Goal: Task Accomplishment & Management: Use online tool/utility

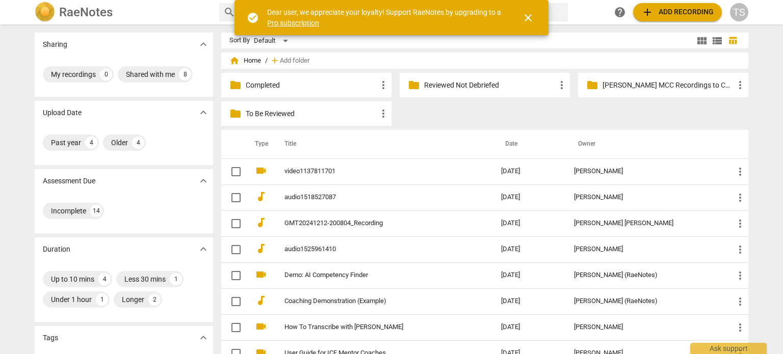
click at [321, 116] on p "To Be Reviewed" at bounding box center [311, 114] width 131 height 11
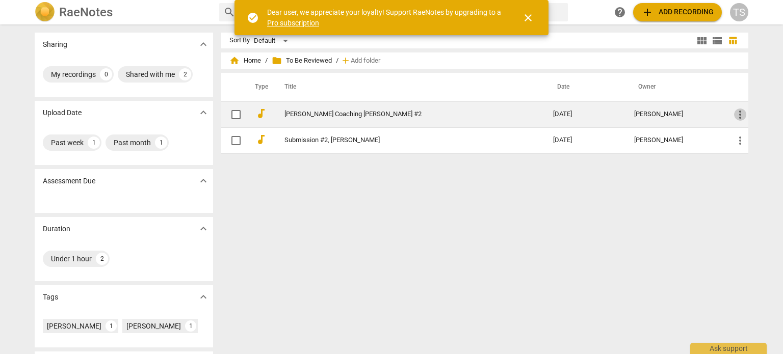
click at [735, 114] on span "more_vert" at bounding box center [740, 115] width 12 height 12
click at [735, 114] on li "Move" at bounding box center [751, 114] width 39 height 24
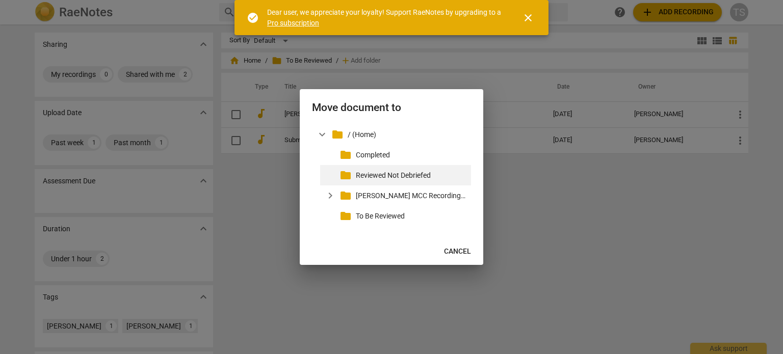
click at [424, 176] on p "Reviewed Not Debriefed" at bounding box center [411, 175] width 111 height 11
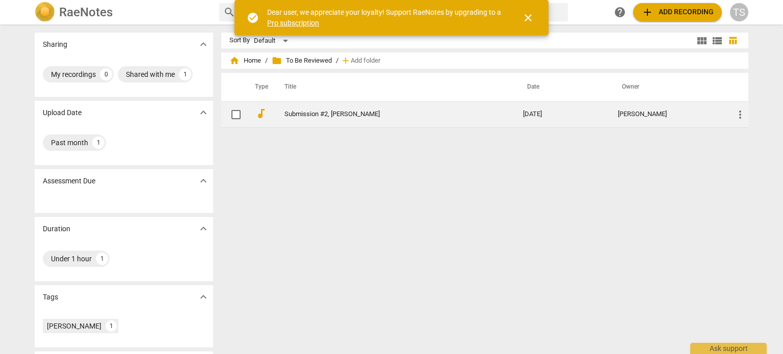
click at [365, 114] on link "Submission #2, [PERSON_NAME]" at bounding box center [385, 115] width 202 height 8
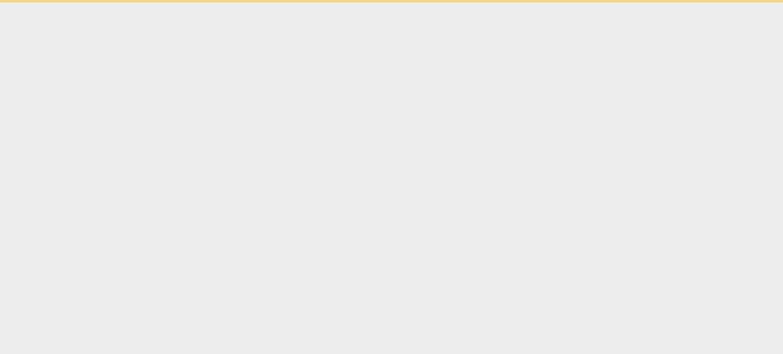
click at [365, 3] on html "check_circle Dear user, we appreciate your loyalty! Support RaeNotes by upgradi…" at bounding box center [391, 1] width 783 height 3
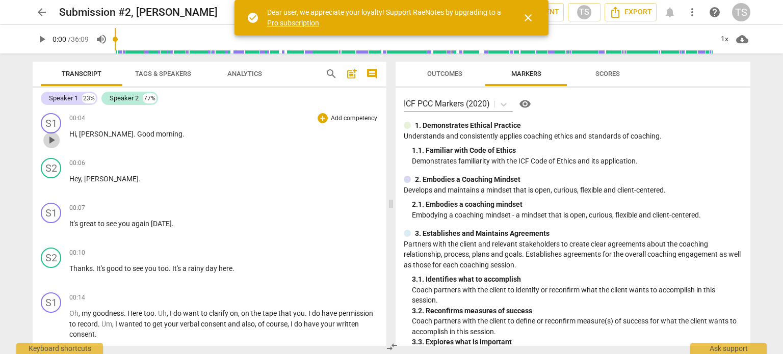
click at [51, 137] on span "play_arrow" at bounding box center [51, 140] width 12 height 12
click at [116, 219] on p "It's great to see you again [DATE] ." at bounding box center [223, 224] width 309 height 11
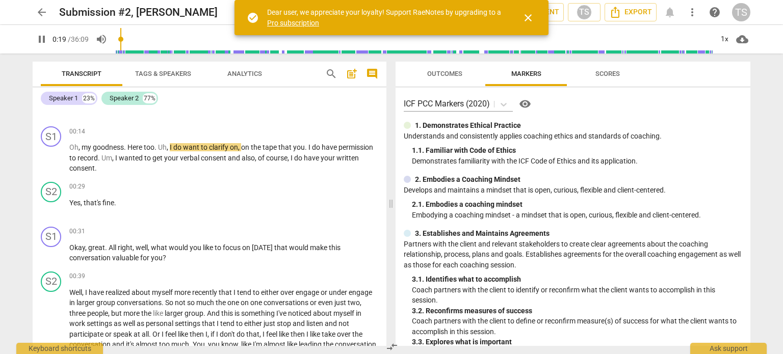
scroll to position [176, 0]
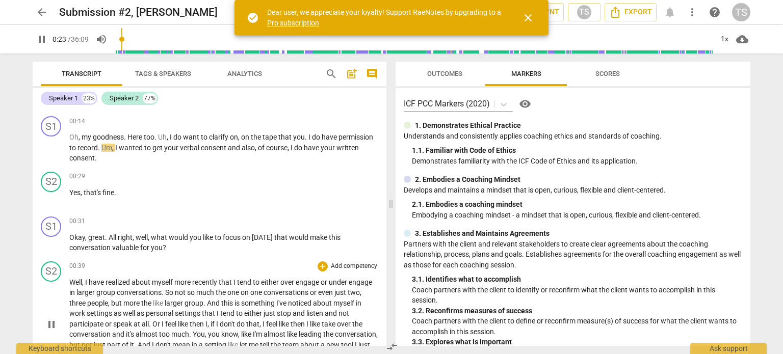
click at [46, 288] on div "play_arrow pause" at bounding box center [56, 325] width 26 height 87
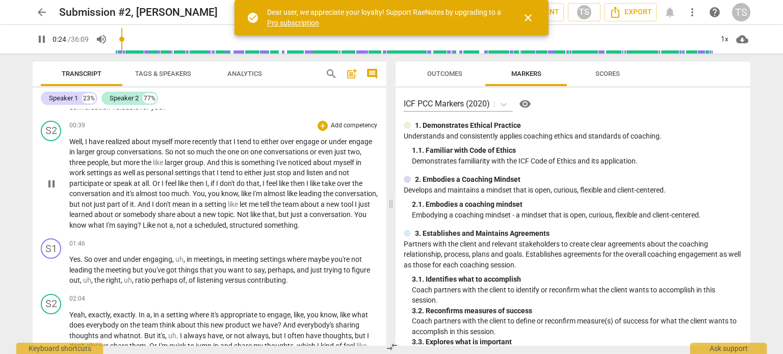
scroll to position [322, 0]
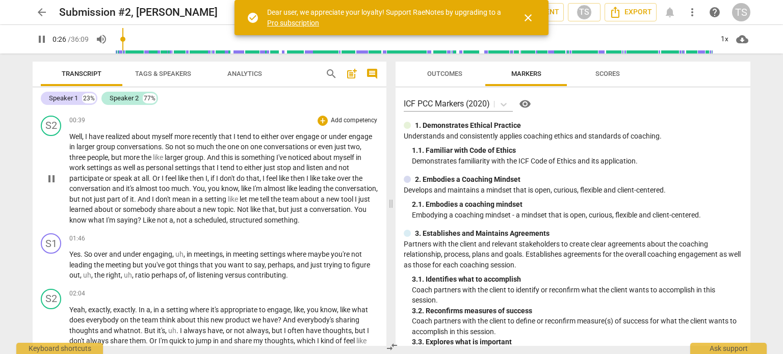
click at [47, 182] on span "pause" at bounding box center [51, 179] width 12 height 12
click at [52, 182] on span "play_arrow" at bounding box center [51, 179] width 12 height 12
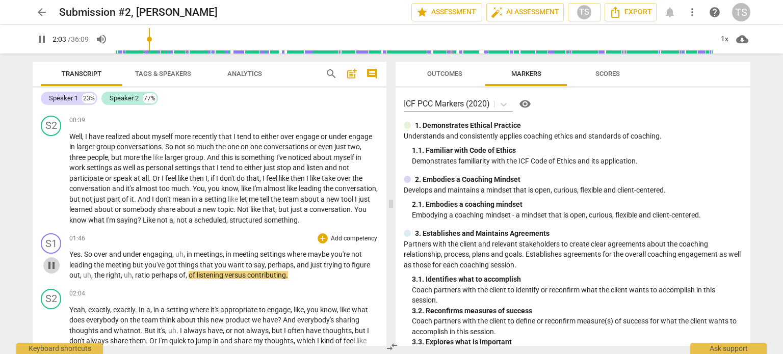
click at [51, 264] on span "pause" at bounding box center [51, 265] width 12 height 12
type input "124"
click at [320, 236] on div "+" at bounding box center [322, 238] width 10 height 10
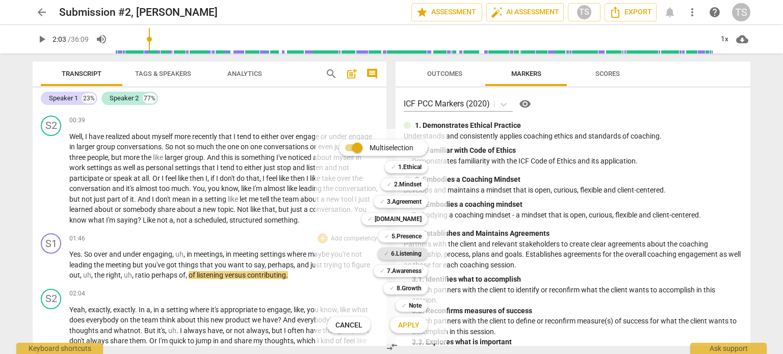
click at [402, 252] on b "6.Listening" at bounding box center [406, 254] width 31 height 12
click at [410, 325] on span "Apply" at bounding box center [408, 326] width 21 height 10
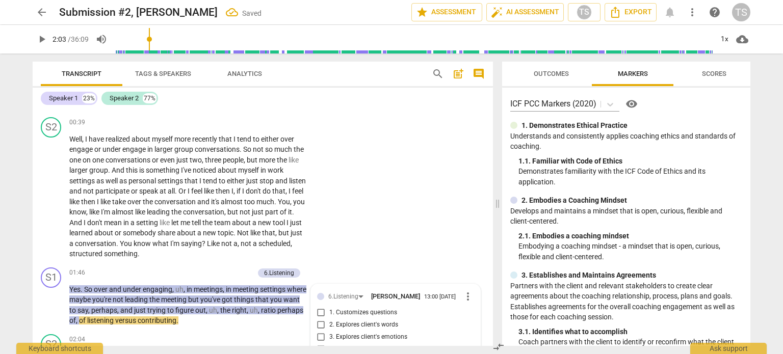
scroll to position [506, 0]
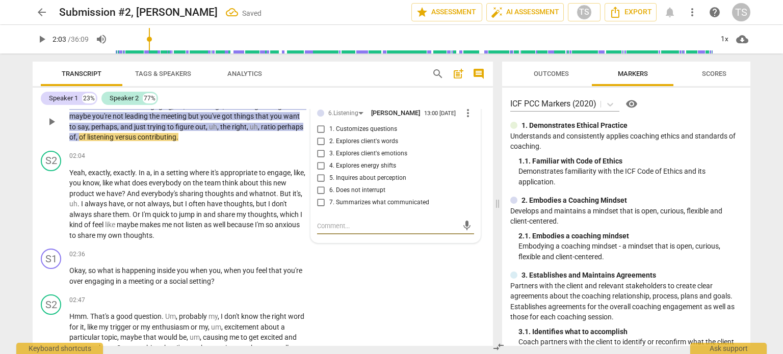
click at [319, 203] on input "7. Summarizes what communicated" at bounding box center [321, 203] width 16 height 12
checkbox input "true"
click at [50, 118] on span "play_arrow" at bounding box center [51, 122] width 12 height 12
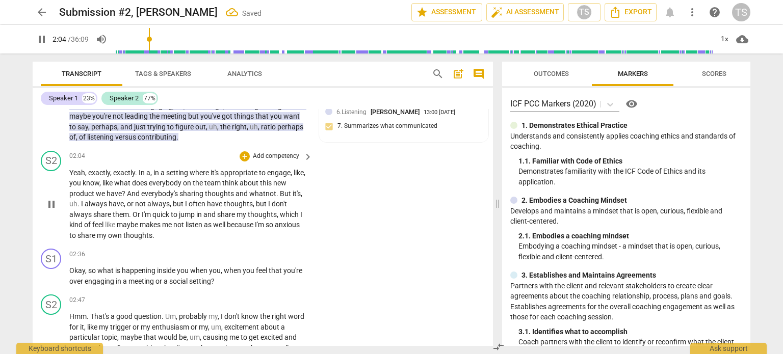
click at [270, 173] on span "engage" at bounding box center [278, 173] width 23 height 8
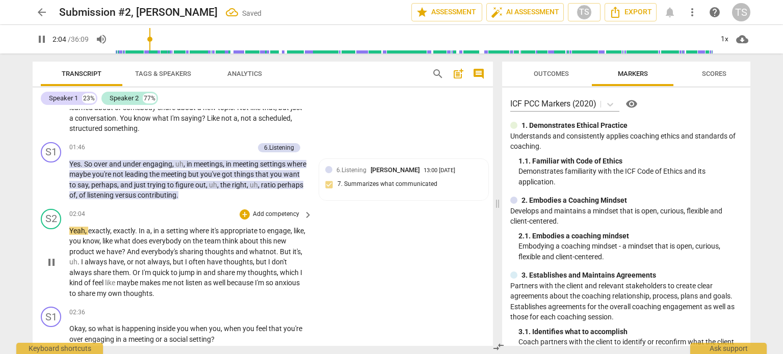
scroll to position [443, 0]
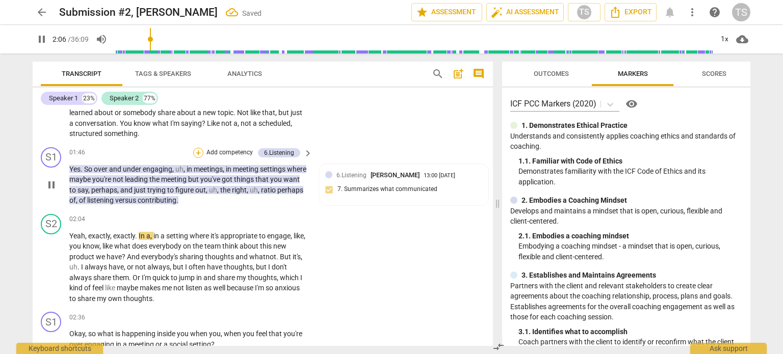
click at [199, 150] on div "+" at bounding box center [198, 153] width 10 height 10
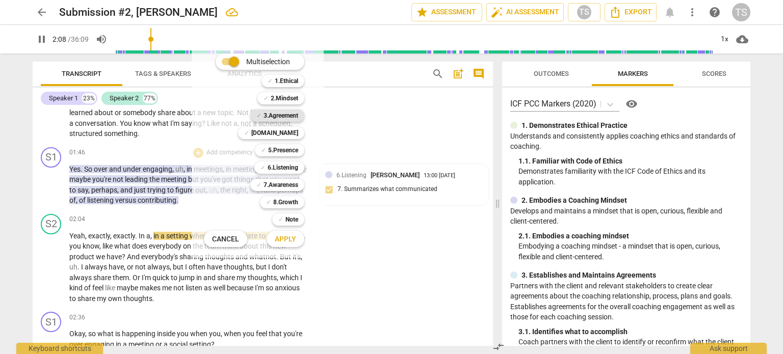
click at [287, 115] on b "3.Agreement" at bounding box center [280, 116] width 35 height 12
click at [284, 236] on span "Apply" at bounding box center [285, 239] width 21 height 10
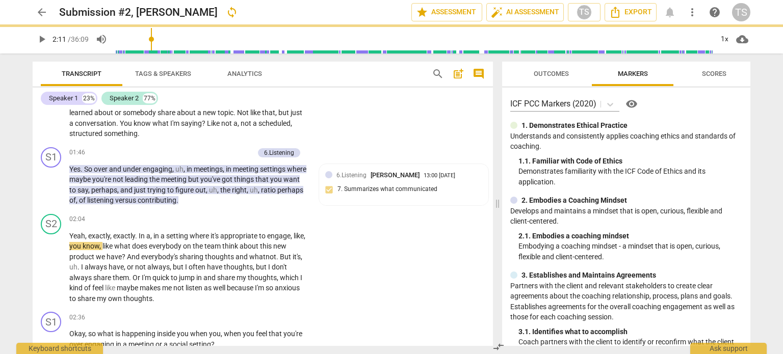
type input "132"
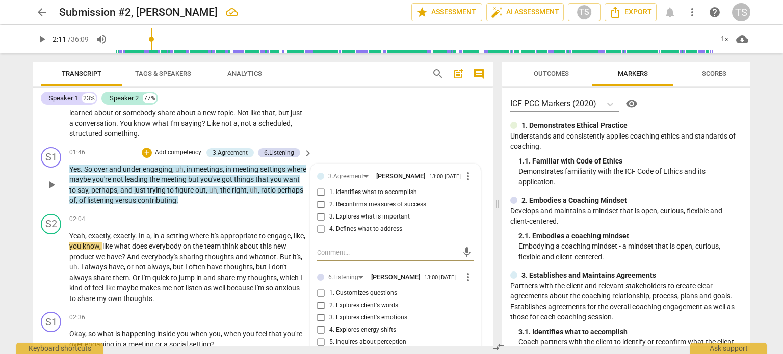
click at [318, 195] on input "1. Identifies what to accomplish" at bounding box center [321, 192] width 16 height 12
checkbox input "true"
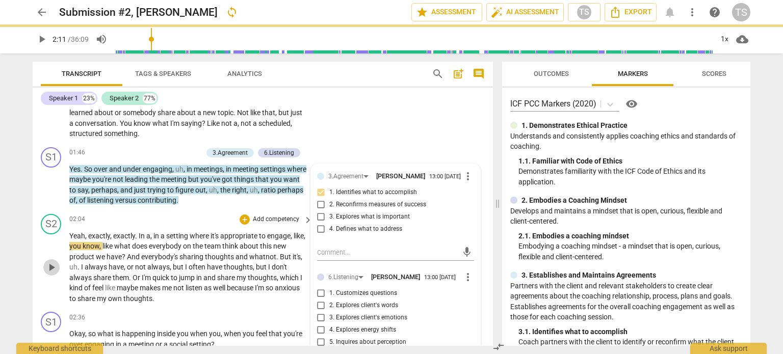
click at [50, 261] on span "play_arrow" at bounding box center [51, 267] width 12 height 12
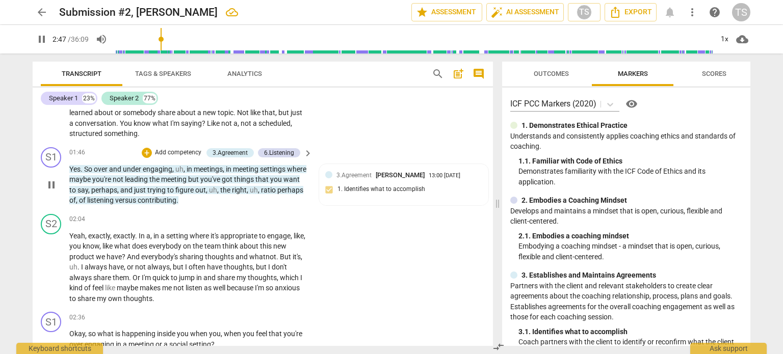
click at [54, 181] on span "pause" at bounding box center [51, 185] width 12 height 12
type input "167"
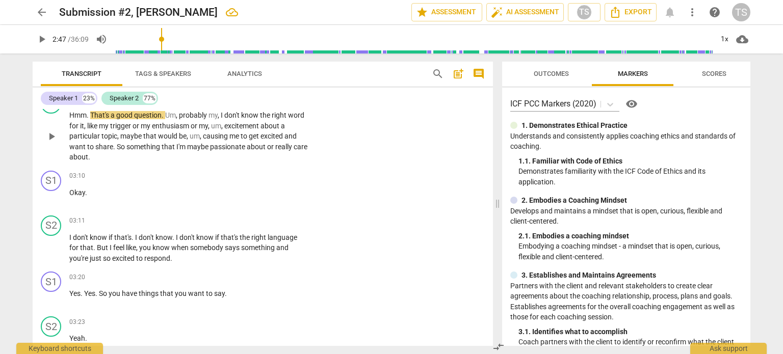
click at [268, 140] on p "Hmm . That's a good question . Um , probably my , I don't know the right word f…" at bounding box center [188, 136] width 238 height 52
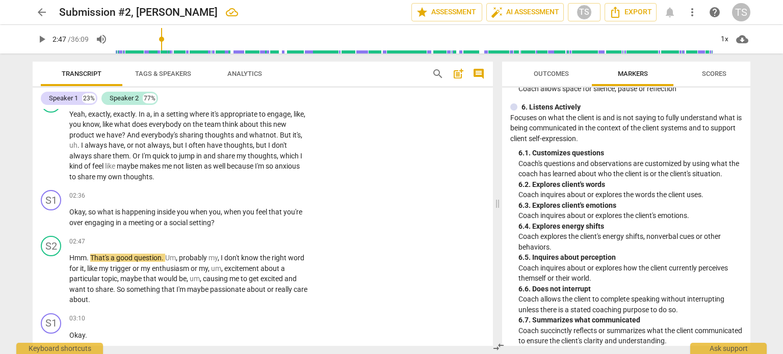
scroll to position [633, 0]
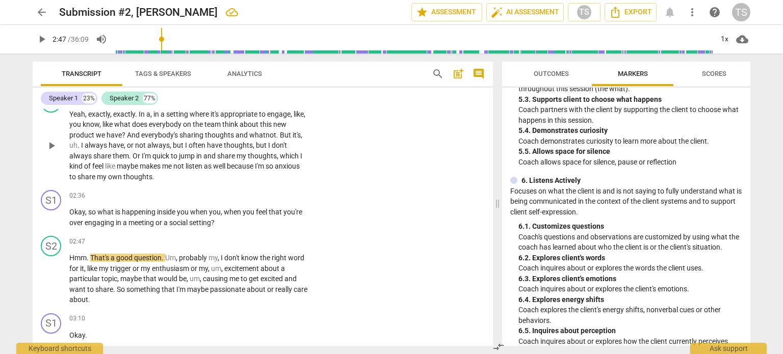
click at [275, 166] on span "so" at bounding box center [269, 166] width 9 height 8
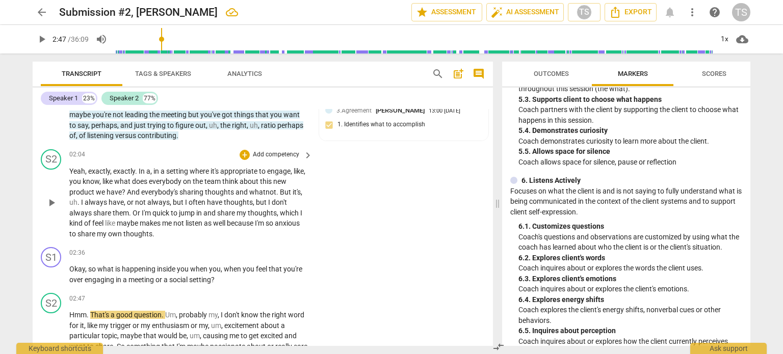
scroll to position [507, 0]
click at [244, 251] on div "+" at bounding box center [244, 253] width 10 height 10
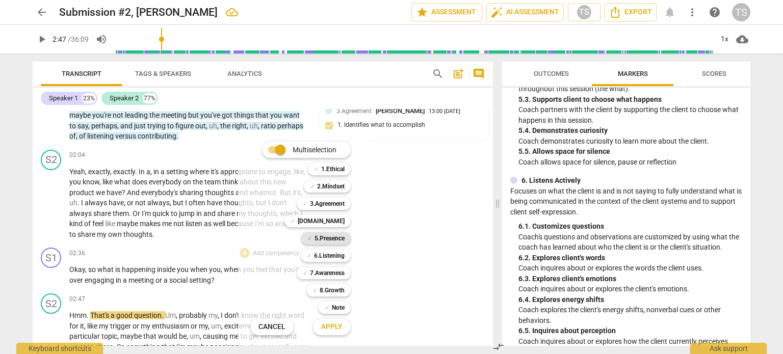
click at [326, 239] on b "5.Presence" at bounding box center [329, 238] width 30 height 12
click at [333, 330] on span "Apply" at bounding box center [331, 327] width 21 height 10
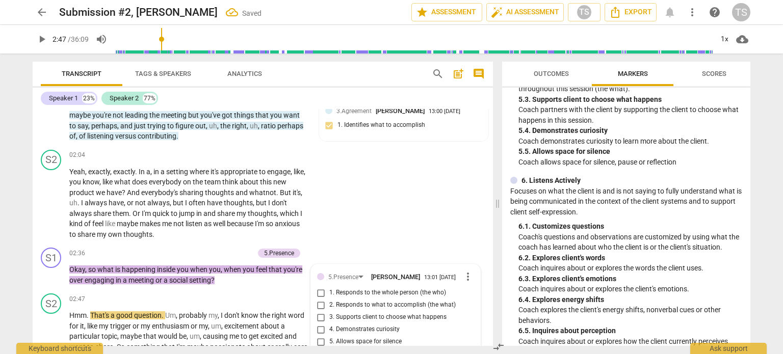
scroll to position [646, 0]
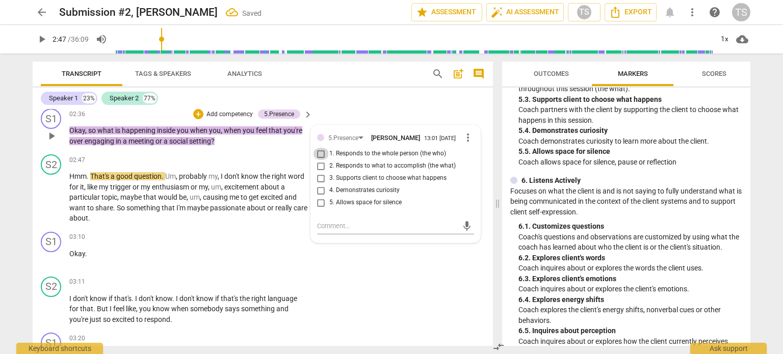
click at [319, 156] on input "1. Responds to the whole person (the who)" at bounding box center [321, 154] width 16 height 12
checkbox input "true"
click at [195, 115] on div "+" at bounding box center [198, 114] width 10 height 10
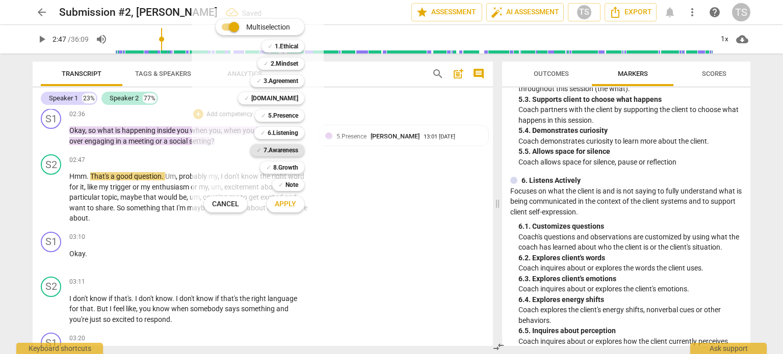
click at [289, 149] on b "7.Awareness" at bounding box center [280, 150] width 35 height 12
click at [289, 202] on span "Apply" at bounding box center [285, 204] width 21 height 10
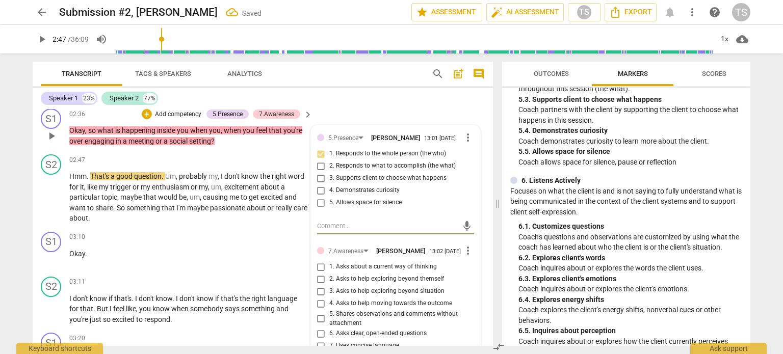
click at [318, 272] on input "1. Asks about a current way of thinking" at bounding box center [321, 267] width 16 height 12
checkbox input "true"
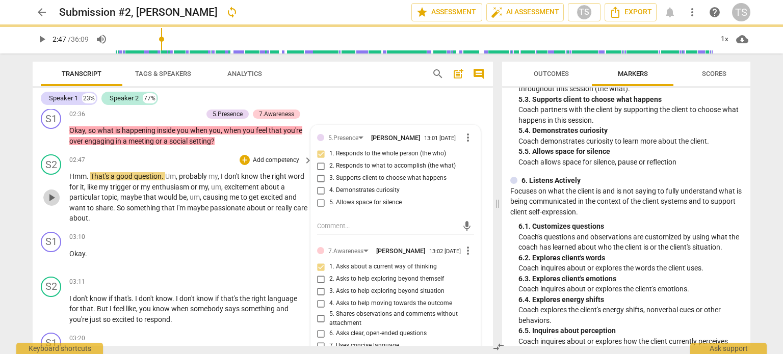
click at [49, 197] on span "play_arrow" at bounding box center [51, 198] width 12 height 12
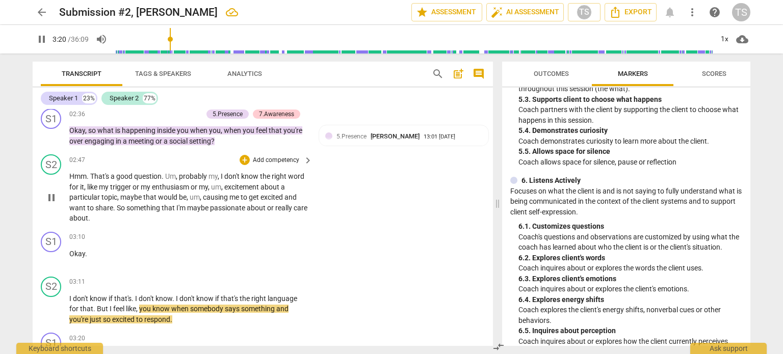
scroll to position [885, 0]
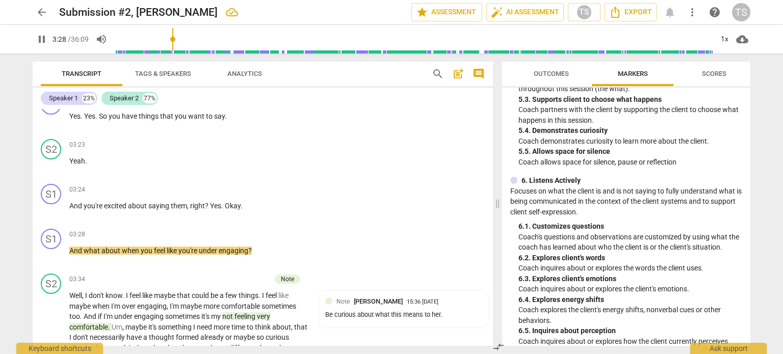
click at [673, 193] on p "Focuses on what the client is and is not saying to fully understand what is bei…" at bounding box center [626, 202] width 232 height 32
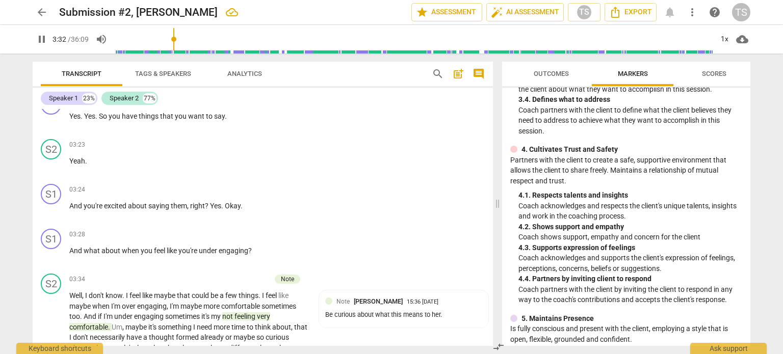
scroll to position [327, 0]
click at [245, 229] on div "+" at bounding box center [244, 234] width 10 height 10
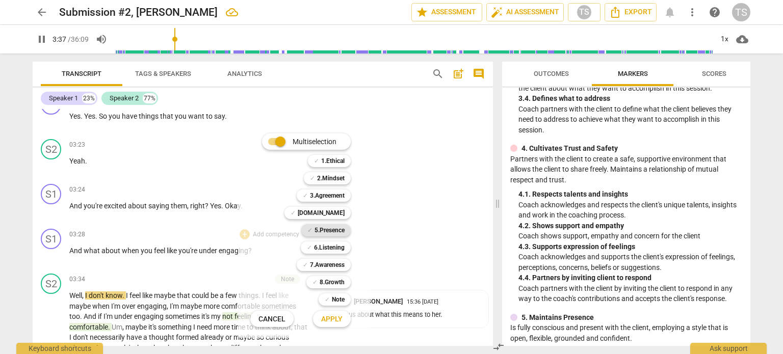
click at [312, 230] on div "✓ 5.Presence" at bounding box center [325, 230] width 49 height 12
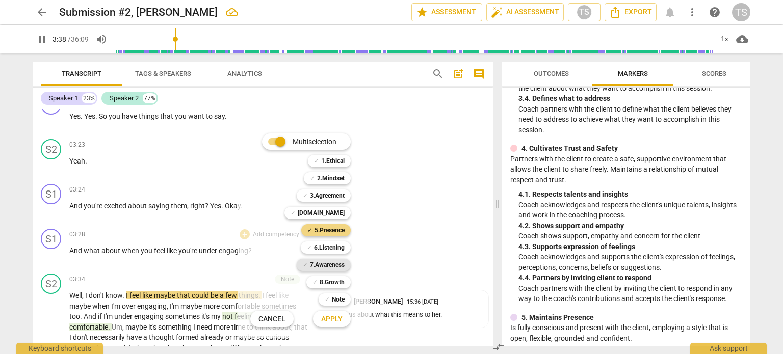
click at [317, 263] on b "7.Awareness" at bounding box center [327, 265] width 35 height 12
click at [330, 318] on span "Apply" at bounding box center [331, 319] width 21 height 10
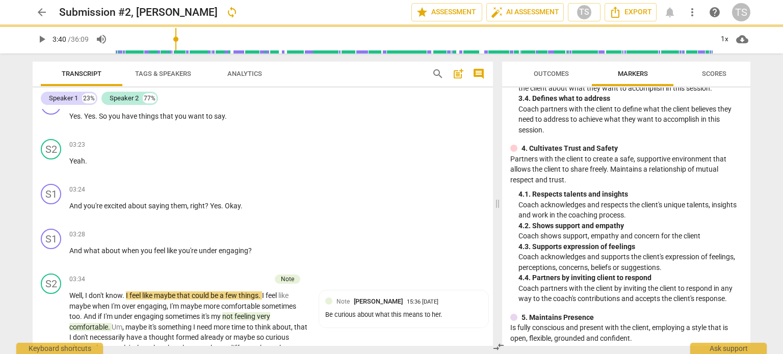
type input "220"
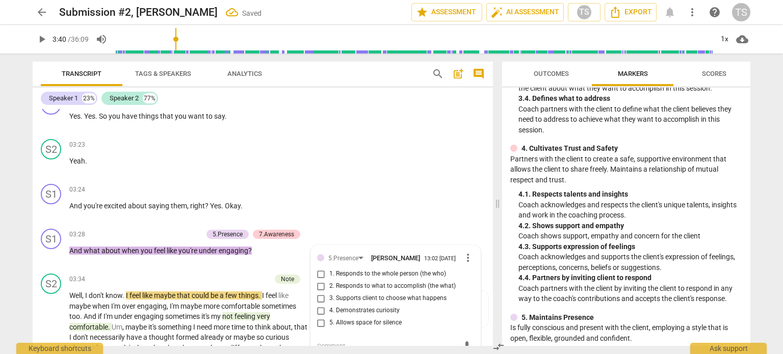
scroll to position [889, 0]
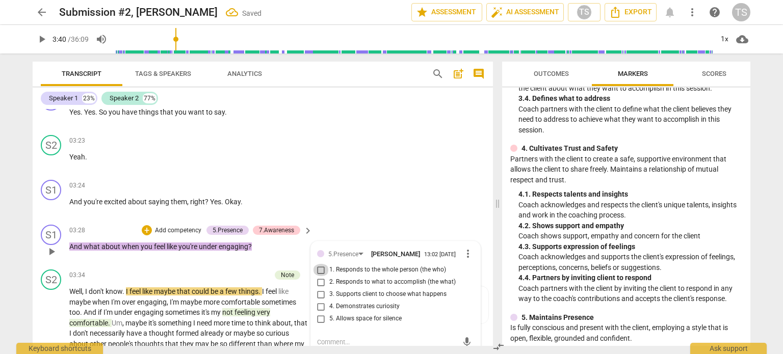
click at [323, 268] on input "1. Responds to the whole person (the who)" at bounding box center [321, 270] width 16 height 12
checkbox input "true"
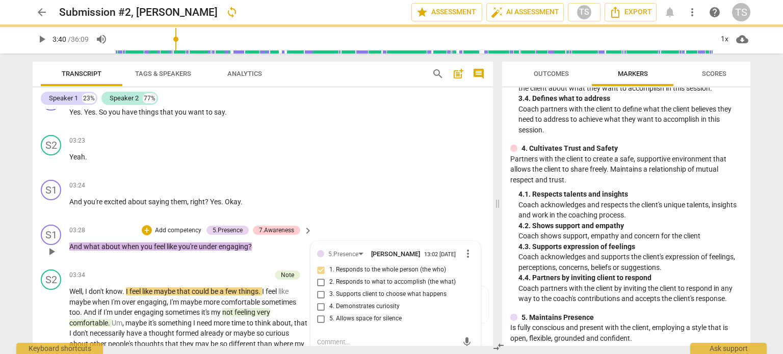
scroll to position [1027, 0]
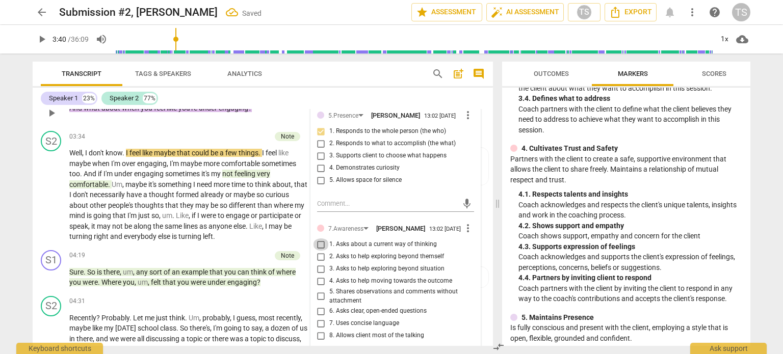
click at [321, 247] on input "1. Asks about a current way of thinking" at bounding box center [321, 244] width 16 height 12
checkbox input "true"
click at [250, 118] on div "03:28 + Add competency 5.Presence 7.Awareness keyboard_arrow_right And what abo…" at bounding box center [191, 104] width 244 height 37
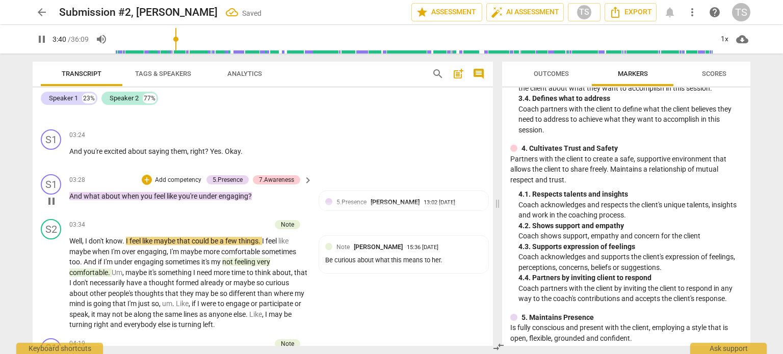
scroll to position [937, 0]
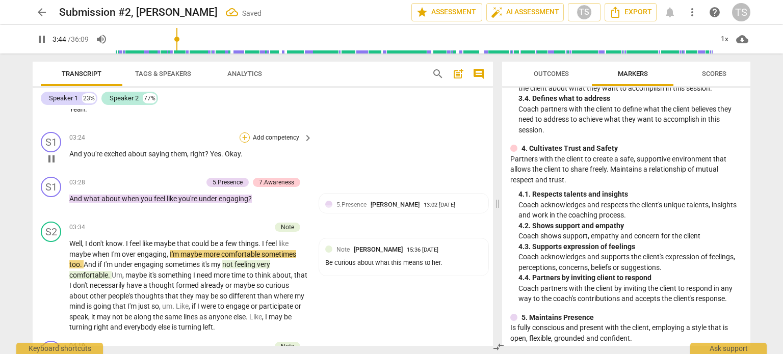
click at [241, 136] on div "+" at bounding box center [244, 137] width 10 height 10
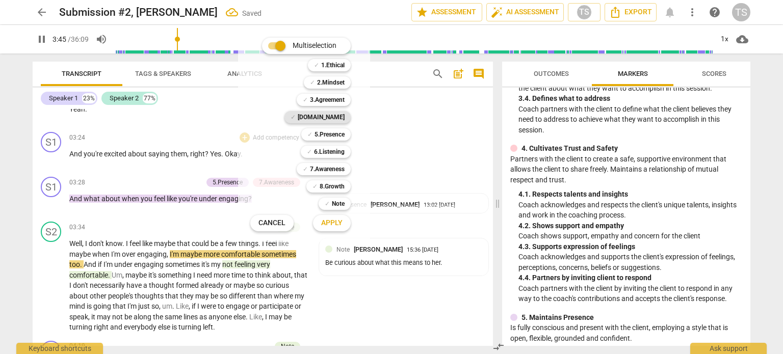
click at [334, 116] on b "[DOMAIN_NAME]" at bounding box center [321, 117] width 47 height 12
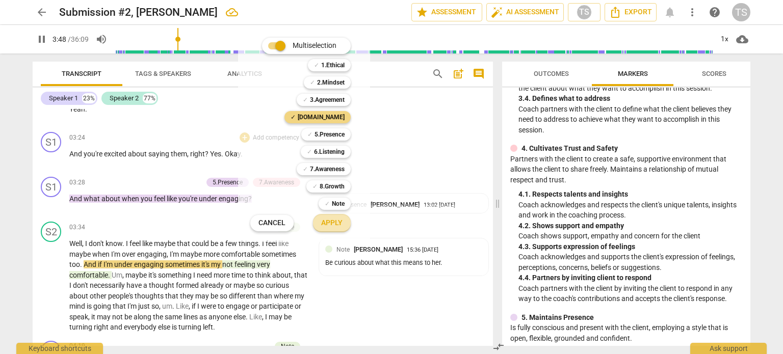
click at [337, 222] on span "Apply" at bounding box center [331, 223] width 21 height 10
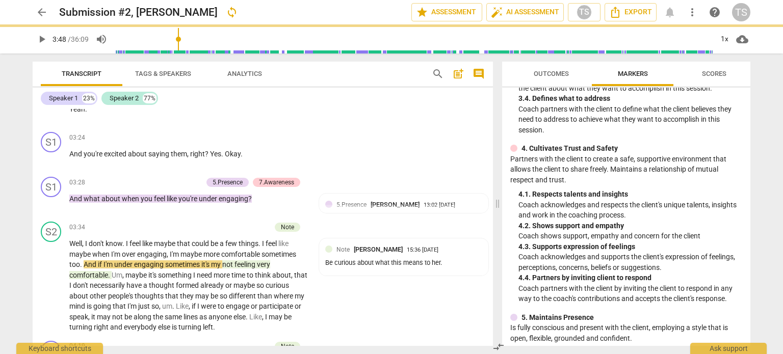
type input "229"
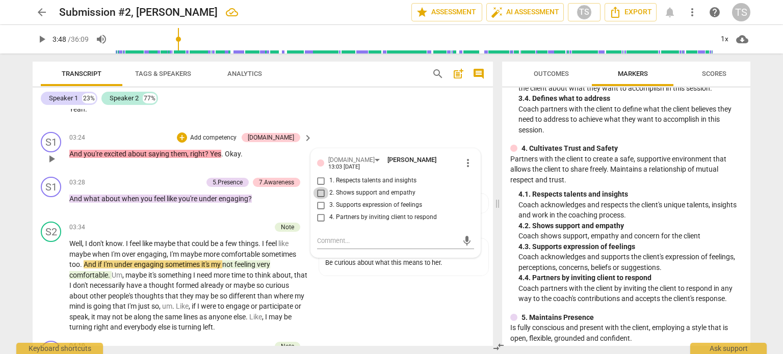
click at [317, 187] on input "2. Shows support and empathy" at bounding box center [321, 193] width 16 height 12
checkbox input "true"
click at [317, 199] on input "3. Supports expression of feelings" at bounding box center [321, 205] width 16 height 12
checkbox input "true"
click at [52, 280] on span "play_arrow" at bounding box center [51, 286] width 12 height 12
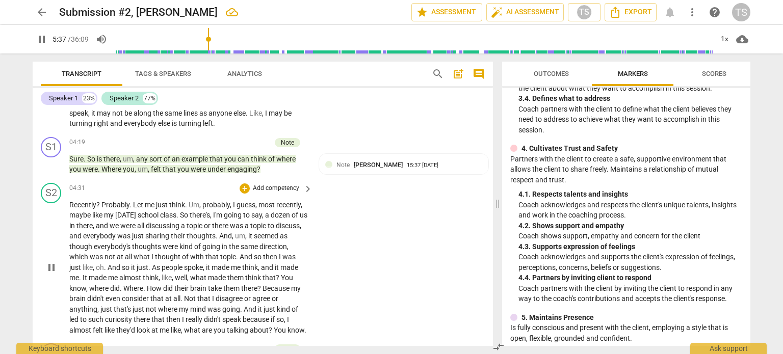
scroll to position [1398, 0]
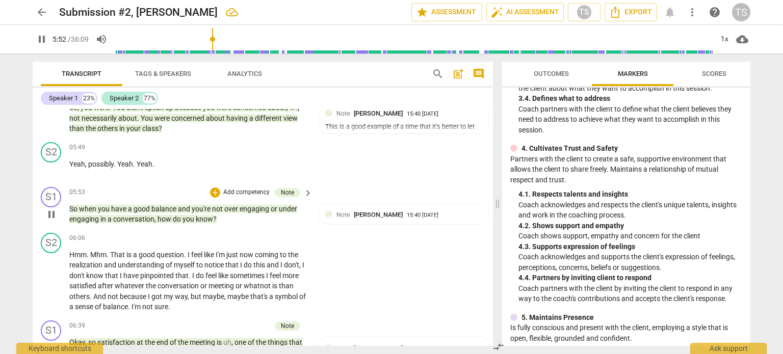
click at [43, 210] on div "S1 play_arrow pause" at bounding box center [55, 206] width 29 height 38
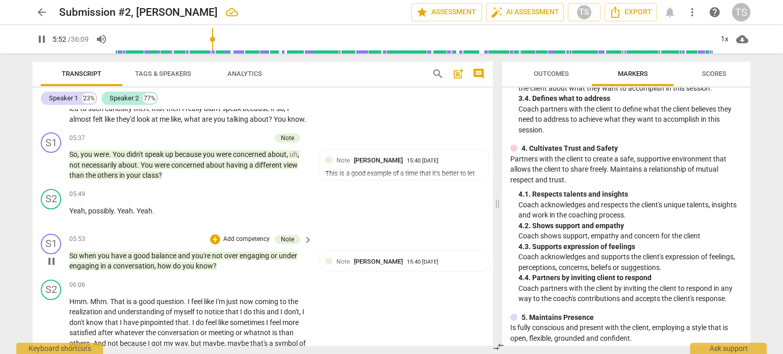
scroll to position [1337, 0]
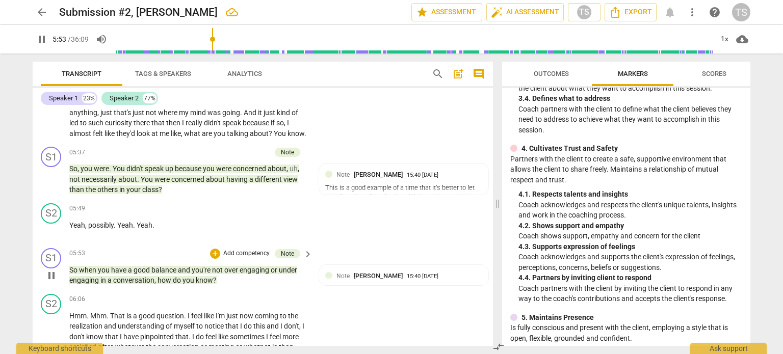
click at [47, 282] on span "pause" at bounding box center [51, 276] width 12 height 12
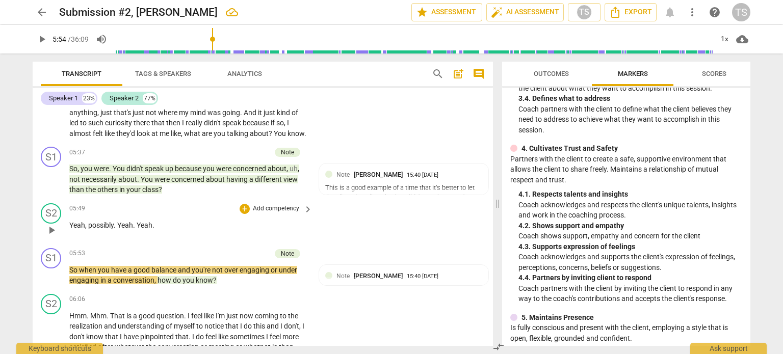
click at [54, 236] on span "play_arrow" at bounding box center [51, 230] width 12 height 12
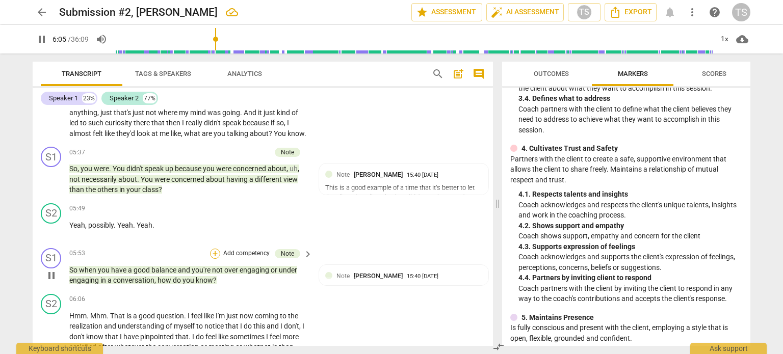
click at [212, 257] on div "+" at bounding box center [215, 254] width 10 height 10
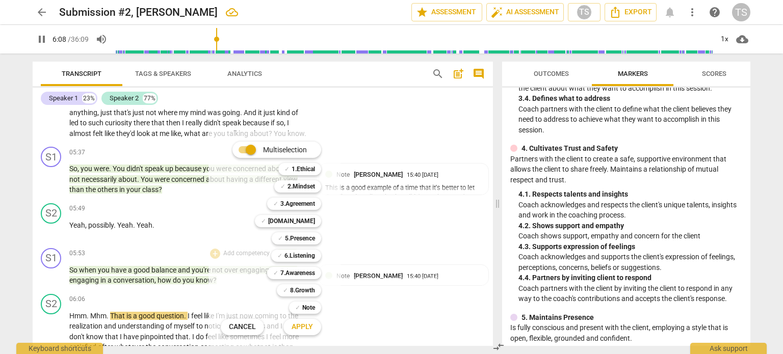
click at [58, 284] on div at bounding box center [391, 177] width 783 height 354
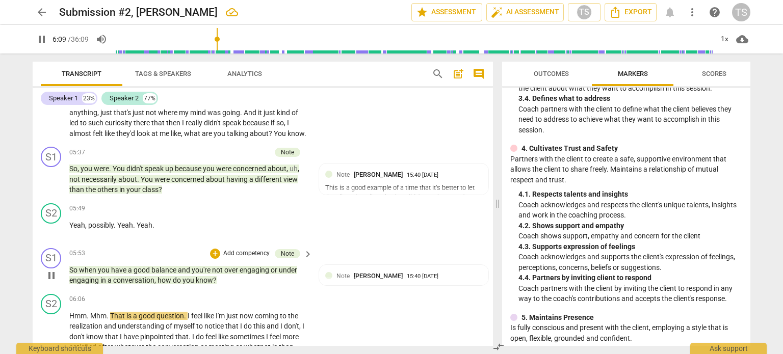
click at [56, 282] on span "pause" at bounding box center [51, 276] width 12 height 12
type input "370"
click at [212, 254] on div "+" at bounding box center [215, 254] width 10 height 10
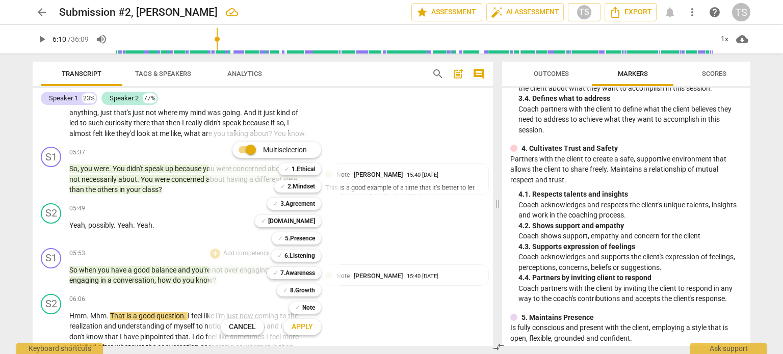
drag, startPoint x: 748, startPoint y: 170, endPoint x: 741, endPoint y: 193, distance: 24.4
click at [741, 193] on div at bounding box center [391, 177] width 783 height 354
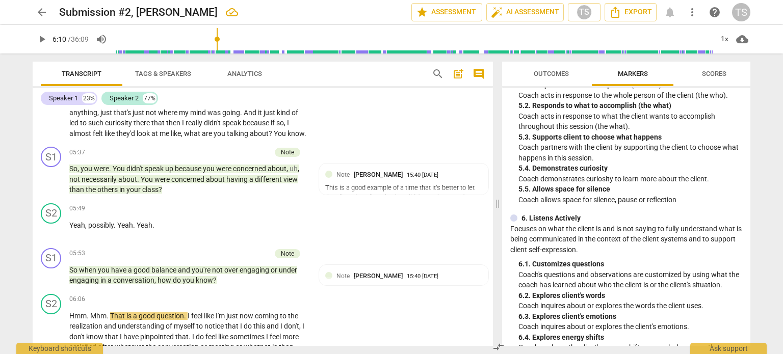
scroll to position [600, 0]
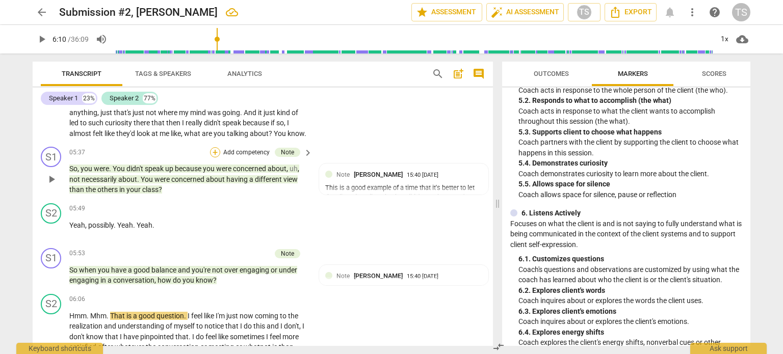
click at [213, 157] on div "+" at bounding box center [215, 152] width 10 height 10
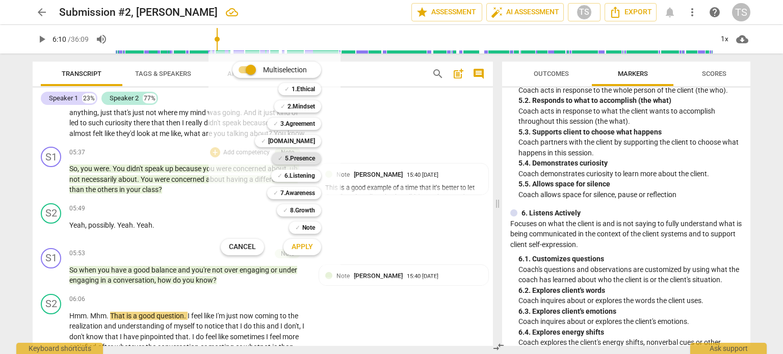
click at [296, 156] on b "5.Presence" at bounding box center [300, 158] width 30 height 12
click at [299, 245] on span "Apply" at bounding box center [301, 247] width 21 height 10
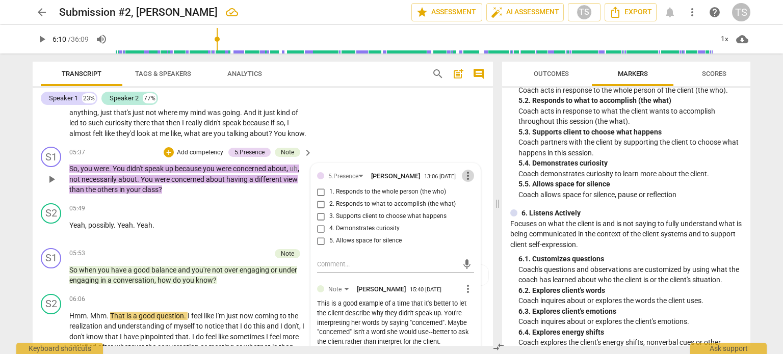
click at [462, 182] on span "more_vert" at bounding box center [468, 176] width 12 height 12
click at [465, 199] on li "Delete" at bounding box center [476, 202] width 35 height 19
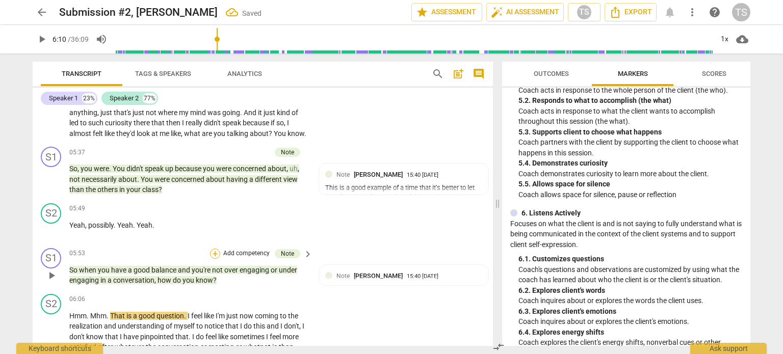
click at [214, 259] on div "+" at bounding box center [215, 254] width 10 height 10
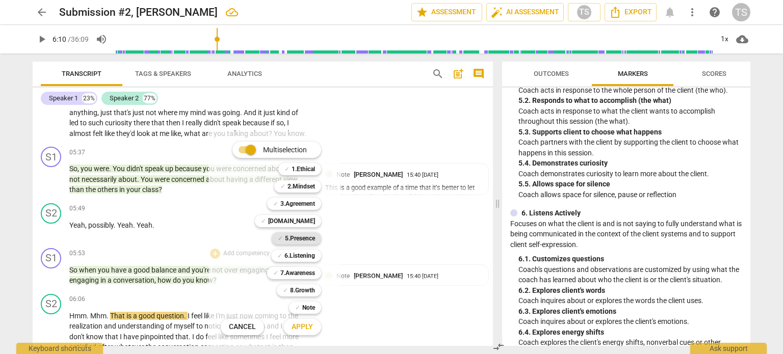
click at [302, 236] on b "5.Presence" at bounding box center [300, 238] width 30 height 12
click at [301, 326] on span "Apply" at bounding box center [301, 327] width 21 height 10
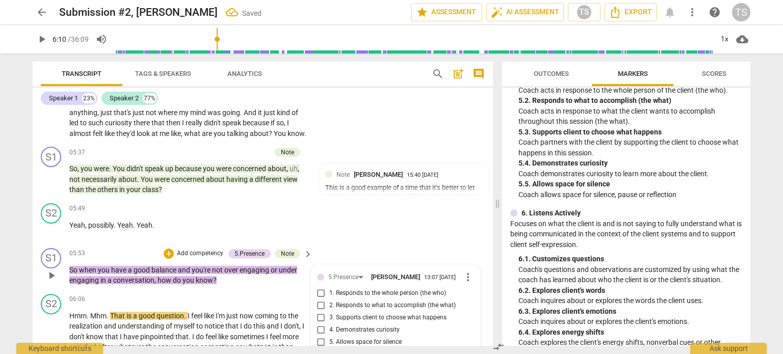
scroll to position [1484, 0]
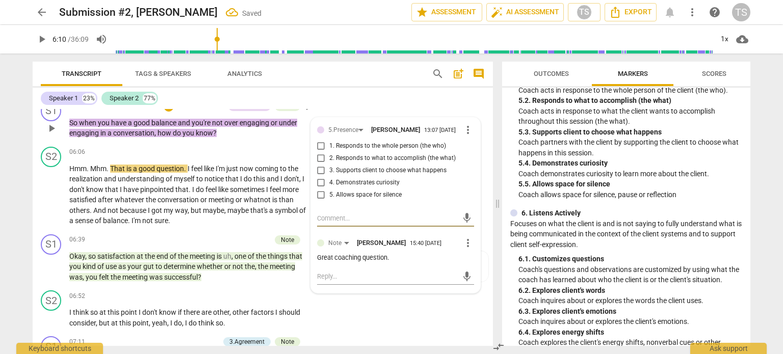
click at [323, 152] on input "1. Responds to the whole person (the who)" at bounding box center [321, 146] width 16 height 12
checkbox input "true"
click at [317, 189] on input "4. Demonstrates curiosity" at bounding box center [321, 183] width 16 height 12
checkbox input "true"
click at [51, 198] on span "play_arrow" at bounding box center [51, 195] width 12 height 12
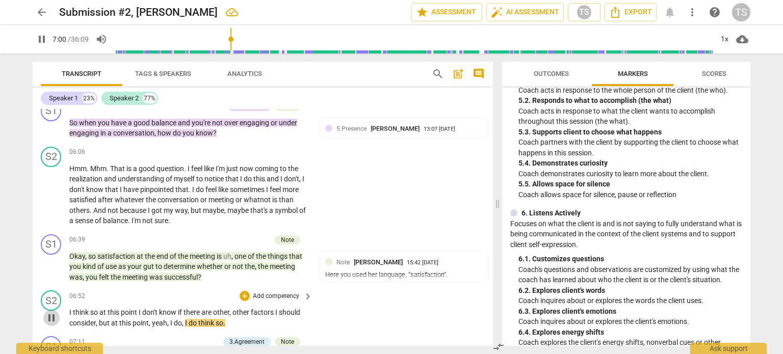
click at [54, 322] on span "pause" at bounding box center [51, 318] width 12 height 12
type input "420"
click at [417, 280] on div "Here you used her language, "satisfaction"." at bounding box center [403, 276] width 157 height 10
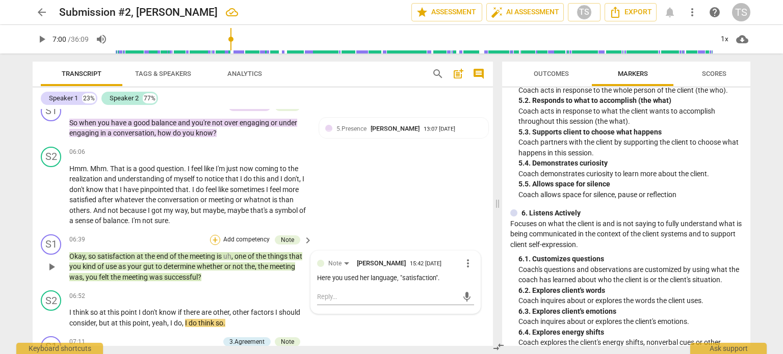
click at [211, 244] on div "+" at bounding box center [215, 240] width 10 height 10
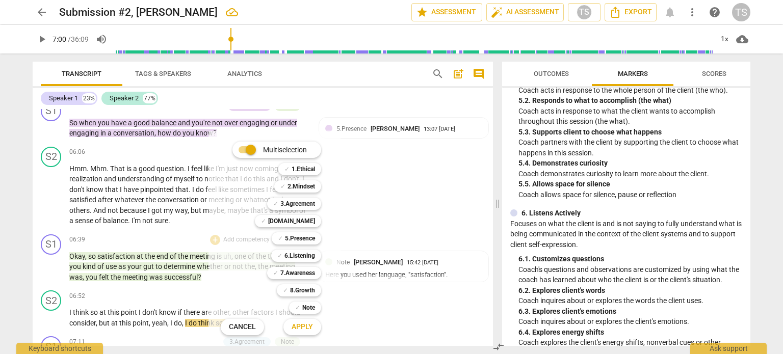
drag, startPoint x: 749, startPoint y: 209, endPoint x: 746, endPoint y: 224, distance: 14.5
click at [746, 224] on div at bounding box center [391, 177] width 783 height 354
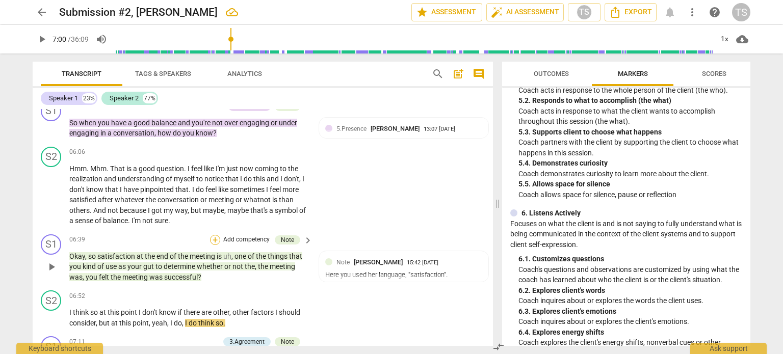
click at [210, 245] on div "+" at bounding box center [215, 240] width 10 height 10
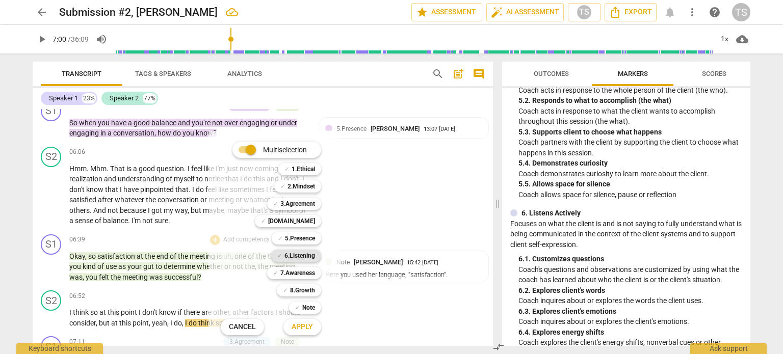
click at [292, 253] on b "6.Listening" at bounding box center [299, 256] width 31 height 12
click at [300, 325] on span "Apply" at bounding box center [301, 327] width 21 height 10
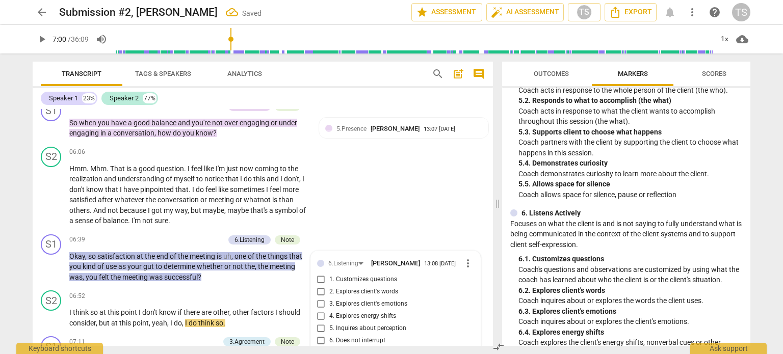
scroll to position [1643, 0]
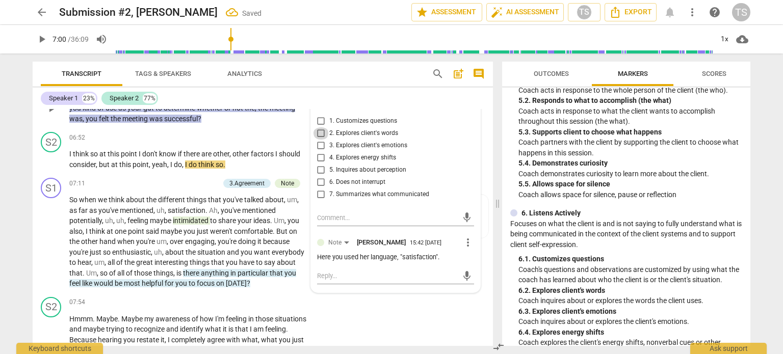
click at [318, 140] on input "2. Explores client's words" at bounding box center [321, 133] width 16 height 12
checkbox input "true"
drag, startPoint x: 441, startPoint y: 266, endPoint x: 316, endPoint y: 269, distance: 124.4
click at [317, 262] on div "Here you used her language, "satisfaction"." at bounding box center [395, 258] width 157 height 10
copy div "Here you used her language, "satisfaction"."
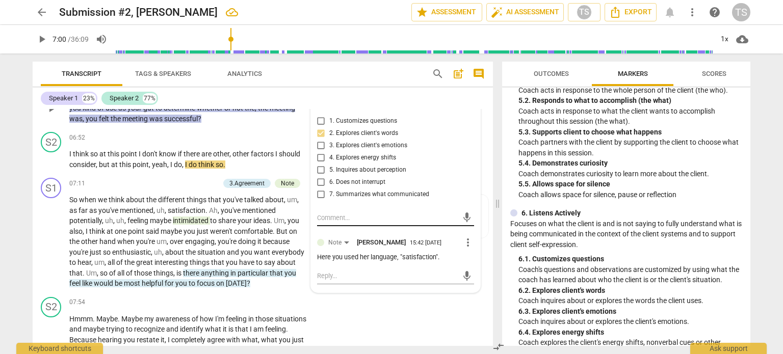
click at [324, 222] on div "mic" at bounding box center [395, 218] width 157 height 16
click at [323, 223] on textarea at bounding box center [387, 218] width 141 height 10
paste textarea "Here you used her language, "satisfaction"."
type textarea "Here you used her language, "satisfaction"."
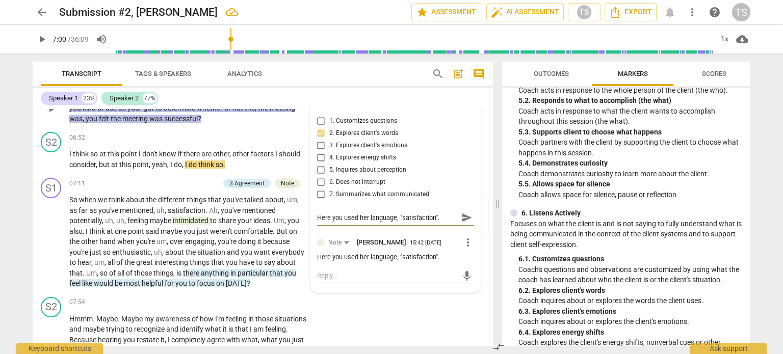
type textarea "Here you used her language, "satisfaction""
type textarea "Here you used her language, "satisfaction"."
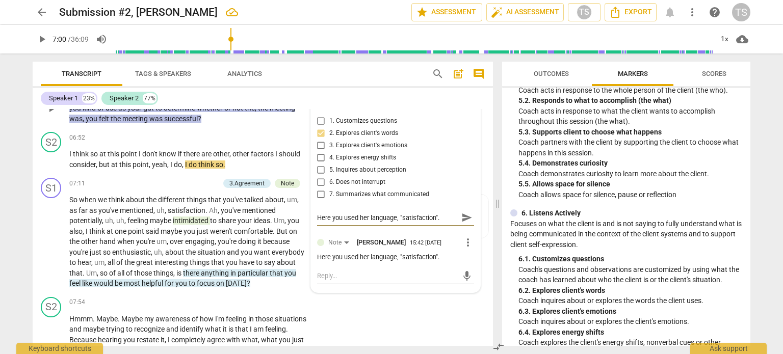
type textarea "Here you used her language, "satisfaction"."
type textarea "Here you used her language, "satisfaction". I"
type textarea "Here you used her language, "satisfaction". It"
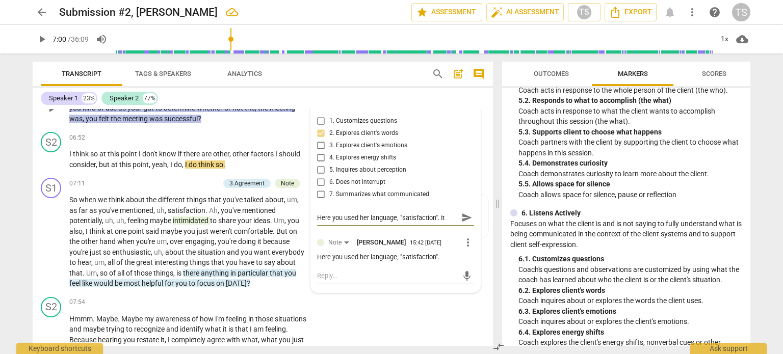
type textarea "Here you used her language, "satisfaction". It'"
type textarea "Here you used her language, "satisfaction". It's"
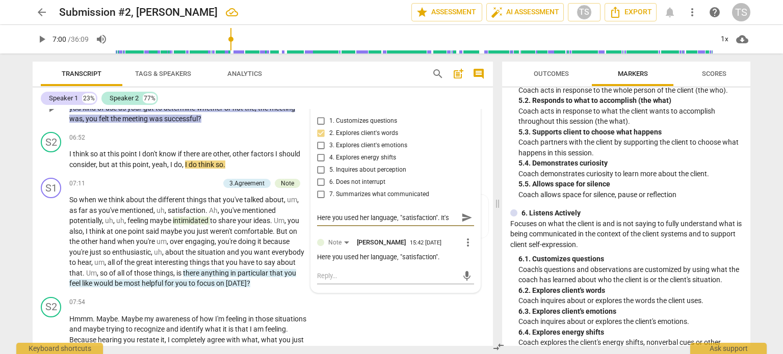
type textarea "Here you used her language, "satisfaction". It's"
type textarea "Here you used her language, "satisfaction". It's g"
type textarea "Here you used her language, "satisfaction". It's gr"
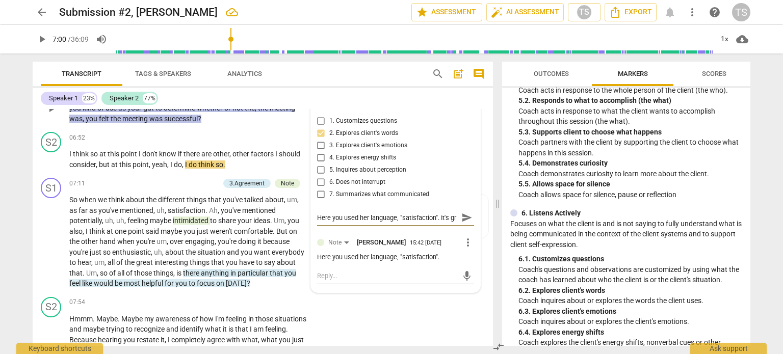
scroll to position [8, 0]
type textarea "Here you used her language, "satisfaction". It's gre"
type textarea "Here you used her language, "satisfaction". It's grea"
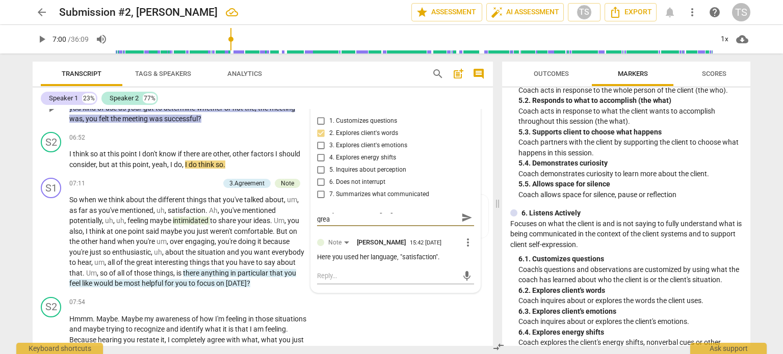
type textarea "Here you used her language, "satisfaction". It's greaw"
type textarea "Here you used her language, "satisfaction". It's greawt"
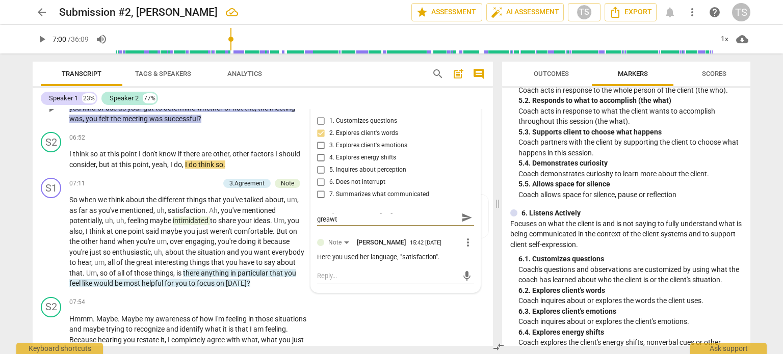
type textarea "Here you used her language, "satisfaction". It's greawt"
type textarea "Here you used her language, "satisfaction". It's greawt t"
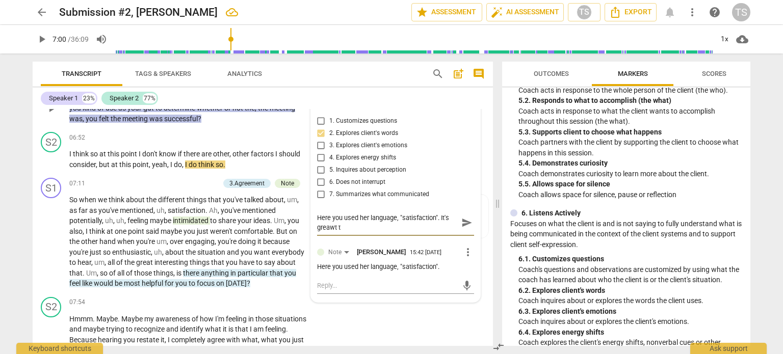
scroll to position [0, 0]
type textarea "Here you used her language, "satisfaction". It's greawt to"
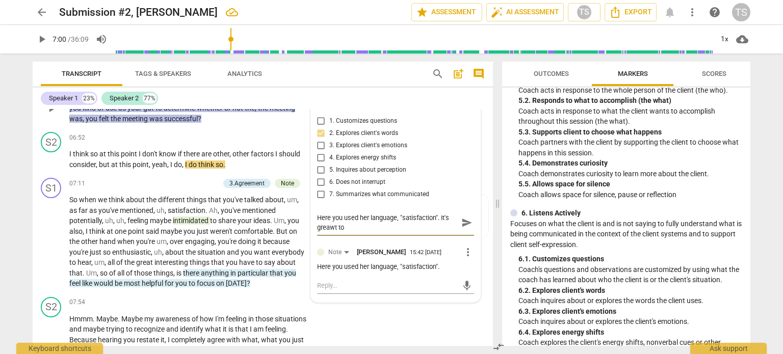
type textarea "Here you used her language, "satisfaction". It's greawt to"
type textarea "Here you used her language, "satisfaction". It's greawt t"
type textarea "Here you used her language, "satisfaction". It's greawt"
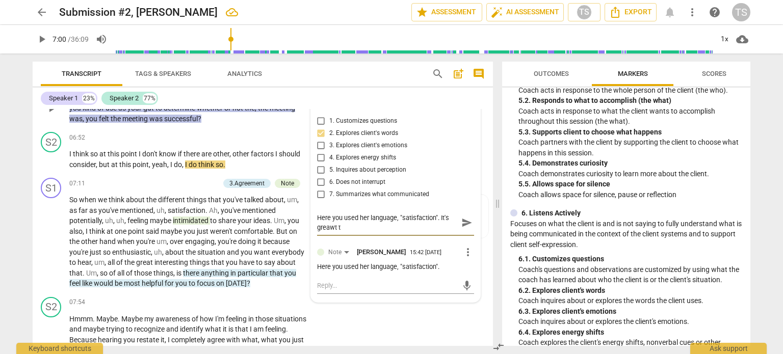
type textarea "Here you used her language, "satisfaction". It's greawt"
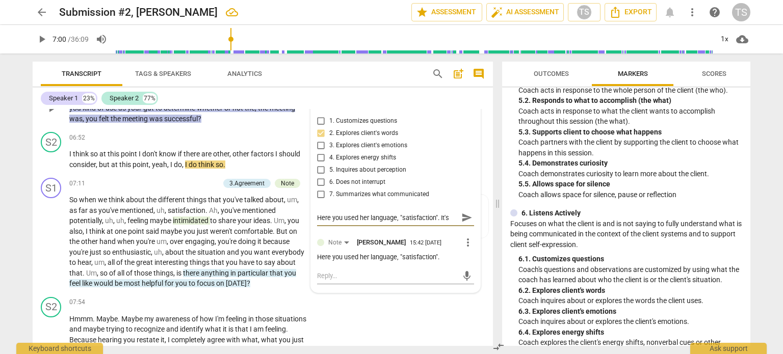
scroll to position [8, 0]
type textarea "Here you used her language, "satisfaction". It's greawt"
type textarea "Here you used her language, "satisfaction". It's greaw"
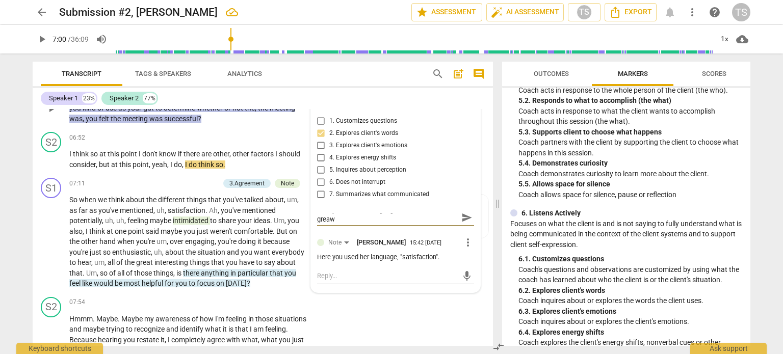
type textarea "Here you used her language, "satisfaction". It's grea"
type textarea "Here you used her language, "satisfaction". It's great"
type textarea "Here you used her language, "satisfaction". It's grea"
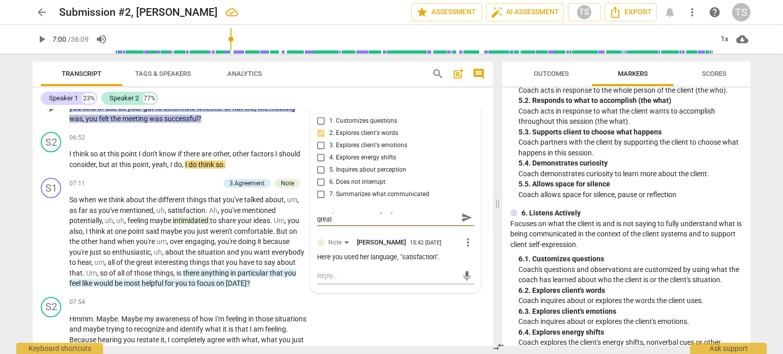
type textarea "Here you used her language, "satisfaction". It's grea"
type textarea "Here you used her language, "satisfaction". It's gre"
type textarea "Here you used her language, "satisfaction". It's gr"
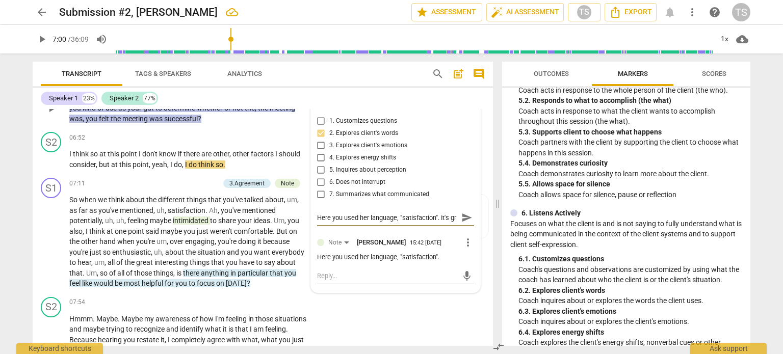
type textarea "Here you used her language, "satisfaction". It's g"
type textarea "Here you used her language, "satisfaction". It's"
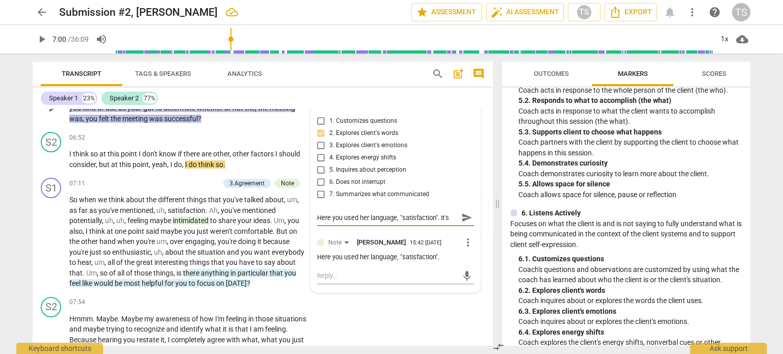
type textarea "Here you used her language, "satisfaction". It's"
type textarea "Here you used her language, "satisfaction". It's i"
type textarea "Here you used her language, "satisfaction". It's im"
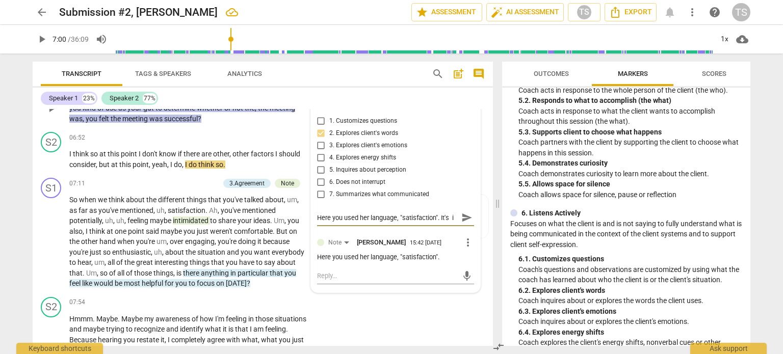
type textarea "Here you used her language, "satisfaction". It's im"
type textarea "Here you used her language, "satisfaction". It's imp"
type textarea "Here you used her language, "satisfaction". It's impo"
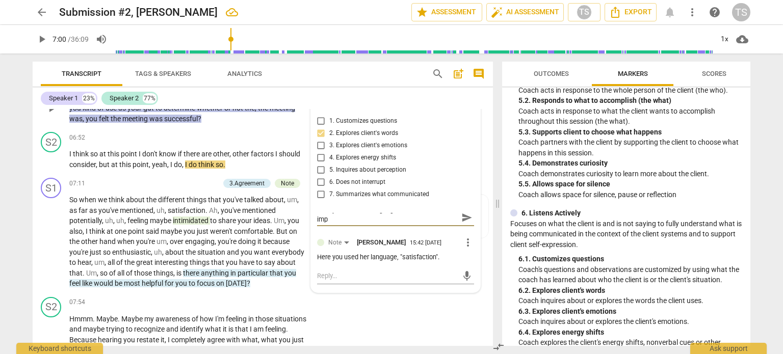
type textarea "Here you used her language, "satisfaction". It's impo"
type textarea "Here you used her language, "satisfaction". It's impor"
type textarea "Here you used her language, "satisfaction". It's import"
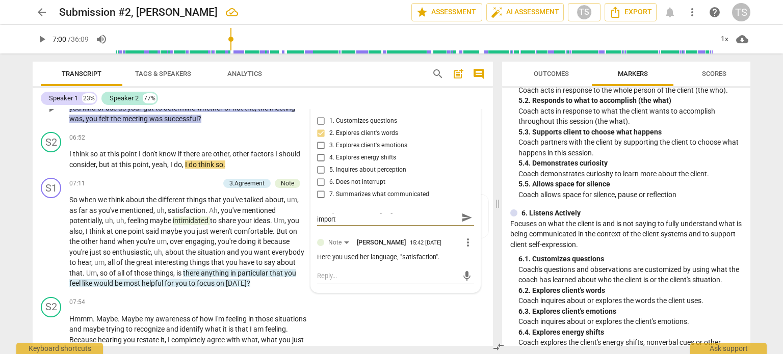
type textarea "Here you used her language, "satisfaction". It's importa"
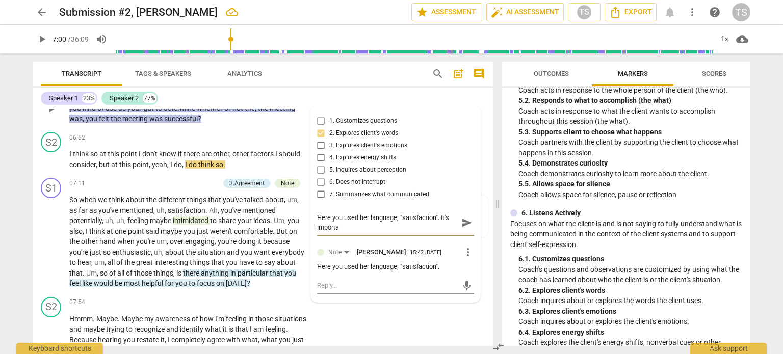
type textarea "Here you used her language, "satisfaction". It's importan"
type textarea "Here you used her language, "satisfaction". It's important"
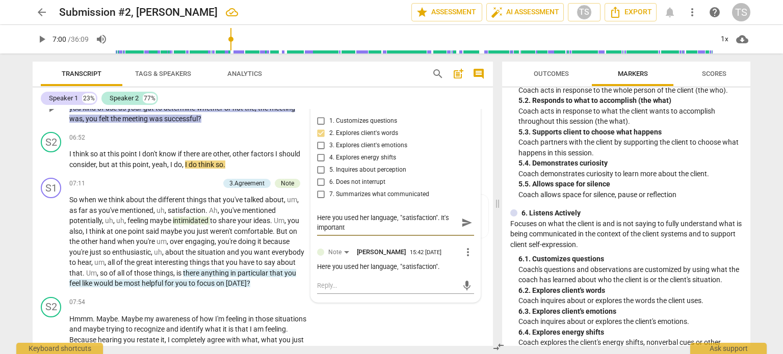
type textarea "Here you used her language, "satisfaction". It's important"
type textarea "Here you used her language, "satisfaction". It's important t"
type textarea "Here you used her language, "satisfaction". It's important to"
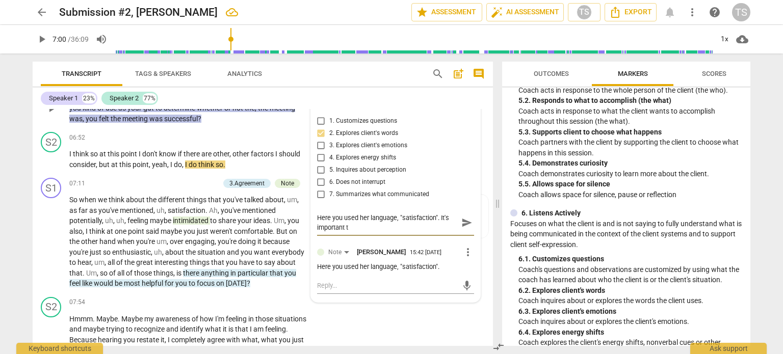
type textarea "Here you used her language, "satisfaction". It's important to"
type textarea "Here you used her language, "satisfaction". It's important to u"
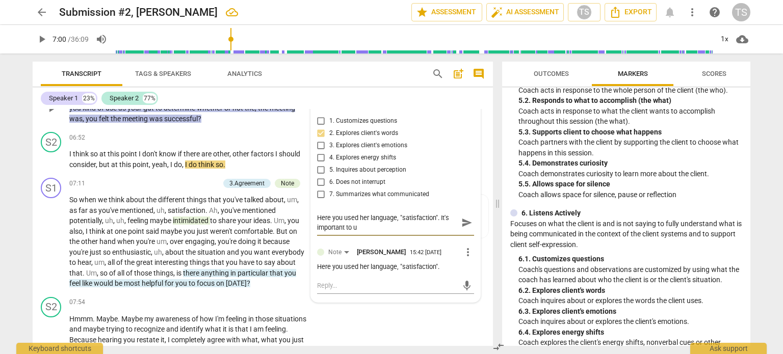
type textarea "Here you used her language, "satisfaction". It's important to us"
type textarea "Here you used her language, "satisfaction". It's important to use"
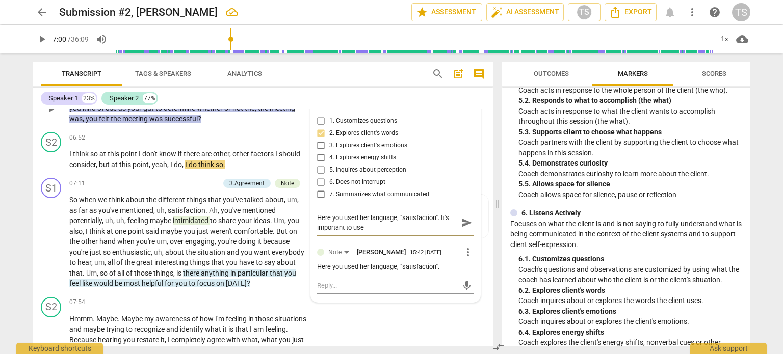
type textarea "Here you used her language, "satisfaction". It's important to use"
type textarea "Here you used her language, "satisfaction". It's important to use t"
type textarea "Here you used her language, "satisfaction". It's important to use th"
type textarea "Here you used her language, "satisfaction". It's important to use the"
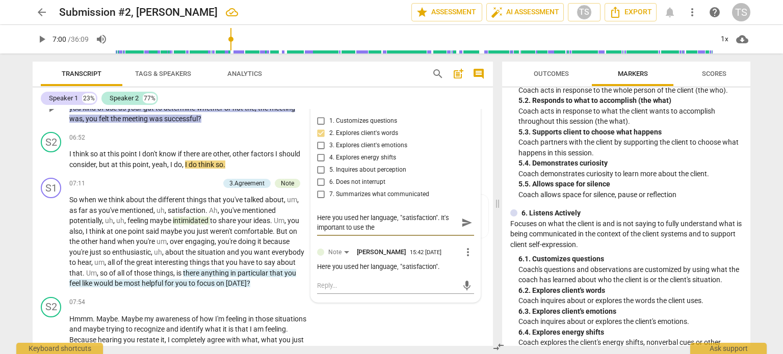
type textarea "Here you used her language, "satisfaction". It's important to use the"
type textarea "Here you used her language, "satisfaction". It's important to use the c"
type textarea "Here you used her language, "satisfaction". It's important to use the cl"
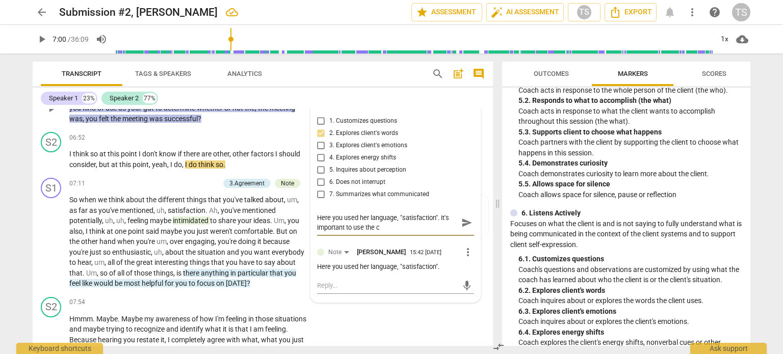
type textarea "Here you used her language, "satisfaction". It's important to use the cl"
type textarea "Here you used her language, "satisfaction". It's important to use the cli"
type textarea "Here you used her language, "satisfaction". It's important to use the clie"
type textarea "Here you used her language, "satisfaction". It's important to use the clien"
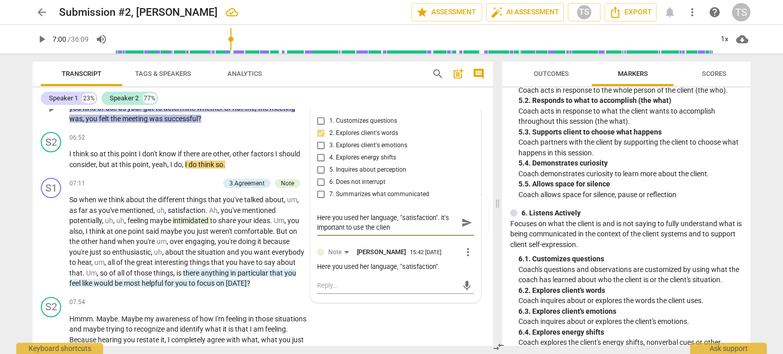
type textarea "Here you used her language, "satisfaction". It's important to use the clien"
type textarea "Here you used her language, "satisfaction". It's important to use the client"
type textarea "Here you used her language, "satisfaction". It's important to use the client'"
type textarea "Here you used her language, "satisfaction". It's important to use the client's"
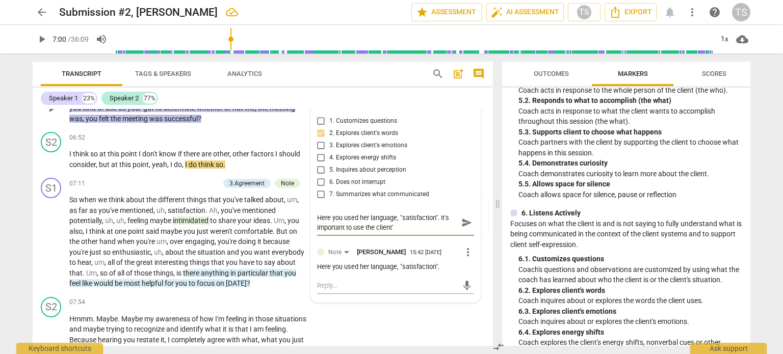
type textarea "Here you used her language, "satisfaction". It's important to use the client's"
type textarea "Here you used her language, "satisfaction". It's important to use the client's l"
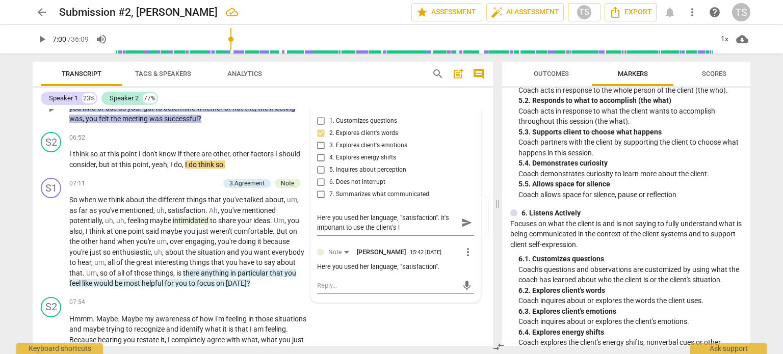
type textarea "Here you used her language, "satisfaction". It's important to use the client's …"
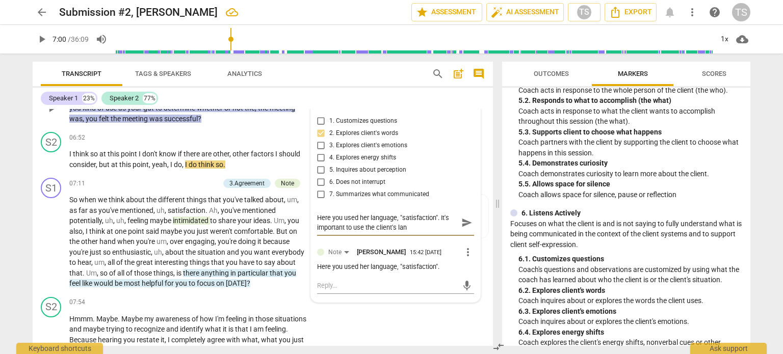
type textarea "Here you used her language, "satisfaction". It's important to use the client's …"
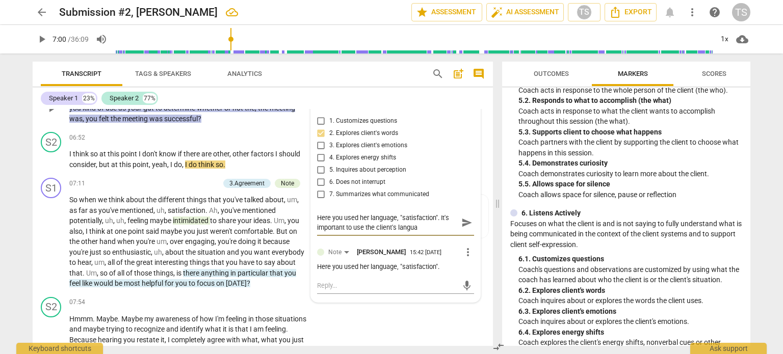
type textarea "Here you used her language, "satisfaction". It's important to use the client's …"
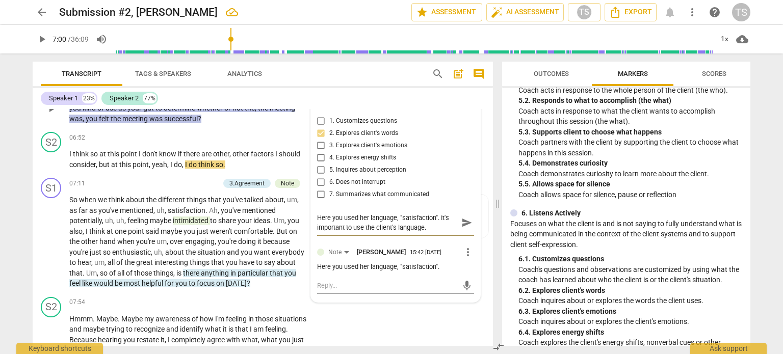
type textarea "Here you used her language, "satisfaction". It's important to use the client's …"
click at [464, 258] on span "more_vert" at bounding box center [468, 252] width 12 height 12
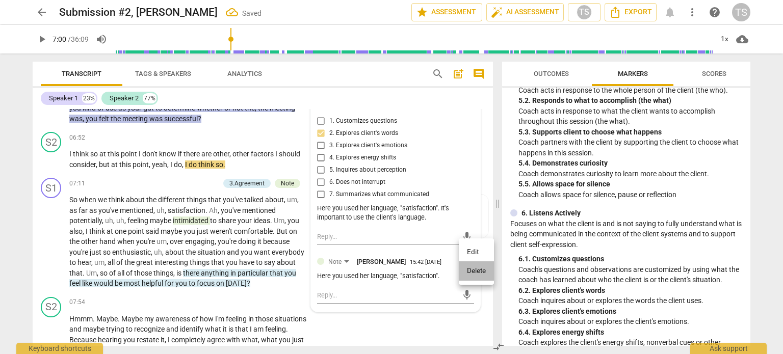
click at [472, 273] on li "Delete" at bounding box center [476, 270] width 35 height 19
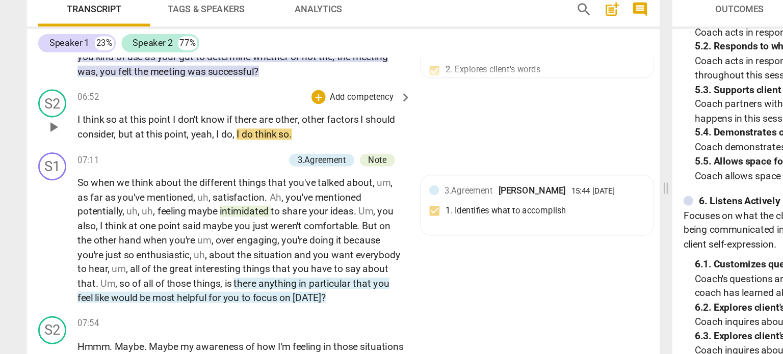
drag, startPoint x: 47, startPoint y: 245, endPoint x: 276, endPoint y: 140, distance: 251.5
click at [276, 140] on div "+ Add competency" at bounding box center [269, 137] width 61 height 10
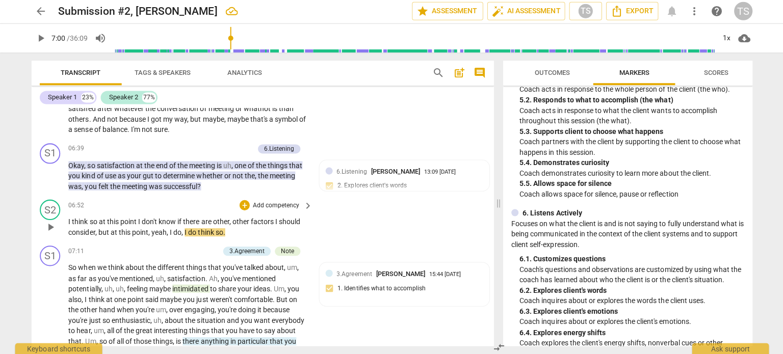
scroll to position [1570, 0]
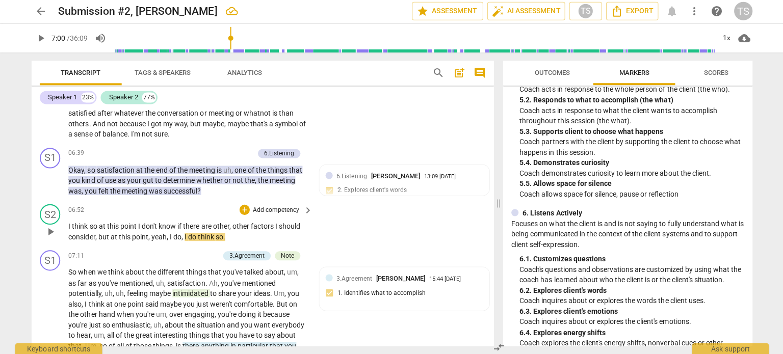
click at [361, 100] on div "Speaker 1 23% Speaker 2 77%" at bounding box center [263, 98] width 444 height 17
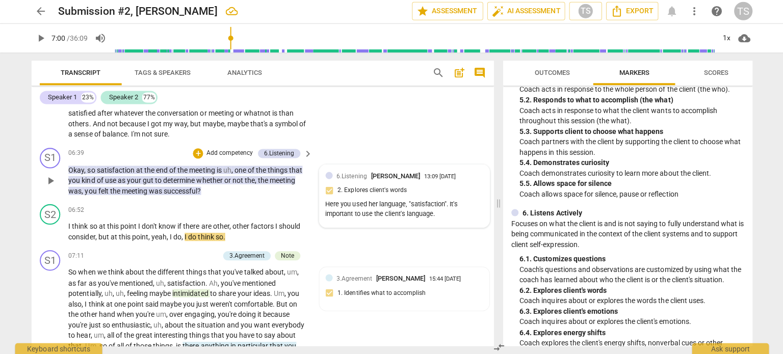
click at [447, 180] on div "13:09 [DATE]" at bounding box center [439, 177] width 32 height 7
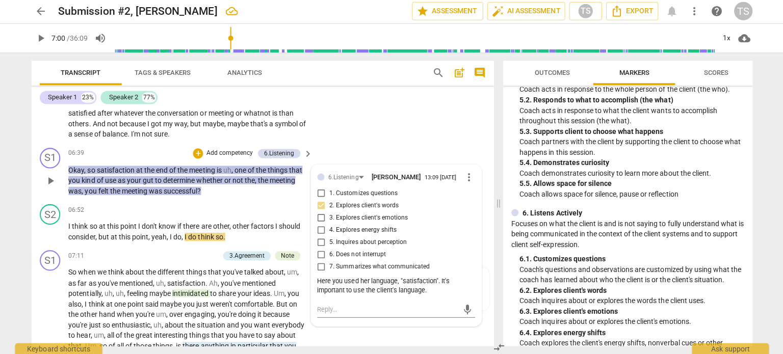
click at [316, 273] on input "7. Summarizes what communicated" at bounding box center [321, 267] width 16 height 12
checkbox input "true"
click at [51, 318] on span "play_arrow" at bounding box center [51, 314] width 12 height 12
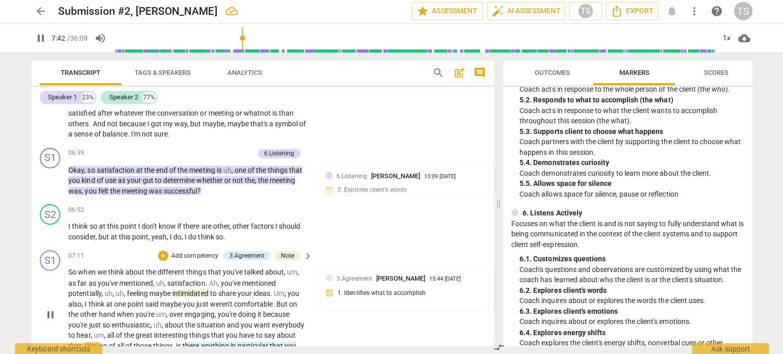
scroll to position [1808, 0]
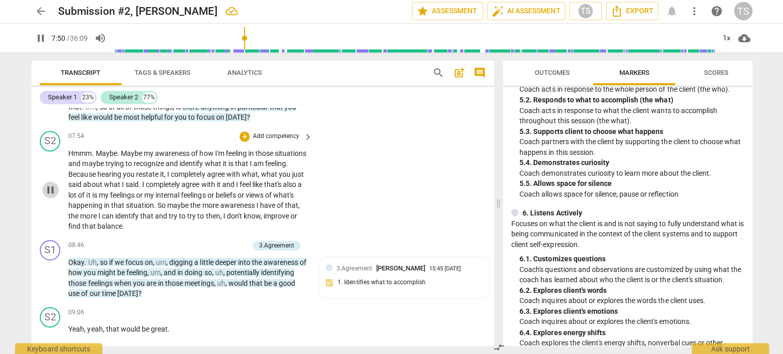
click at [51, 195] on span "pause" at bounding box center [51, 190] width 12 height 12
click at [79, 273] on p "Okay . Uh , so if we focus on , um , digging a little deeper into the awareness…" at bounding box center [188, 278] width 238 height 42
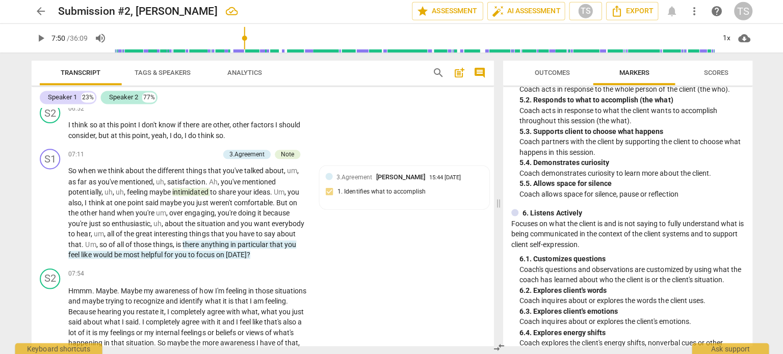
scroll to position [1671, 0]
click at [286, 160] on div "Note" at bounding box center [287, 155] width 13 height 9
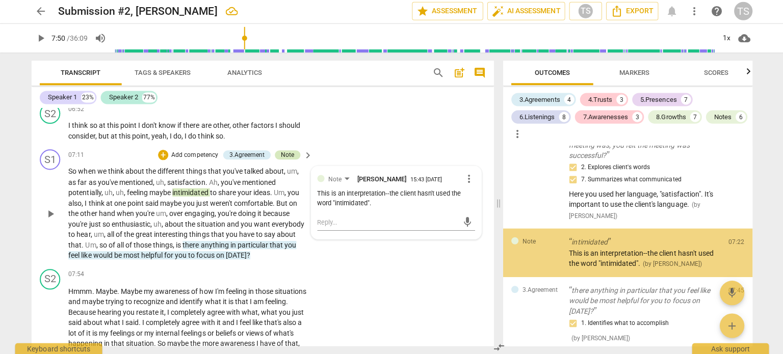
scroll to position [1007, 0]
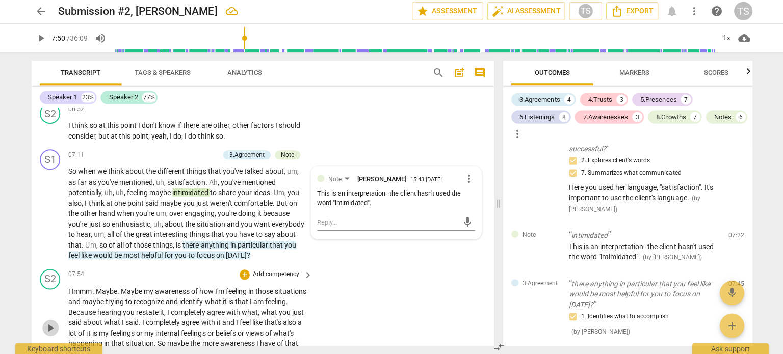
click at [50, 330] on span "play_arrow" at bounding box center [51, 328] width 12 height 12
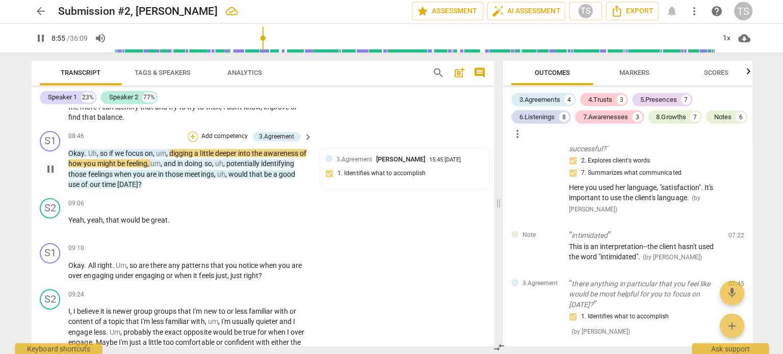
click at [192, 143] on div "+" at bounding box center [193, 137] width 10 height 10
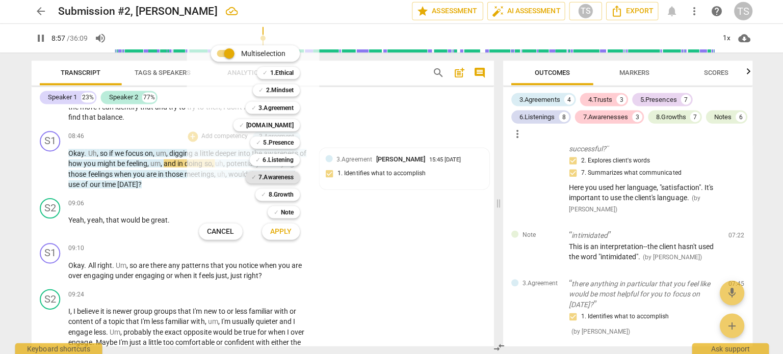
click at [272, 175] on b "7.Awareness" at bounding box center [276, 178] width 35 height 12
click at [284, 232] on span "Apply" at bounding box center [280, 232] width 21 height 10
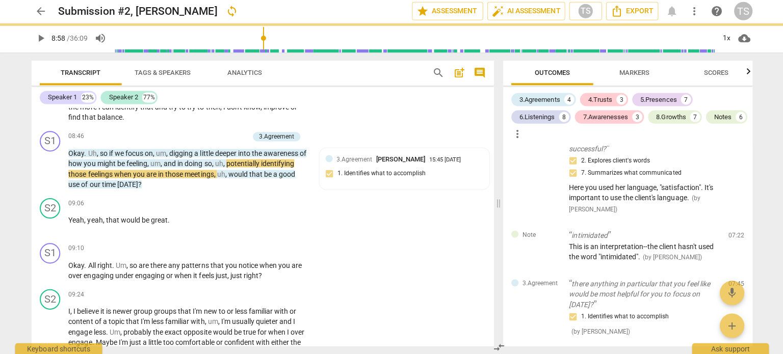
type input "539"
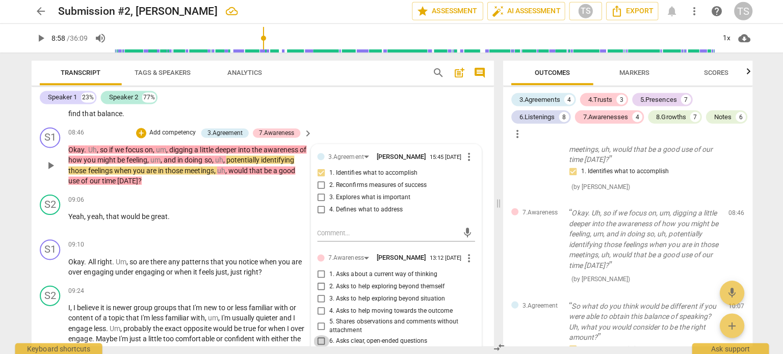
scroll to position [2047, 0]
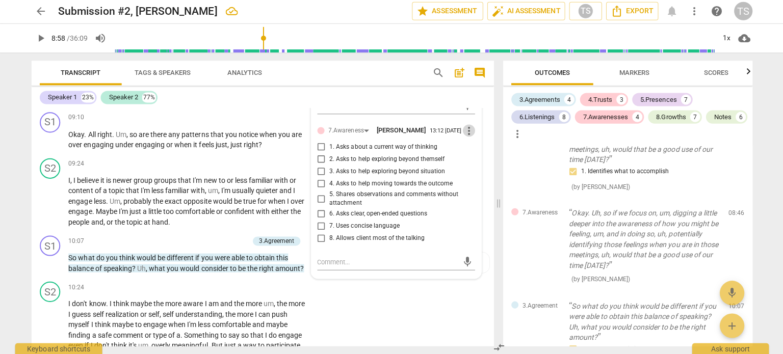
click at [463, 138] on span "more_vert" at bounding box center [468, 131] width 12 height 12
click at [468, 159] on li "Delete" at bounding box center [476, 161] width 35 height 19
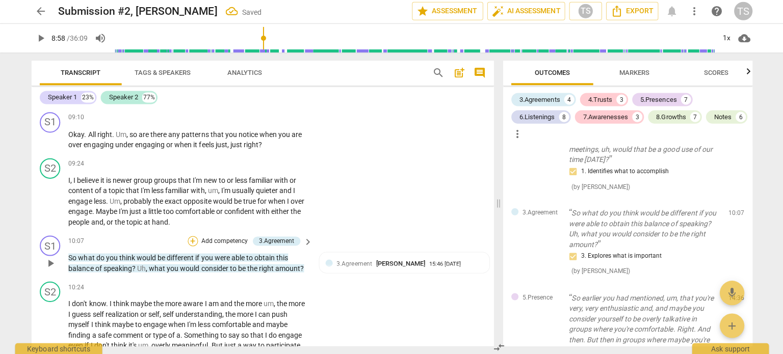
click at [194, 246] on div "+" at bounding box center [193, 241] width 10 height 10
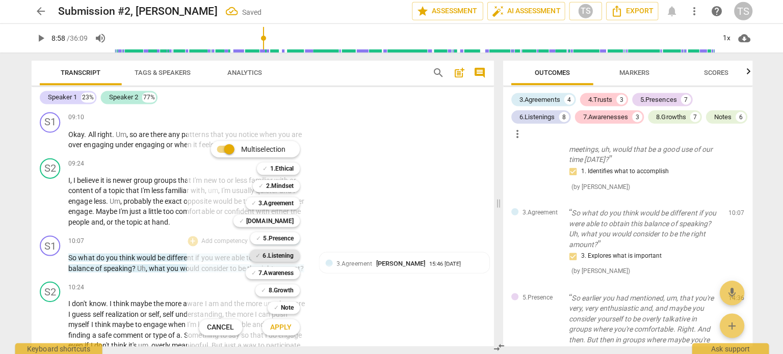
click at [279, 253] on b "6.Listening" at bounding box center [278, 256] width 31 height 12
click at [275, 326] on span "Apply" at bounding box center [280, 327] width 21 height 10
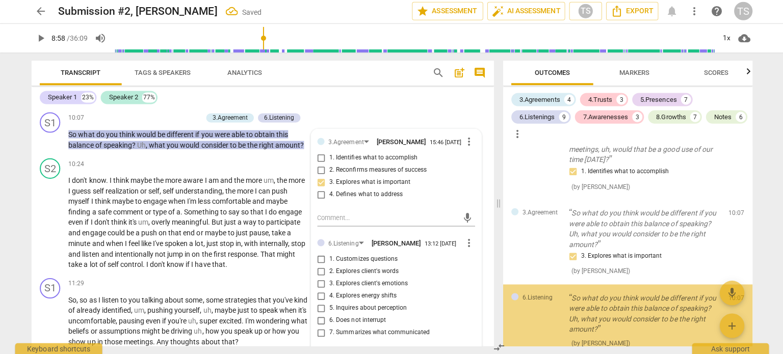
scroll to position [1330, 0]
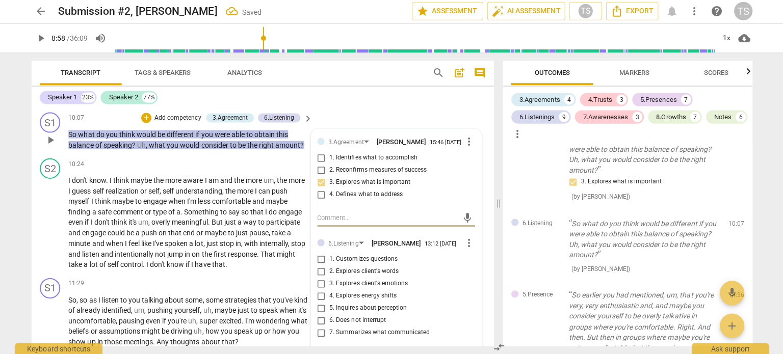
click at [321, 339] on input "7. Summarizes what communicated" at bounding box center [321, 333] width 16 height 12
checkbox input "true"
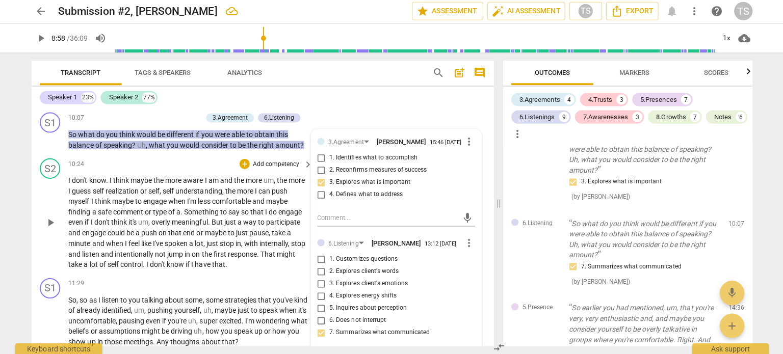
click at [58, 274] on div "S2 play_arrow pause 10:24 + Add competency keyboard_arrow_right I don't know . …" at bounding box center [263, 214] width 460 height 119
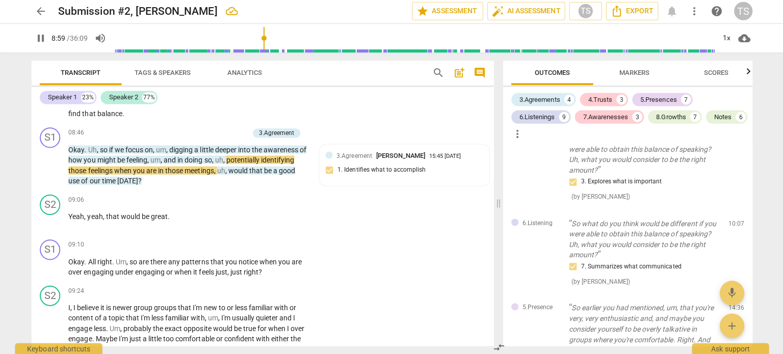
scroll to position [1916, 0]
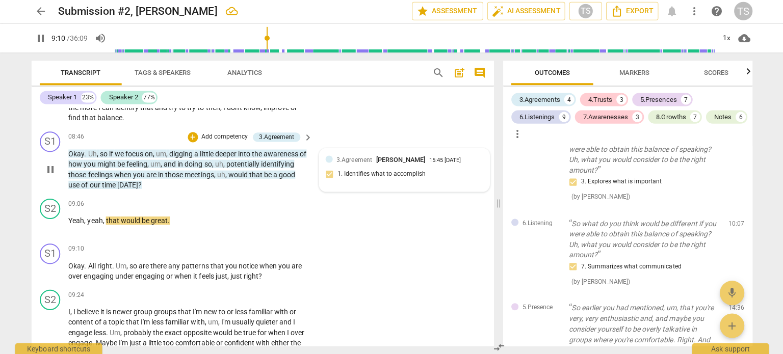
click at [364, 164] on span "3.Agreement" at bounding box center [353, 160] width 35 height 7
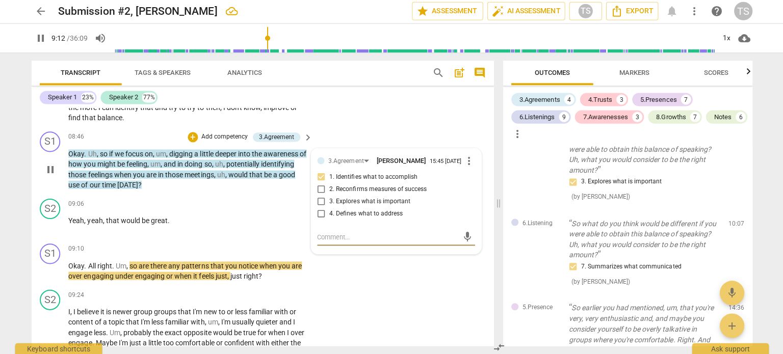
type input "553"
type textarea "A"
type input "554"
type textarea "Aw"
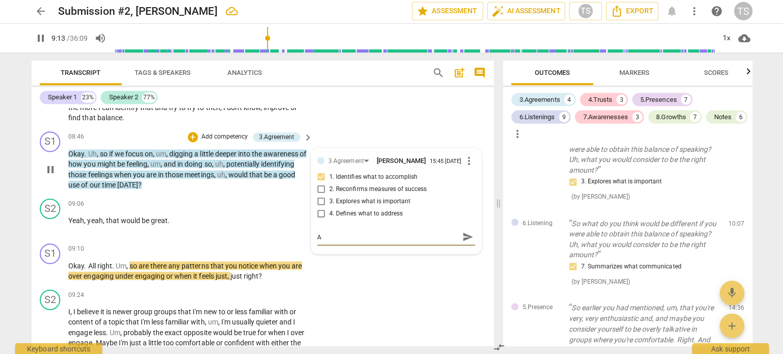
type textarea "Aw"
type input "554"
type textarea "Awe"
type input "554"
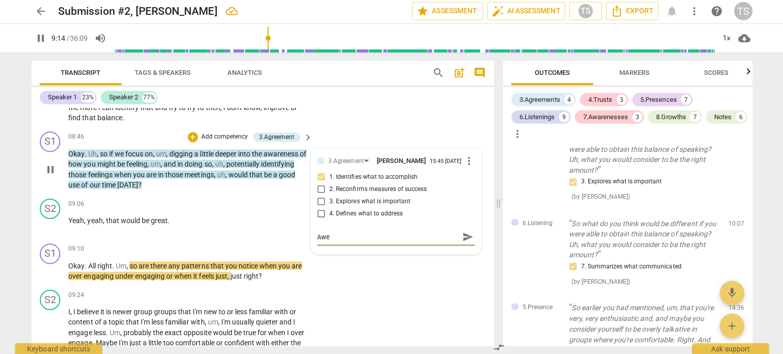
type textarea "Awes"
type input "554"
type textarea "Aweso"
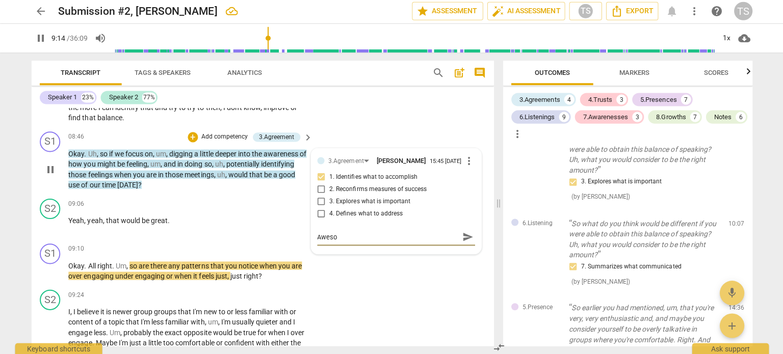
type input "555"
type textarea "Awesom"
type textarea "Awesome"
type input "555"
type textarea "Awesome"
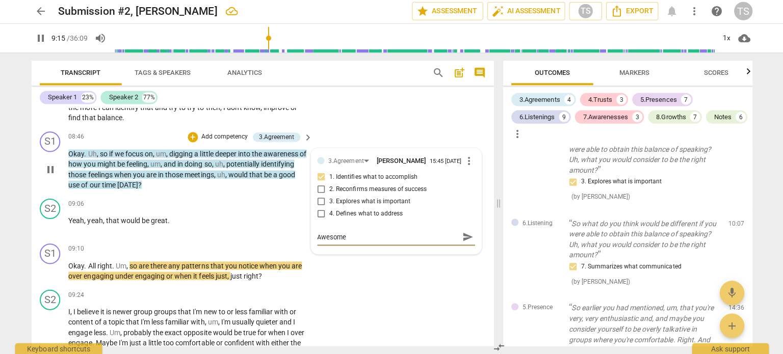
type input "556"
type textarea "Awesome-"
type input "556"
type textarea "Awesome--"
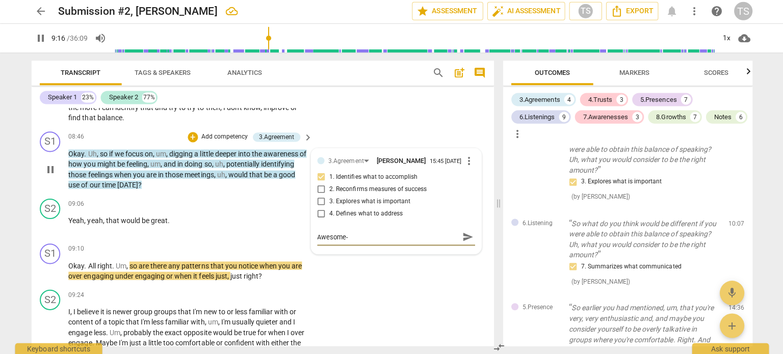
type textarea "Awesome--"
type textarea "Awesome--s"
type input "557"
type textarea "Awesome--sh"
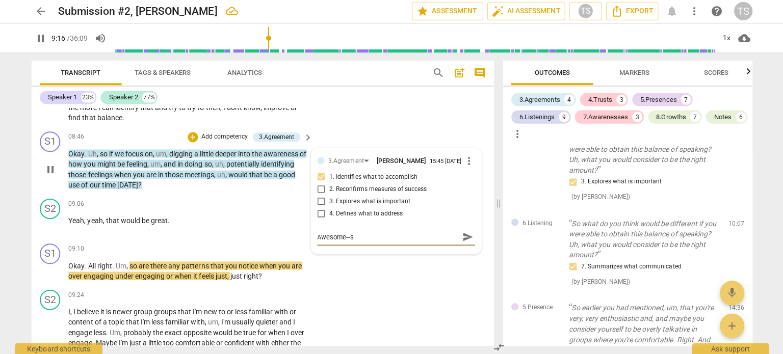
type textarea "Awesome--sh"
type input "557"
type textarea "Awesome--sha"
type input "557"
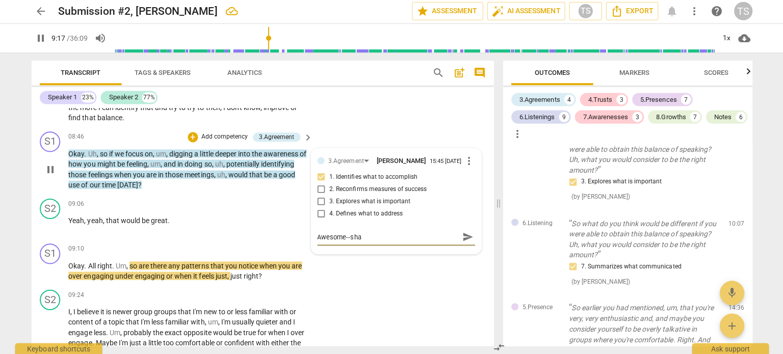
type textarea "Awesome--shar"
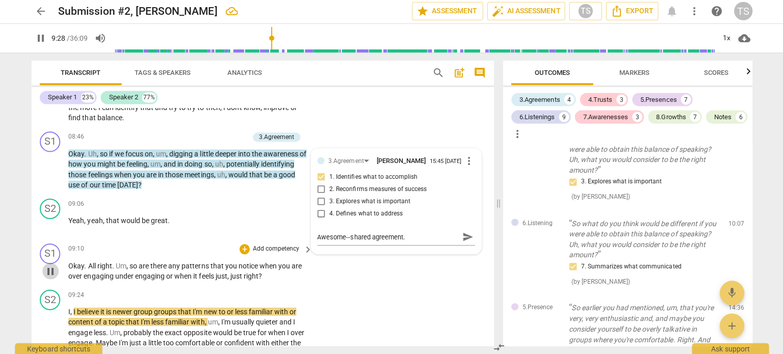
click at [48, 277] on span "pause" at bounding box center [51, 271] width 12 height 12
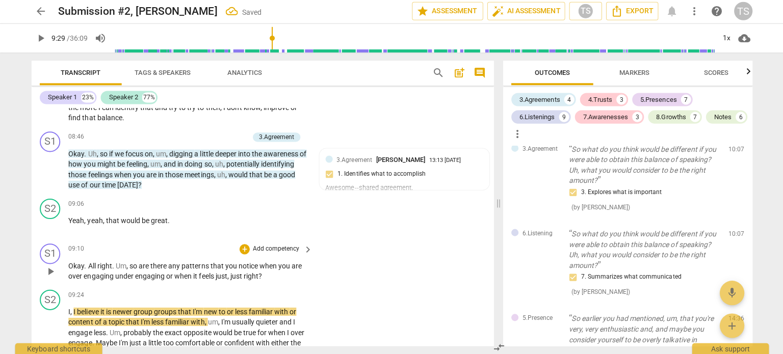
scroll to position [1341, 0]
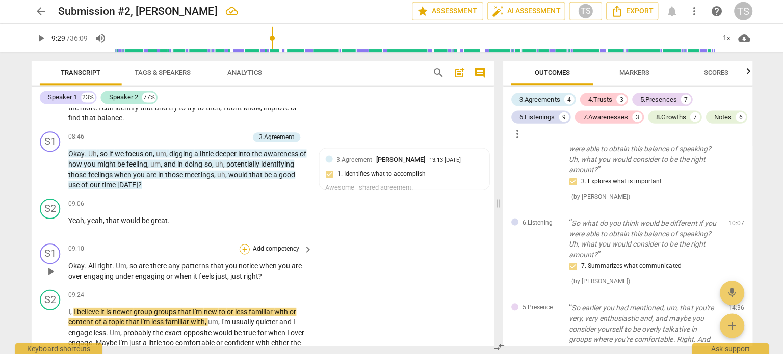
click at [244, 254] on div "+" at bounding box center [244, 250] width 10 height 10
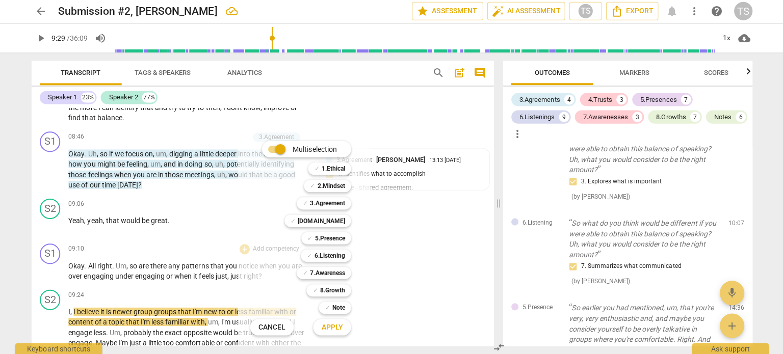
click at [636, 74] on div at bounding box center [391, 177] width 783 height 354
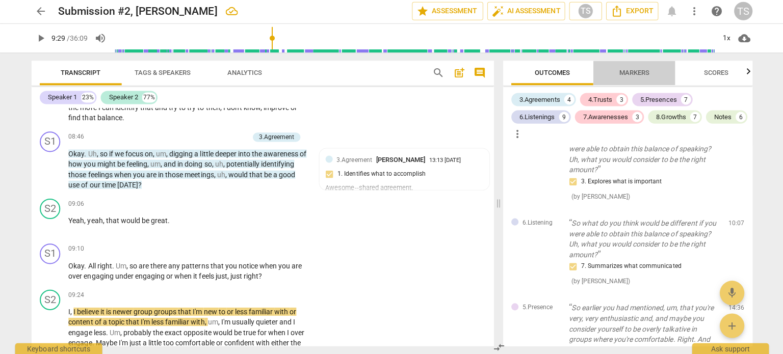
click at [631, 75] on span "Markers" at bounding box center [633, 74] width 30 height 8
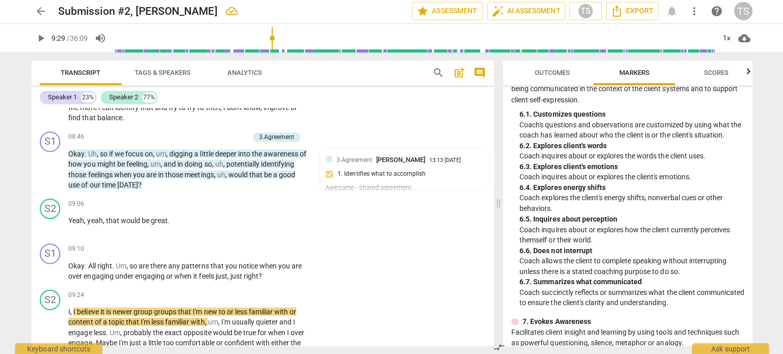
scroll to position [750, 0]
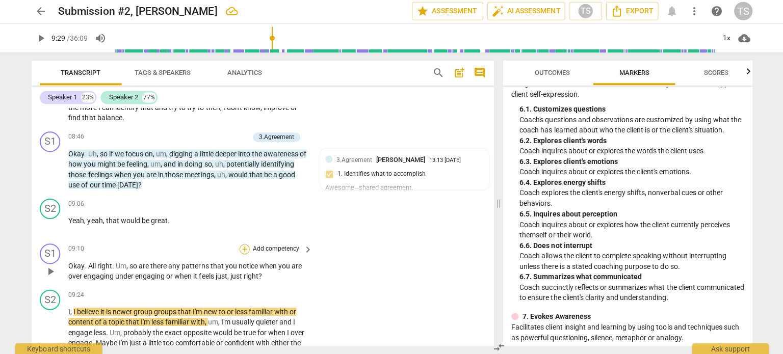
click at [244, 254] on div "+" at bounding box center [244, 250] width 10 height 10
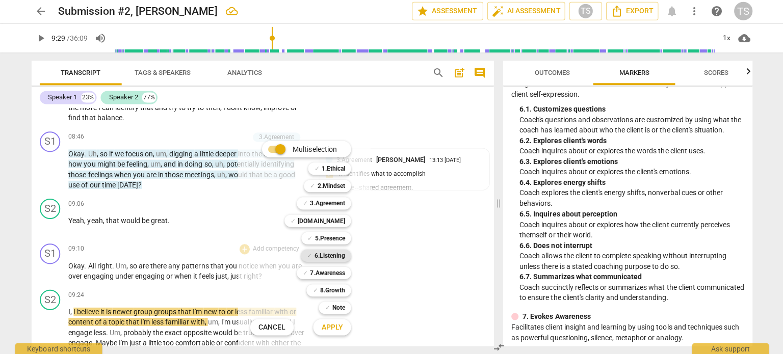
click at [323, 253] on b "6.Listening" at bounding box center [329, 256] width 31 height 12
click at [329, 329] on span "Apply" at bounding box center [331, 327] width 21 height 10
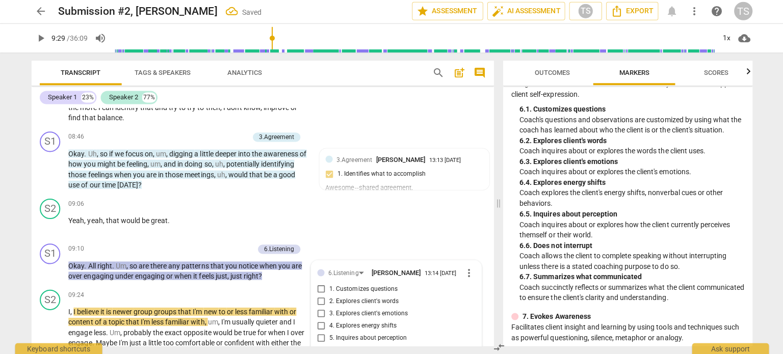
scroll to position [2083, 0]
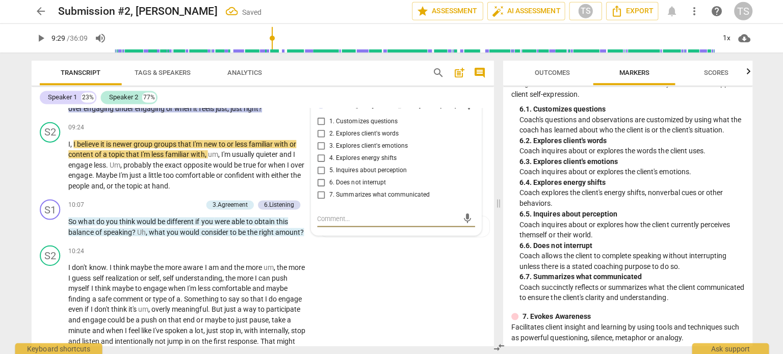
click at [320, 128] on input "1. Customizes questions" at bounding box center [321, 122] width 16 height 12
click at [318, 177] on input "5. Inquires about perception" at bounding box center [321, 171] width 16 height 12
click at [50, 171] on span "play_arrow" at bounding box center [51, 165] width 12 height 12
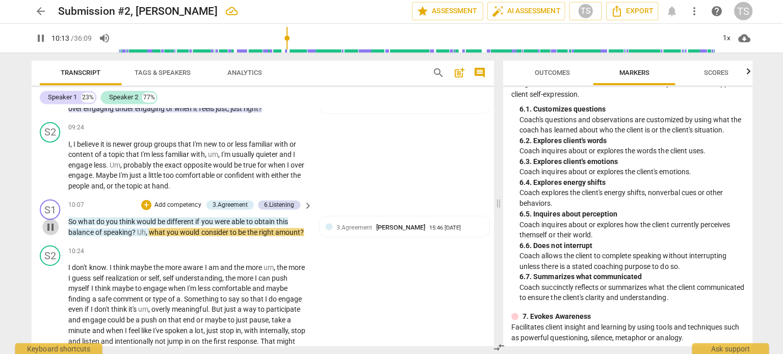
click at [49, 230] on span "pause" at bounding box center [51, 227] width 12 height 12
click at [243, 134] on div "+" at bounding box center [244, 128] width 10 height 10
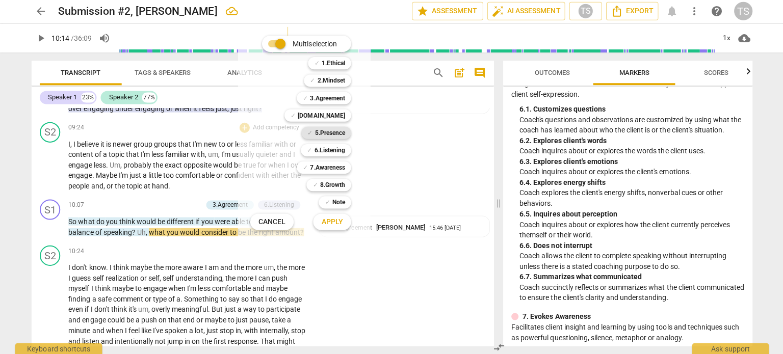
click at [335, 131] on b "5.Presence" at bounding box center [329, 133] width 30 height 12
click at [329, 224] on span "Apply" at bounding box center [331, 222] width 21 height 10
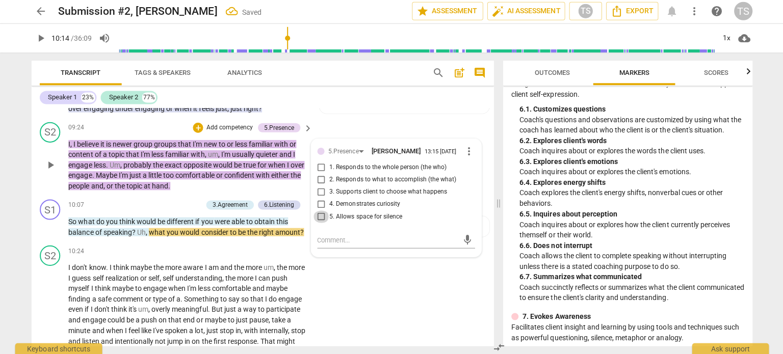
click at [317, 223] on input "5. Allows space for silence" at bounding box center [321, 217] width 16 height 12
click at [335, 245] on textarea at bounding box center [387, 240] width 141 height 10
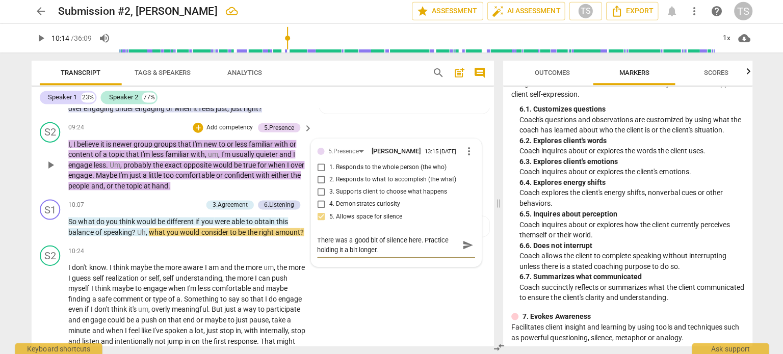
click at [419, 248] on textarea "There was a good bit of silence here. Practice holding it a bit longer." at bounding box center [387, 244] width 141 height 19
click at [438, 255] on textarea "There was a good bit of silence at the end of her speaking. Practice holding it…" at bounding box center [387, 244] width 141 height 19
click at [465, 255] on span "send" at bounding box center [466, 249] width 11 height 11
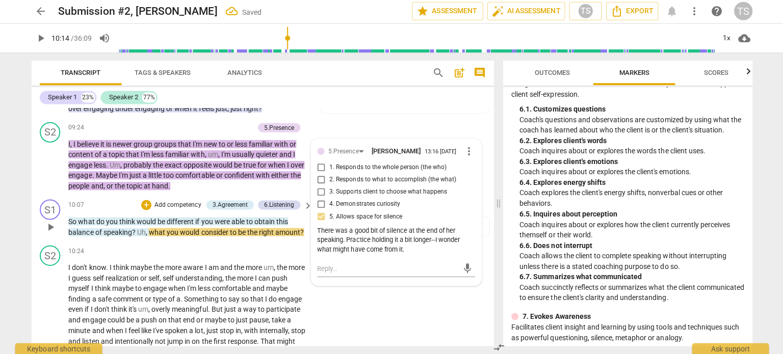
click at [51, 233] on span "play_arrow" at bounding box center [51, 227] width 12 height 12
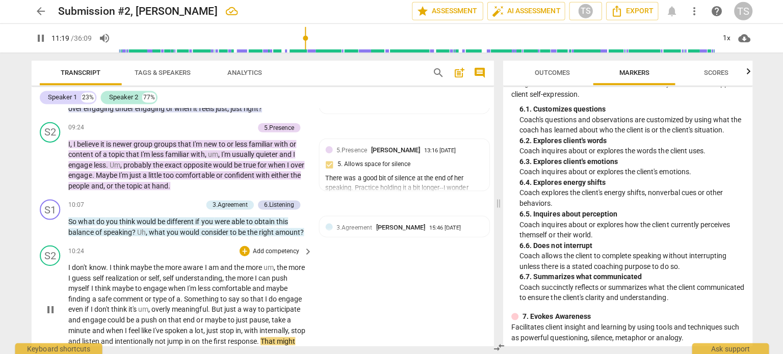
scroll to position [2326, 0]
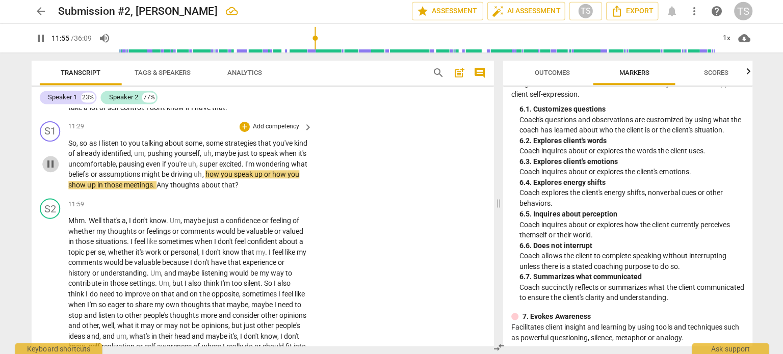
click at [49, 171] on span "pause" at bounding box center [51, 164] width 12 height 12
click at [695, 257] on p "Coach allows the client to complete speaking without interrupting unless there …" at bounding box center [630, 261] width 224 height 21
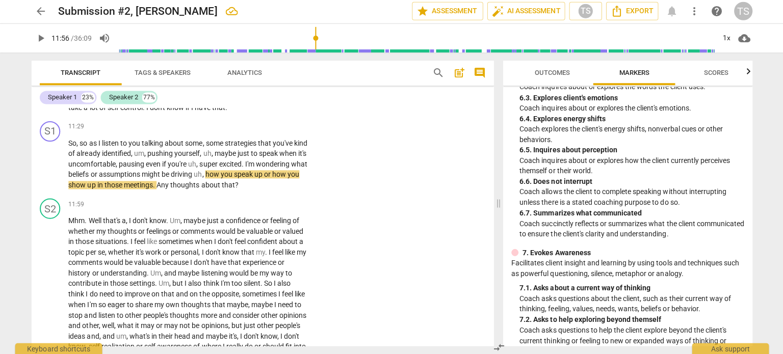
scroll to position [813, 0]
click at [242, 132] on div "+" at bounding box center [244, 127] width 10 height 10
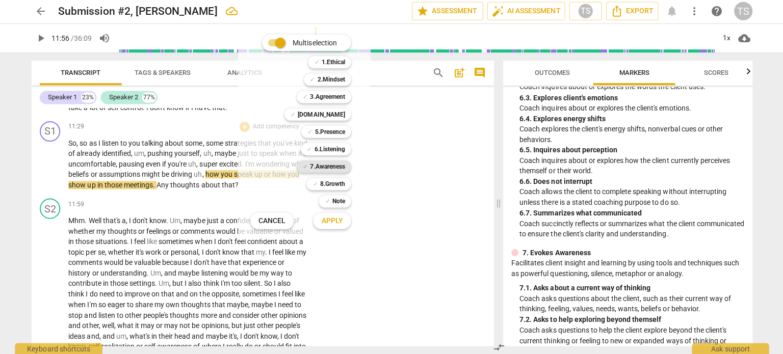
click at [319, 167] on b "7.Awareness" at bounding box center [327, 167] width 35 height 12
click at [325, 218] on span "Apply" at bounding box center [331, 221] width 21 height 10
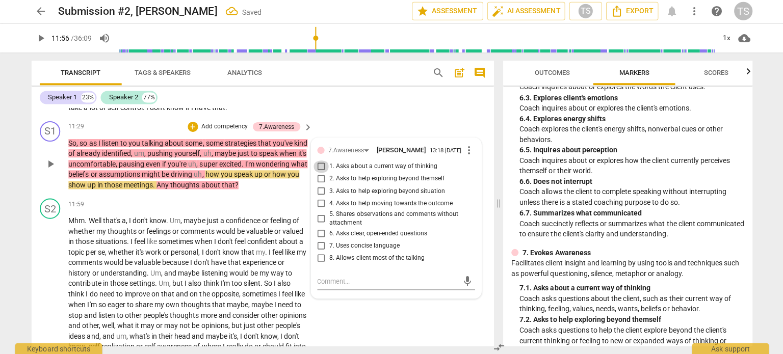
click at [316, 173] on input "1. Asks about a current way of thinking" at bounding box center [321, 167] width 16 height 12
click at [49, 171] on span "play_arrow" at bounding box center [51, 164] width 12 height 12
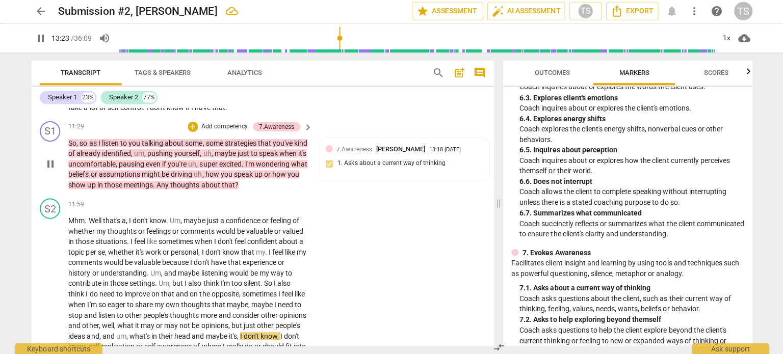
scroll to position [2564, 0]
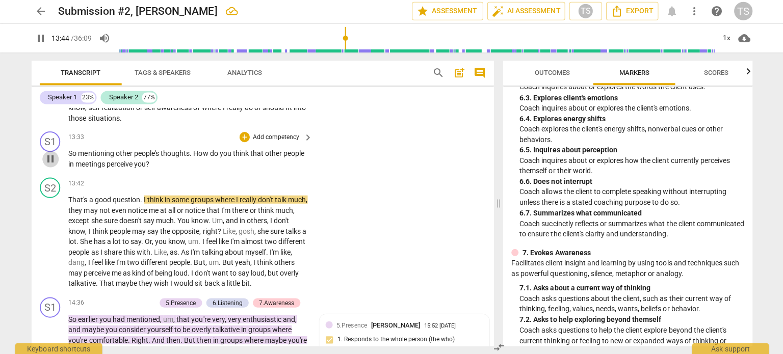
click at [57, 165] on span "pause" at bounding box center [51, 159] width 12 height 12
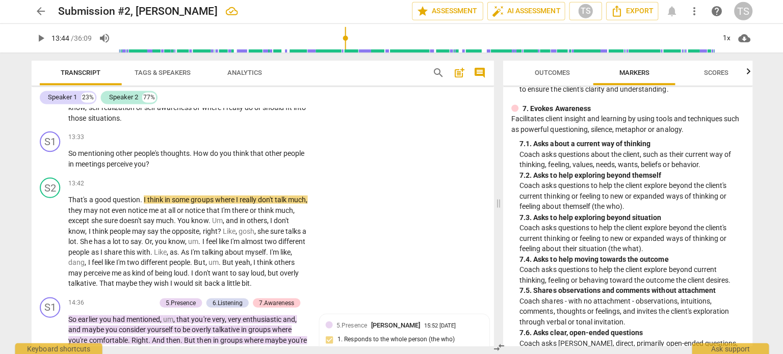
scroll to position [952, 0]
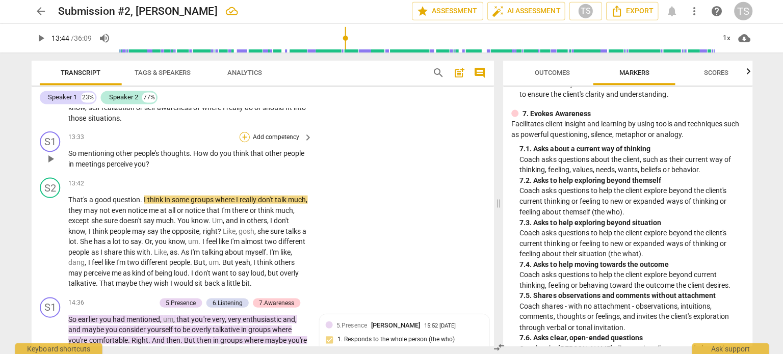
click at [240, 142] on div "+" at bounding box center [244, 137] width 10 height 10
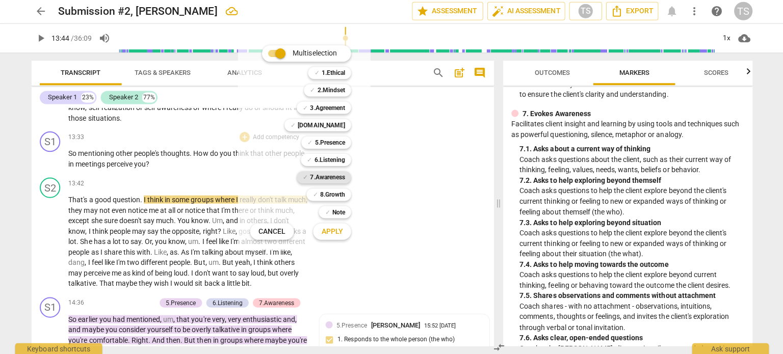
click at [340, 177] on b "7.Awareness" at bounding box center [327, 178] width 35 height 12
click at [327, 231] on span "Apply" at bounding box center [331, 232] width 21 height 10
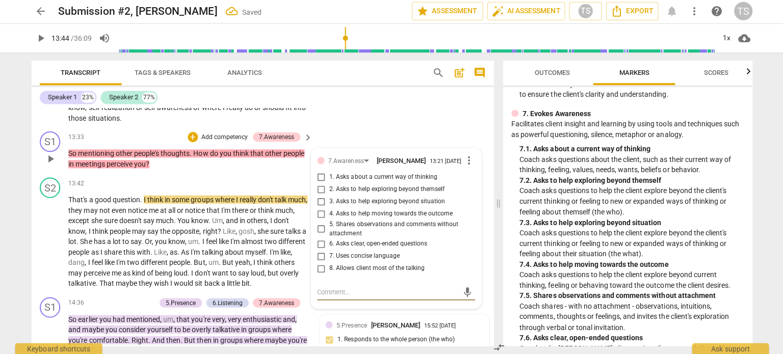
click at [321, 196] on input "2. Asks to help exploring beyond themself" at bounding box center [321, 189] width 16 height 12
click at [318, 250] on input "6. Asks clear, open-ended questions" at bounding box center [321, 244] width 16 height 12
click at [55, 245] on span "play_arrow" at bounding box center [51, 242] width 12 height 12
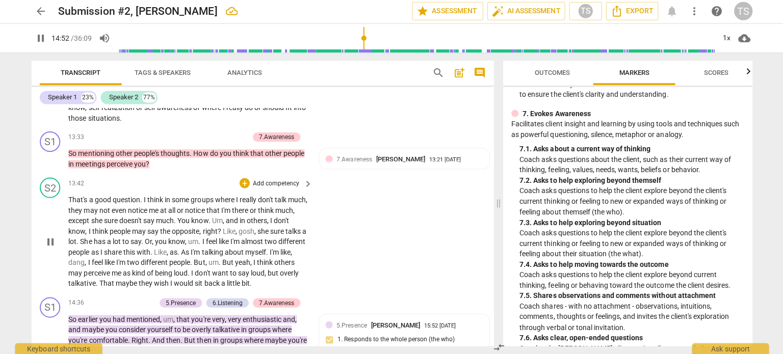
scroll to position [2806, 0]
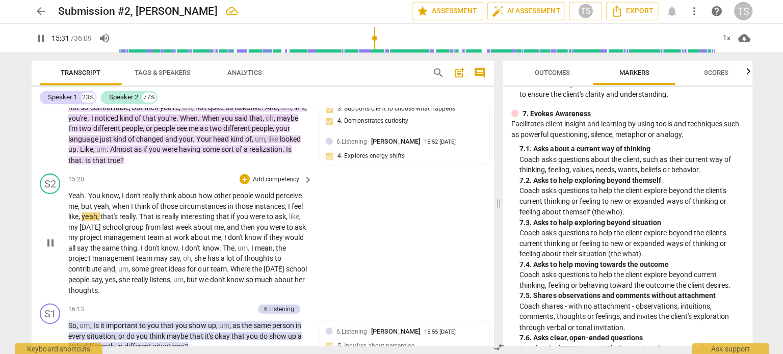
click at [351, 200] on div "S2 play_arrow pause 15:20 + Add competency keyboard_arrow_right Yeah . You know…" at bounding box center [263, 234] width 460 height 129
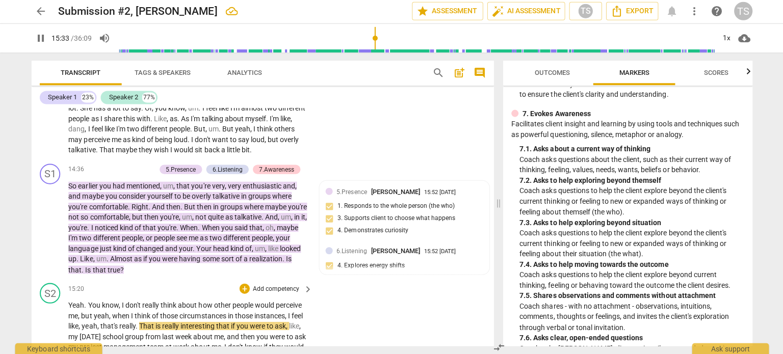
scroll to position [2696, 0]
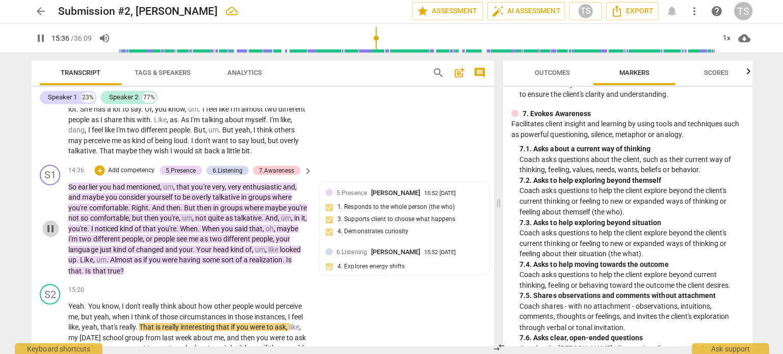
click at [52, 230] on span "pause" at bounding box center [51, 229] width 12 height 12
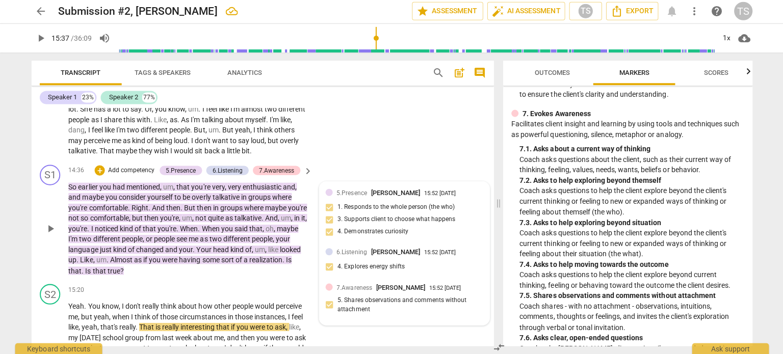
click at [349, 236] on div "5.Presence [PERSON_NAME] 15:52 [DATE] 1. Responds to the whole person (the who)…" at bounding box center [403, 216] width 157 height 56
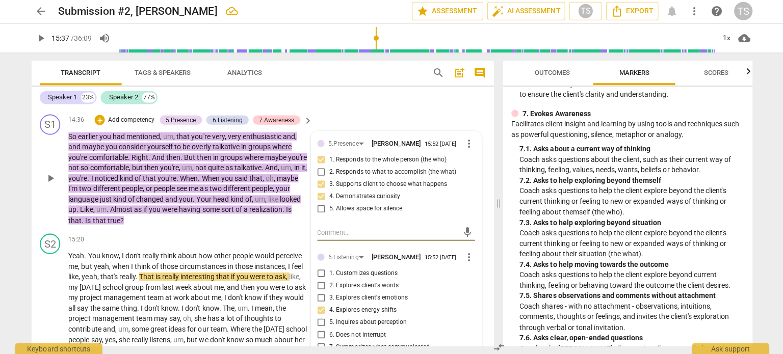
scroll to position [2750, 0]
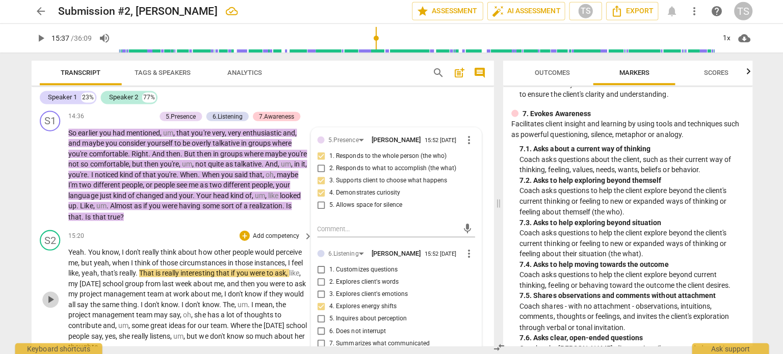
click at [50, 304] on span "play_arrow" at bounding box center [51, 300] width 12 height 12
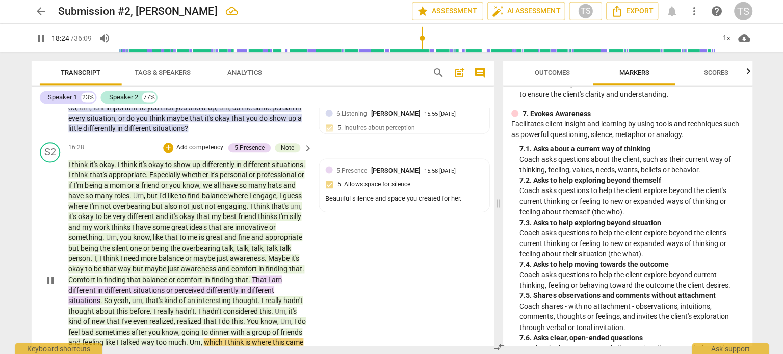
scroll to position [3267, 0]
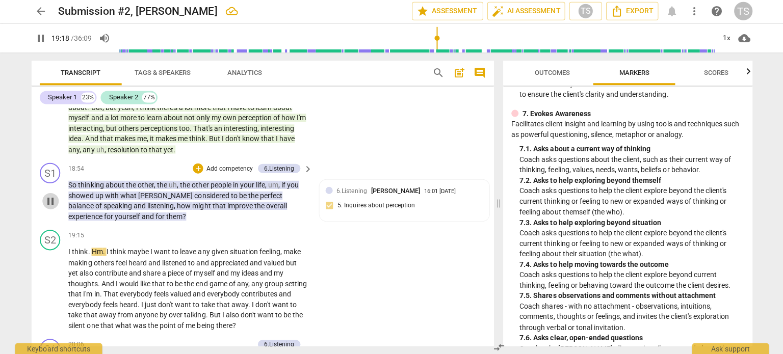
click at [48, 207] on span "pause" at bounding box center [51, 202] width 12 height 12
click at [197, 174] on div "+" at bounding box center [198, 169] width 10 height 10
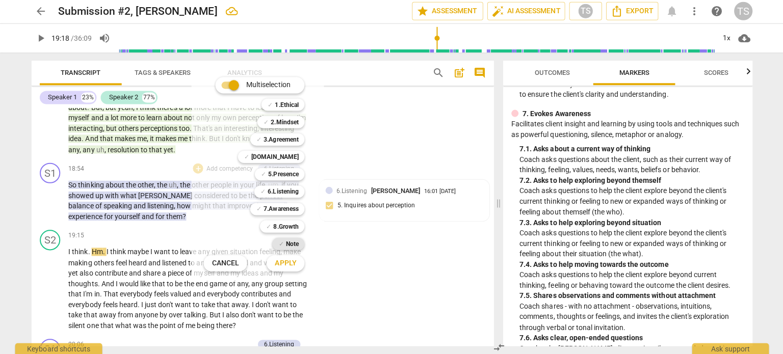
click at [288, 244] on b "Note" at bounding box center [291, 244] width 13 height 12
click at [288, 262] on span "Apply" at bounding box center [285, 263] width 21 height 10
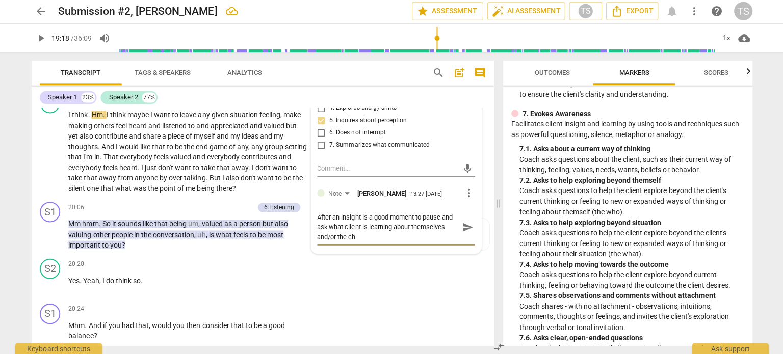
scroll to position [0, 0]
click at [47, 238] on span "play_arrow" at bounding box center [51, 235] width 12 height 12
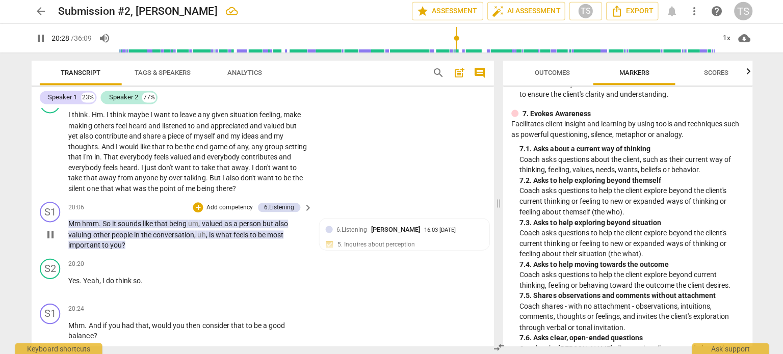
scroll to position [3667, 0]
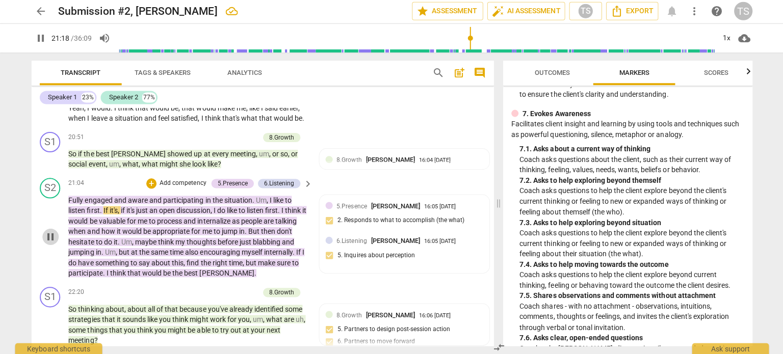
click at [50, 241] on span "pause" at bounding box center [51, 237] width 12 height 12
click at [200, 142] on div "+" at bounding box center [203, 138] width 10 height 10
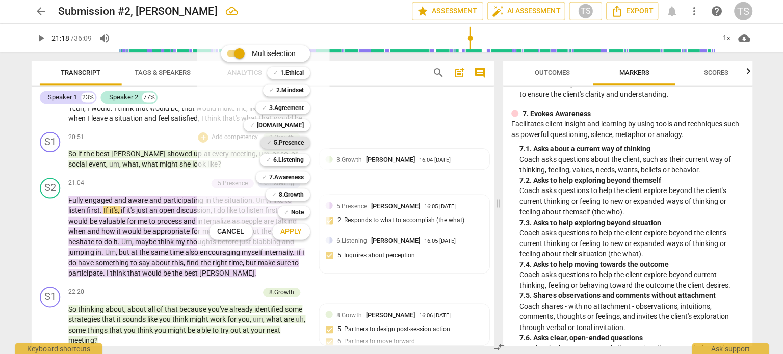
click at [284, 144] on b "5.Presence" at bounding box center [289, 143] width 30 height 12
click at [285, 162] on b "6.Listening" at bounding box center [288, 160] width 31 height 12
click at [291, 232] on span "Apply" at bounding box center [290, 232] width 21 height 10
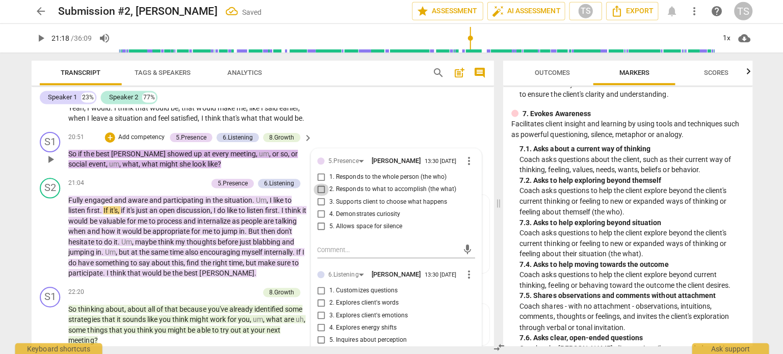
click at [317, 196] on input "2. Responds to what to accomplish (the what)" at bounding box center [321, 190] width 16 height 12
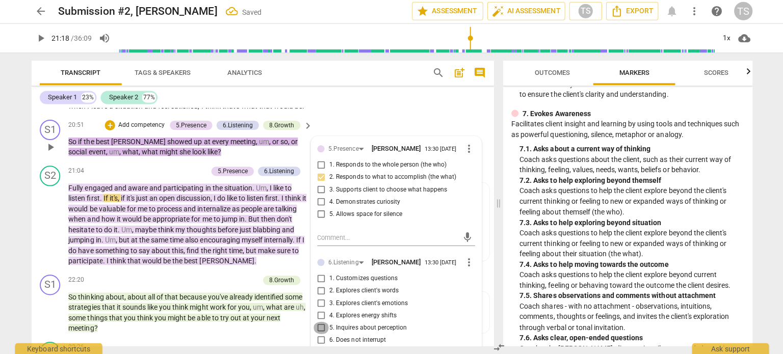
click at [318, 334] on input "5. Inquires about perception" at bounding box center [321, 328] width 16 height 12
click at [48, 229] on span "play_arrow" at bounding box center [51, 225] width 12 height 12
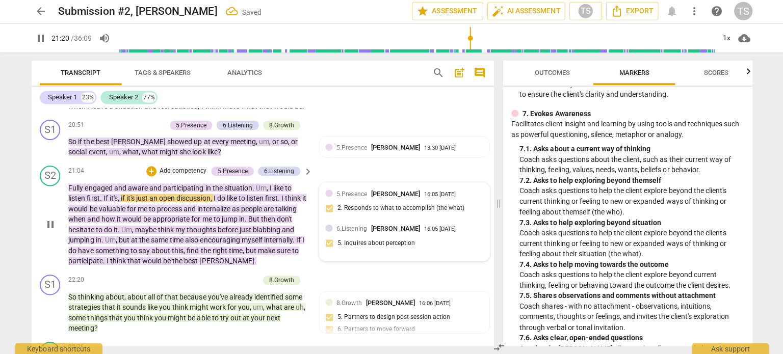
click at [461, 207] on div "5.Presence [PERSON_NAME] 16:05 [DATE] 2. Responds to what to accomplish (the wh…" at bounding box center [403, 204] width 157 height 31
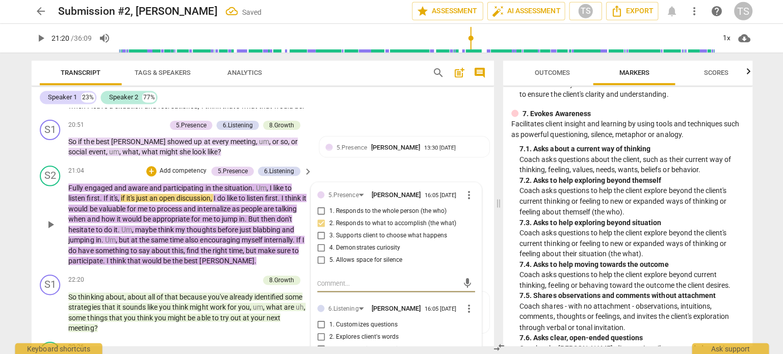
click at [466, 201] on span "more_vert" at bounding box center [468, 195] width 12 height 12
click at [465, 221] on li "Delete" at bounding box center [476, 220] width 35 height 19
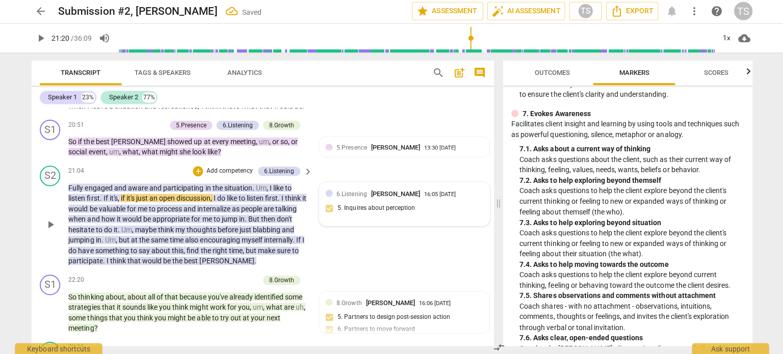
click at [468, 199] on div "6.Listening [PERSON_NAME] 16:05 [DATE]" at bounding box center [409, 194] width 146 height 10
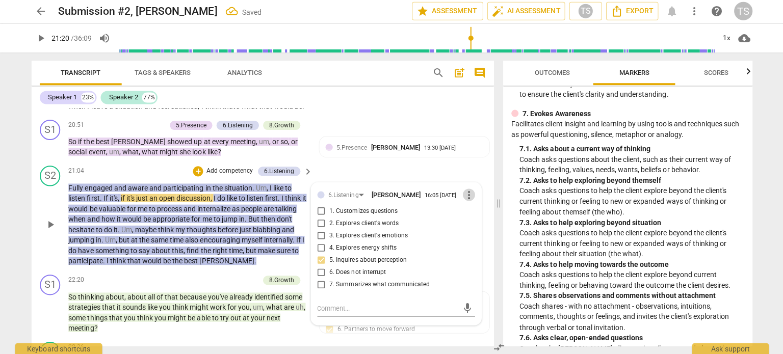
click at [465, 201] on span "more_vert" at bounding box center [468, 195] width 12 height 12
click at [467, 221] on li "Delete" at bounding box center [476, 220] width 35 height 19
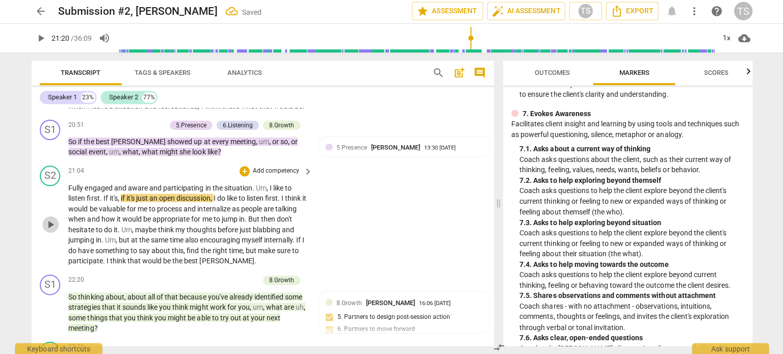
click at [52, 225] on span "play_arrow" at bounding box center [51, 225] width 12 height 12
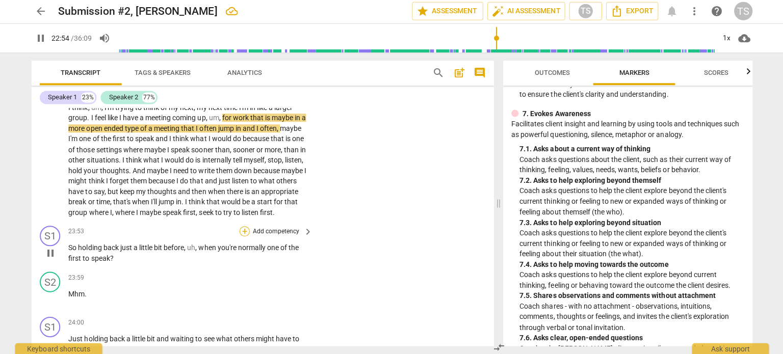
click at [242, 237] on div "+" at bounding box center [244, 232] width 10 height 10
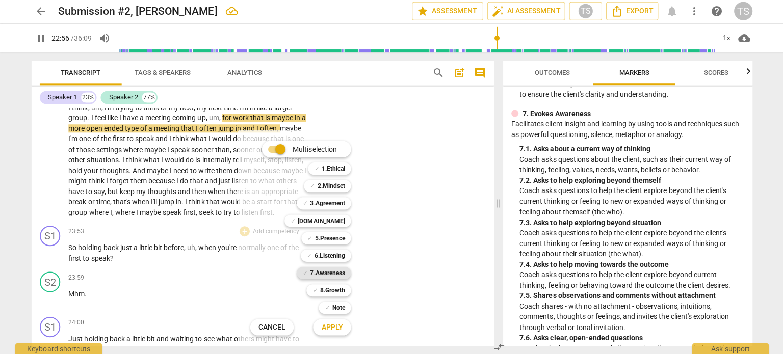
click at [330, 270] on b "7.Awareness" at bounding box center [327, 273] width 35 height 12
click at [332, 252] on b "6.Listening" at bounding box center [329, 256] width 31 height 12
click at [325, 272] on b "7.Awareness" at bounding box center [327, 273] width 35 height 12
click at [335, 326] on span "Apply" at bounding box center [331, 327] width 21 height 10
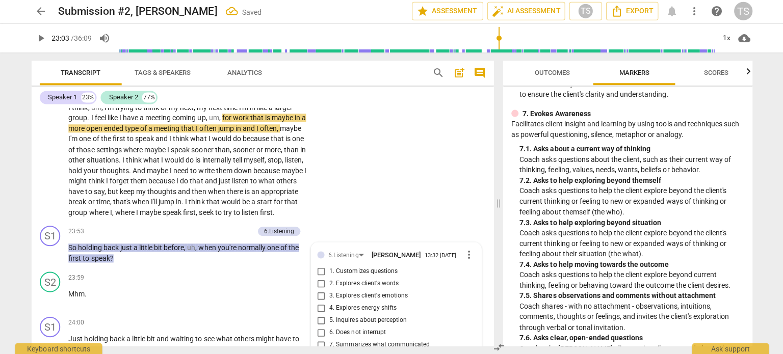
scroll to position [4094, 0]
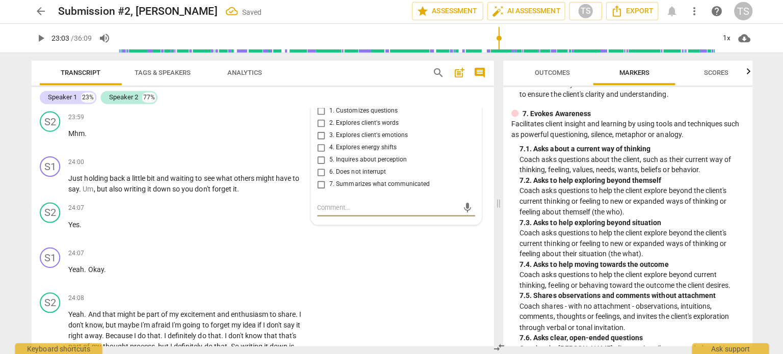
click at [317, 191] on input "7. Summarizes what communicated" at bounding box center [321, 185] width 16 height 12
click at [195, 168] on div "24:00 + Add competency keyboard_arrow_right" at bounding box center [191, 162] width 244 height 11
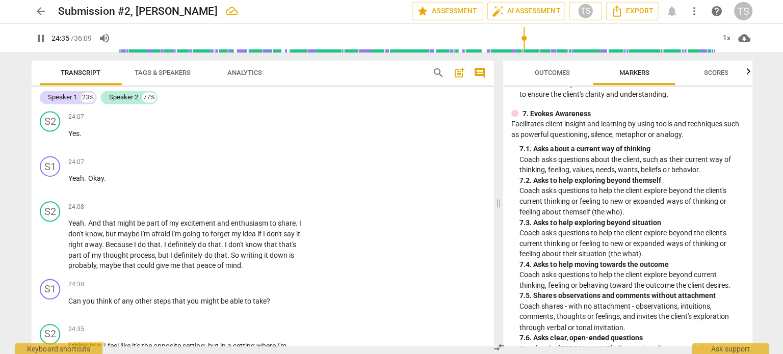
scroll to position [4431, 0]
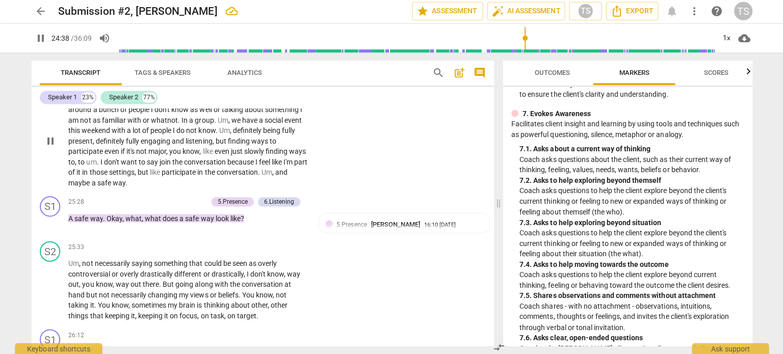
click at [241, 125] on span "we" at bounding box center [236, 121] width 11 height 8
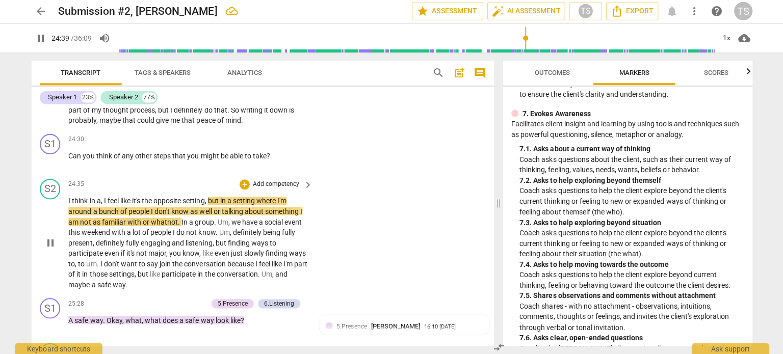
scroll to position [4327, 0]
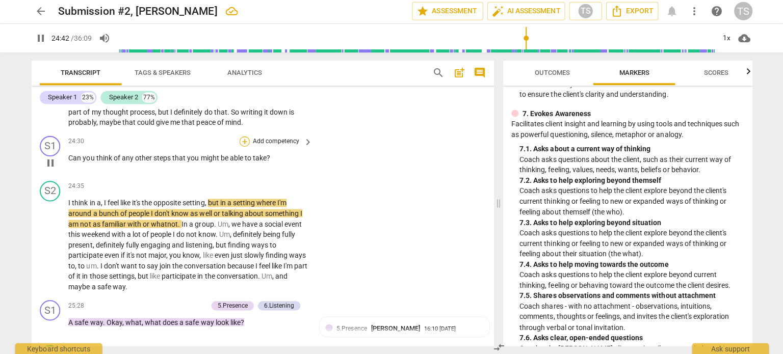
click at [241, 147] on div "+" at bounding box center [244, 142] width 10 height 10
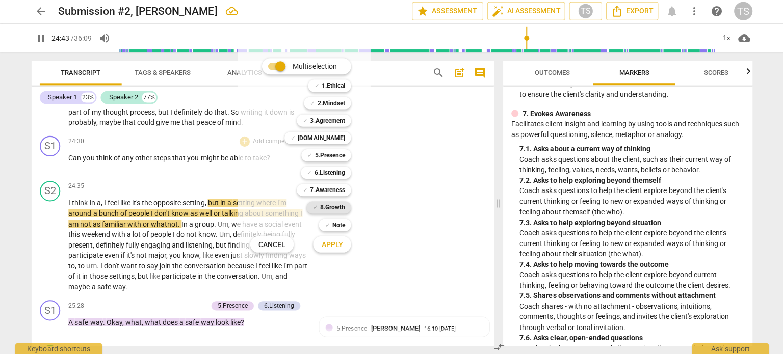
click at [340, 204] on b "8.Growth" at bounding box center [331, 208] width 25 height 12
click at [332, 245] on span "Apply" at bounding box center [331, 245] width 21 height 10
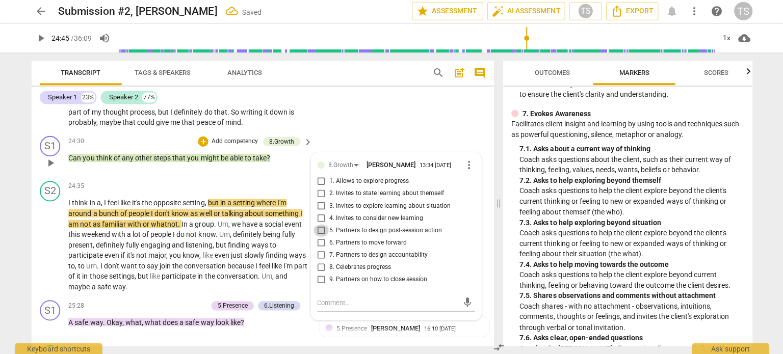
click at [318, 237] on input "5. Partners to design post-session action" at bounding box center [321, 231] width 16 height 12
click at [50, 251] on span "play_arrow" at bounding box center [51, 245] width 12 height 12
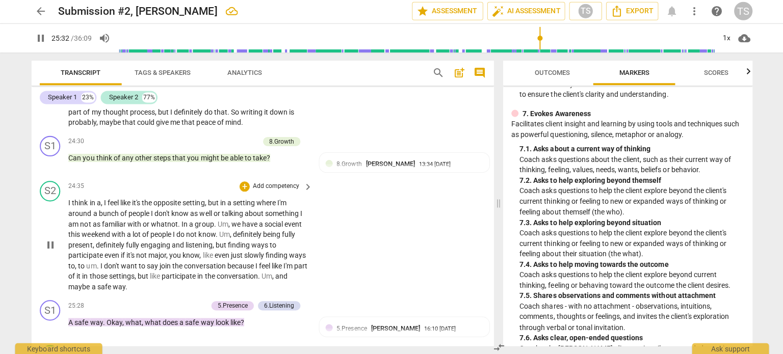
click at [377, 221] on div "S2 play_arrow pause 24:35 + Add competency keyboard_arrow_right I think in a , …" at bounding box center [263, 236] width 460 height 119
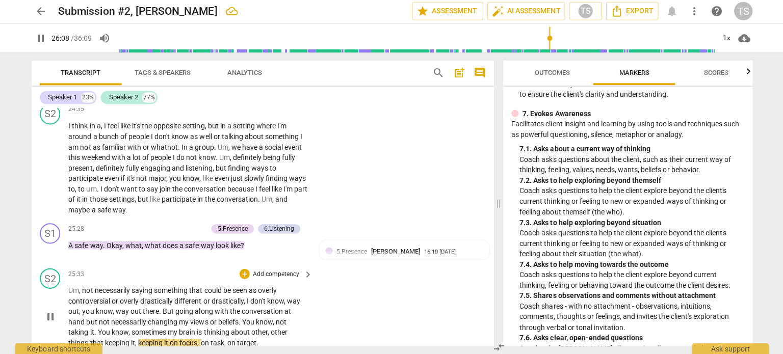
scroll to position [4646, 0]
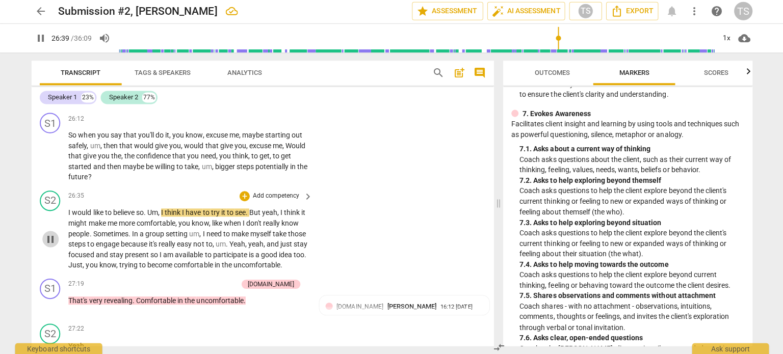
click at [49, 246] on span "pause" at bounding box center [51, 239] width 12 height 12
click at [239, 124] on div "+" at bounding box center [244, 119] width 10 height 10
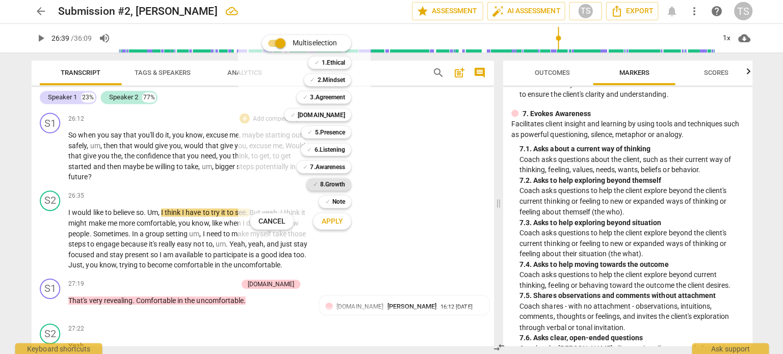
click at [327, 180] on b "8.Growth" at bounding box center [331, 185] width 25 height 12
click at [331, 223] on span "Apply" at bounding box center [331, 222] width 21 height 10
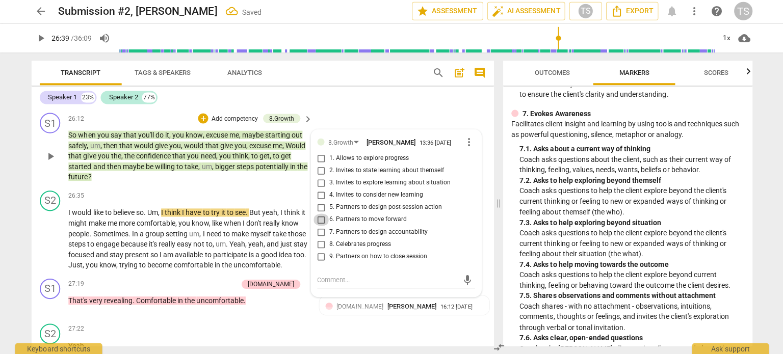
click at [321, 226] on input "6. Partners to move forward" at bounding box center [321, 220] width 16 height 12
click at [48, 248] on button "play_arrow" at bounding box center [51, 239] width 16 height 16
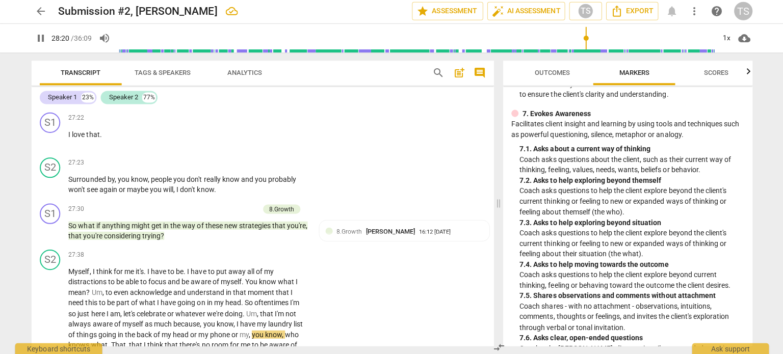
scroll to position [5144, 0]
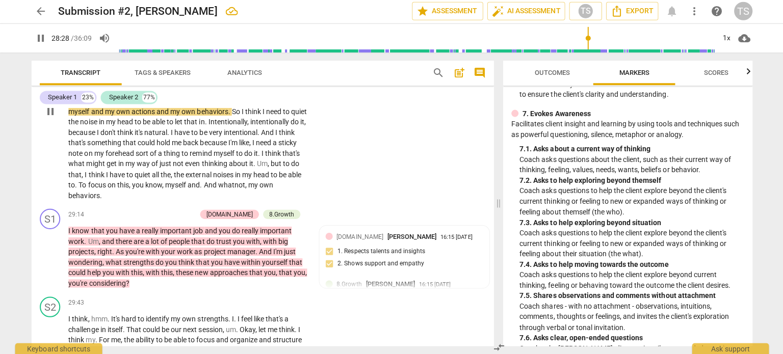
click at [294, 143] on p "Myself , I think for me it's . I have to be . I have to put away all of my dist…" at bounding box center [188, 112] width 238 height 178
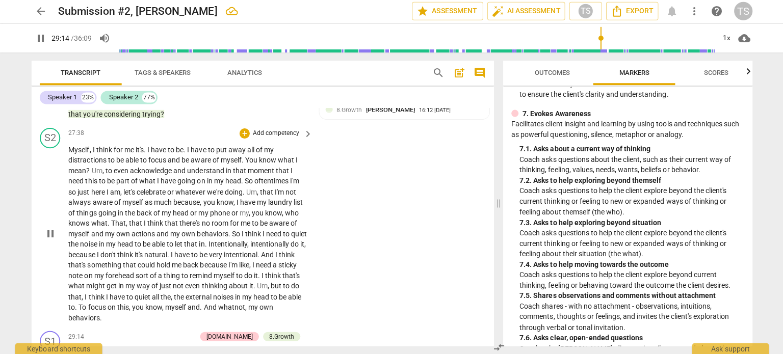
scroll to position [5285, 0]
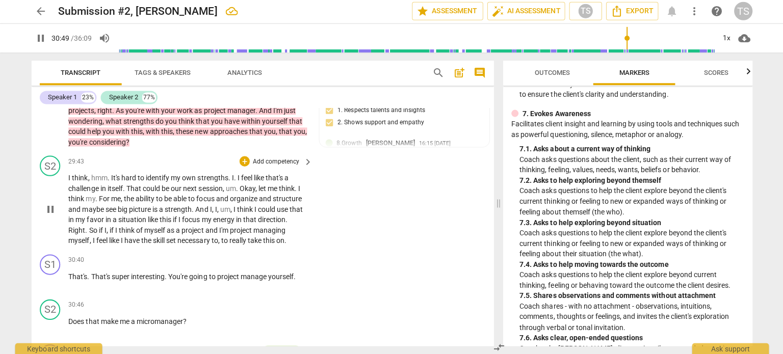
click at [336, 251] on div "S2 play_arrow pause 29:43 + Add competency keyboard_arrow_right I think , hmm .…" at bounding box center [263, 201] width 460 height 98
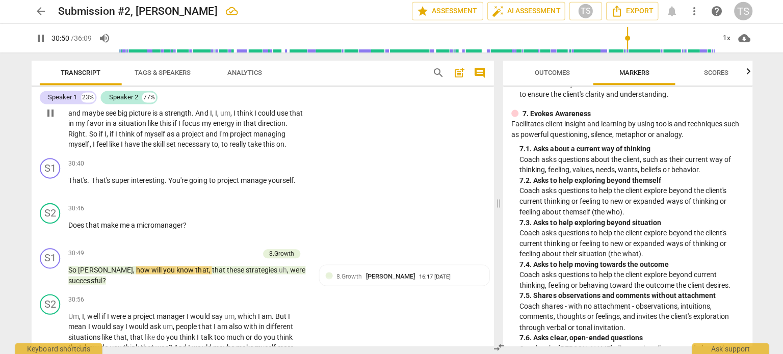
scroll to position [5382, 0]
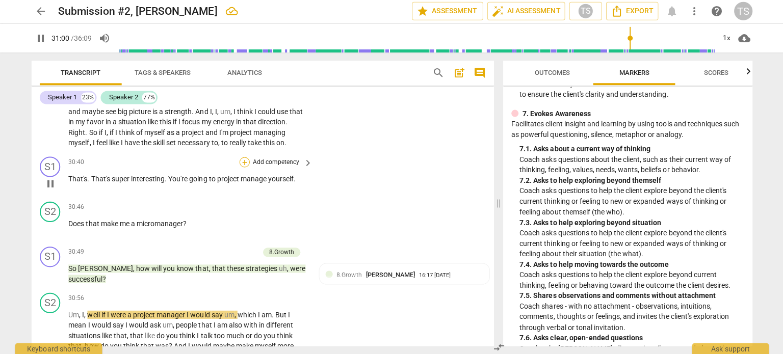
click at [245, 168] on div "+" at bounding box center [244, 162] width 10 height 10
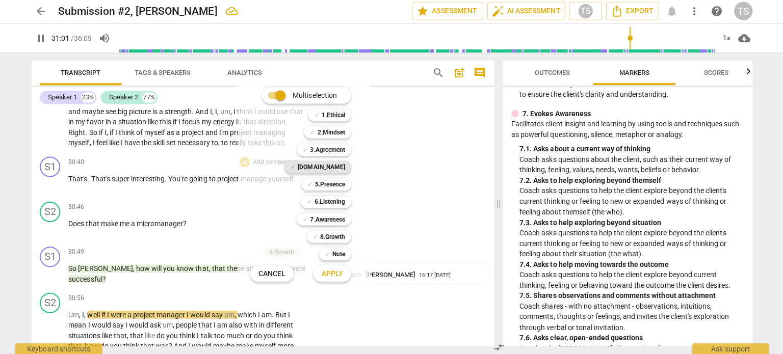
click at [336, 169] on b "[DOMAIN_NAME]" at bounding box center [321, 168] width 47 height 12
click at [335, 274] on span "Apply" at bounding box center [331, 274] width 21 height 10
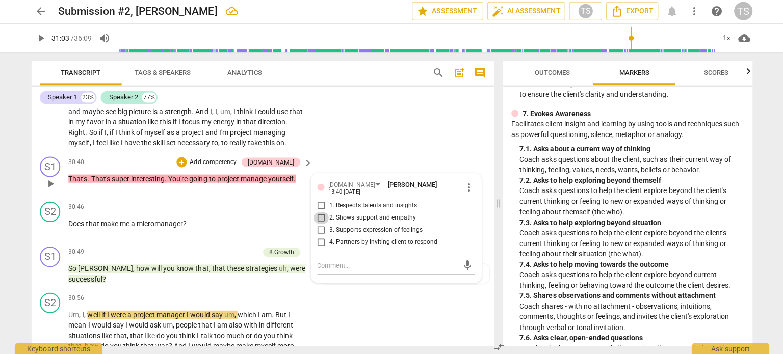
click at [321, 224] on input "2. Shows support and empathy" at bounding box center [321, 218] width 16 height 12
click at [277, 243] on div "S2 play_arrow pause 30:46 + Add competency keyboard_arrow_right Does that make …" at bounding box center [263, 220] width 460 height 45
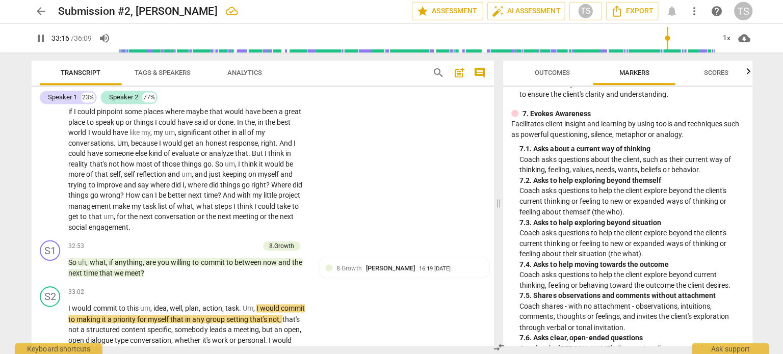
scroll to position [5916, 0]
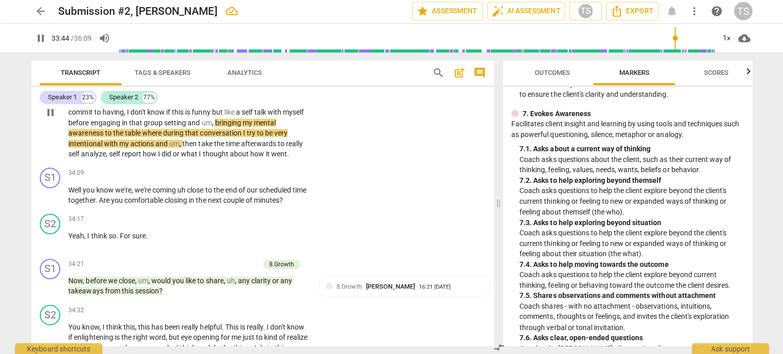
click at [372, 164] on div "S2 play_arrow pause 33:02 + Add competency keyboard_arrow_right I would commit …" at bounding box center [263, 104] width 460 height 119
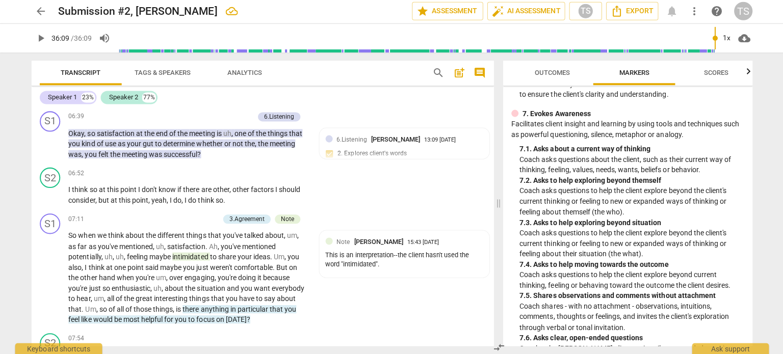
scroll to position [0, 0]
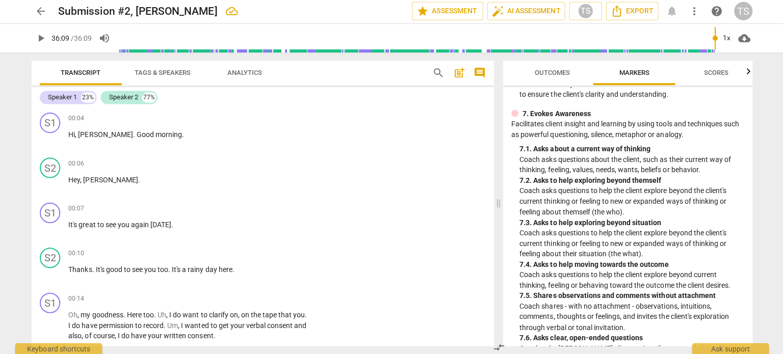
click at [478, 75] on span "comment" at bounding box center [478, 74] width 12 height 12
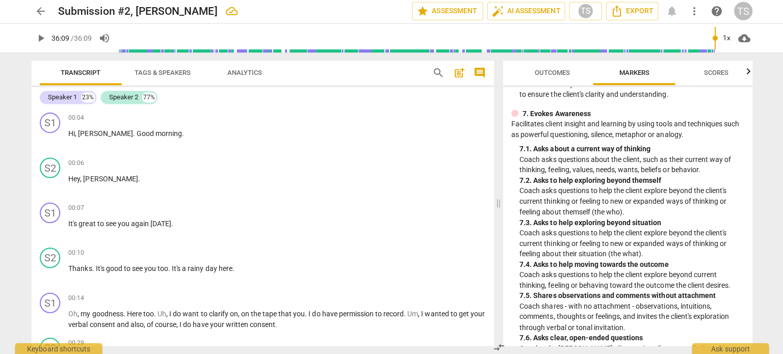
scroll to position [826, 0]
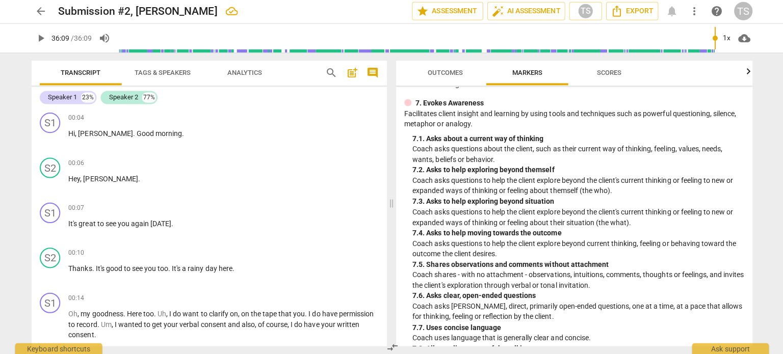
click at [349, 74] on span "post_add" at bounding box center [351, 74] width 12 height 12
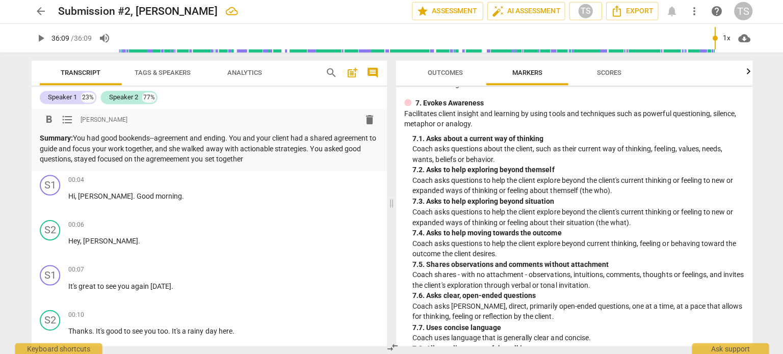
click at [173, 158] on p "Summary: You had good bookends--agreement and ending. You and your client had a…" at bounding box center [209, 150] width 337 height 32
click at [239, 158] on p "Summary: You had good bookends--agreement and ending. You and your client had a…" at bounding box center [209, 150] width 337 height 32
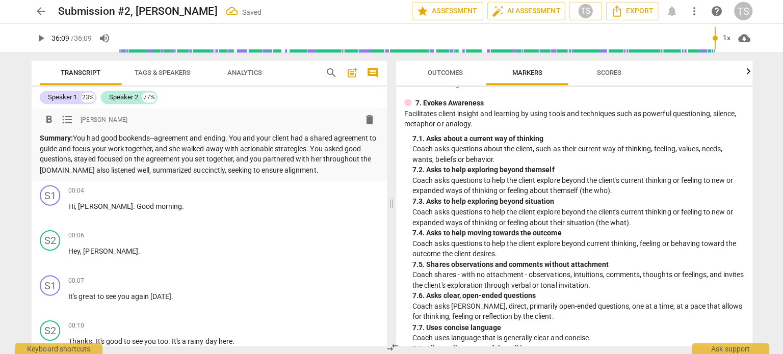
click at [135, 169] on p "Summary: You had good bookends--agreement and ending. You and your client had a…" at bounding box center [209, 155] width 337 height 42
click at [139, 169] on p "Summary: You had good bookends--agreement and ending. You and your client had a…" at bounding box center [209, 155] width 337 height 42
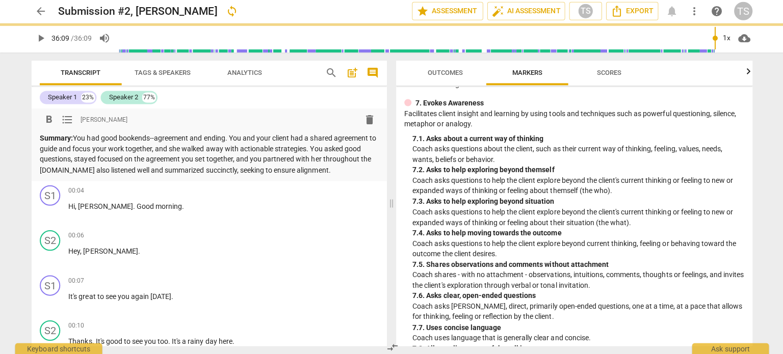
click at [327, 170] on p "Summary: You had good bookends--agreement and ending. You and your client had a…" at bounding box center [209, 155] width 337 height 42
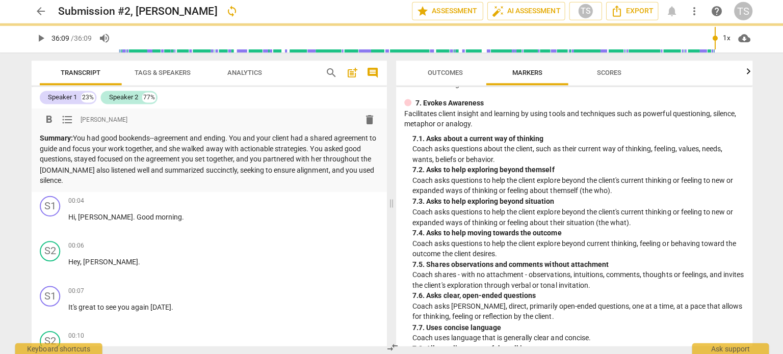
click at [371, 172] on p "Summary: You had good bookends--agreement and ending. You and your client had a…" at bounding box center [209, 160] width 337 height 52
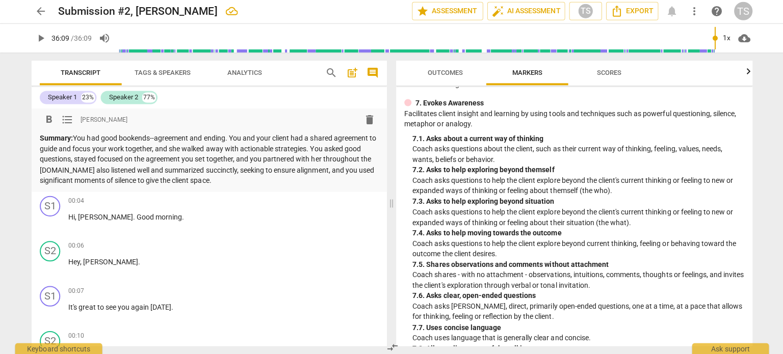
click at [612, 75] on span "Scores" at bounding box center [607, 74] width 24 height 8
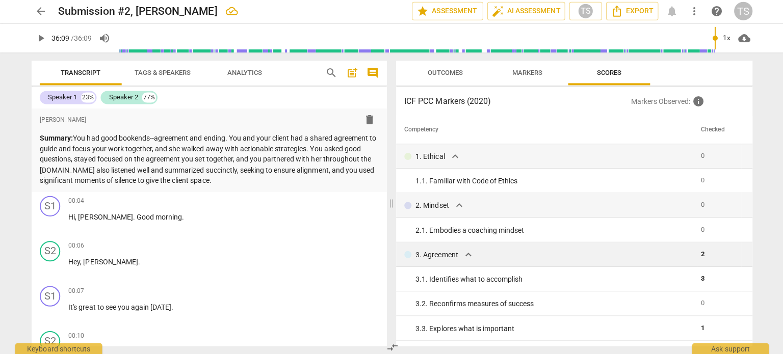
click at [746, 245] on td at bounding box center [744, 255] width 11 height 24
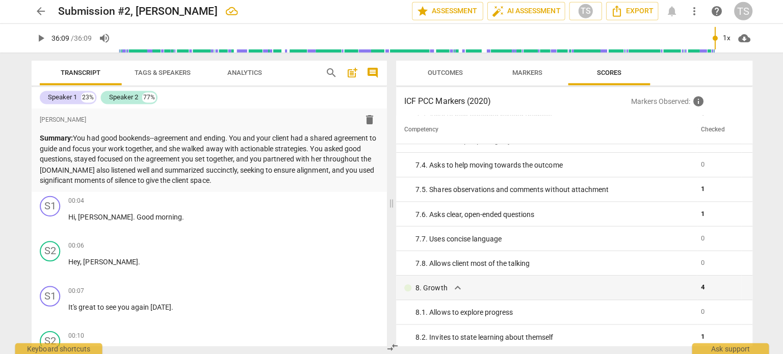
scroll to position [772, 0]
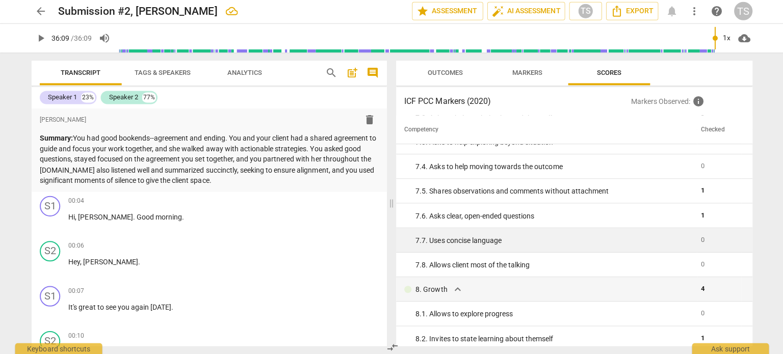
click at [739, 242] on td at bounding box center [744, 240] width 11 height 24
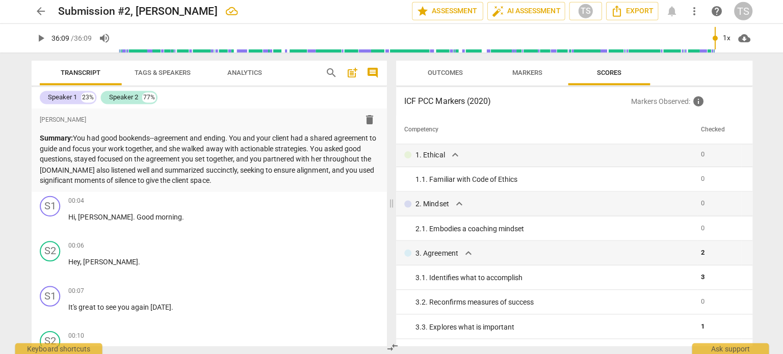
scroll to position [0, 0]
click at [249, 180] on p "Summary: You had good bookends--agreement and ending. You and your client had a…" at bounding box center [209, 160] width 337 height 52
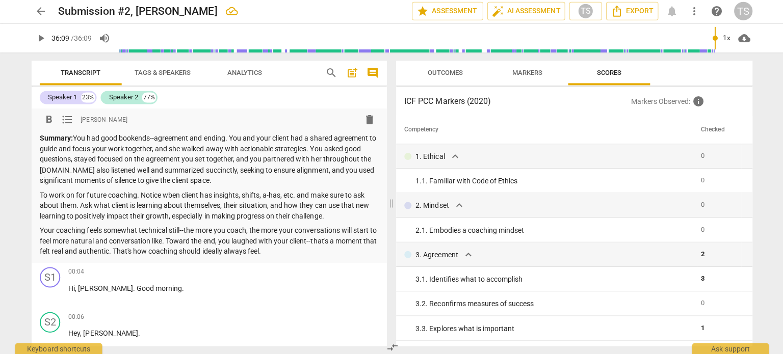
click at [237, 182] on p "Summary: You had good bookends--agreement and ending. You and your client had a…" at bounding box center [209, 160] width 337 height 52
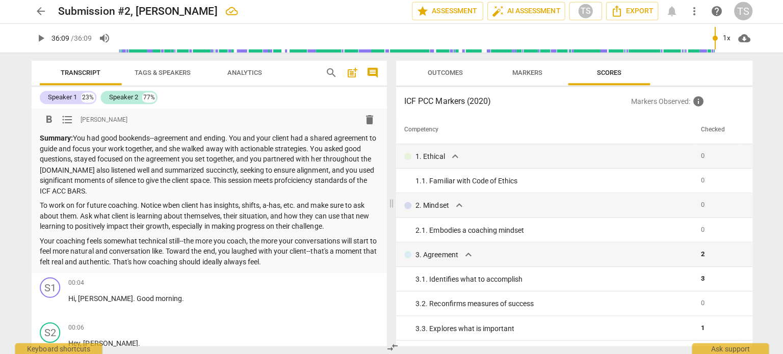
click at [355, 179] on p "Summary: You had good bookends--agreement and ending. You and your client had a…" at bounding box center [209, 165] width 337 height 63
click at [238, 193] on p "Summary: You had good bookends--agreement and ending. You and your client had a…" at bounding box center [209, 165] width 337 height 63
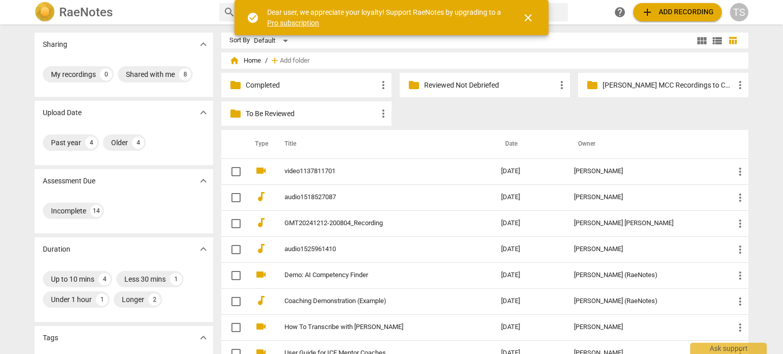
click at [292, 116] on p "To Be Reviewed" at bounding box center [311, 114] width 131 height 11
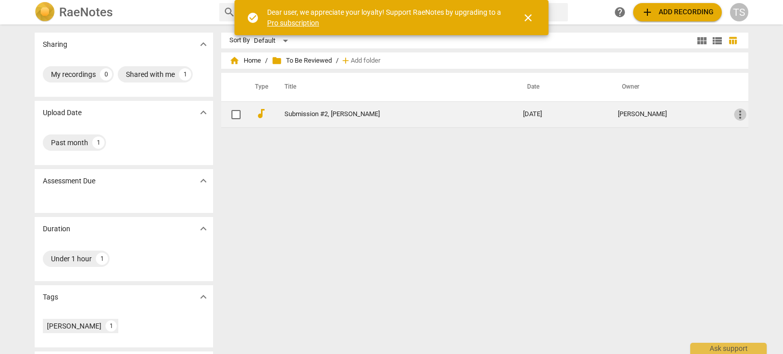
click at [740, 113] on span "more_vert" at bounding box center [740, 115] width 12 height 12
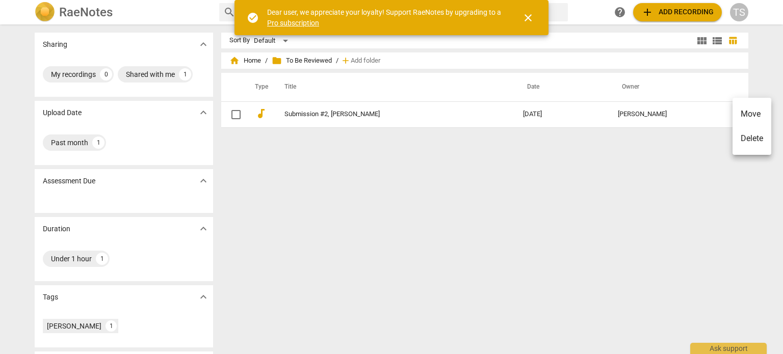
click at [738, 119] on li "Move" at bounding box center [751, 114] width 39 height 24
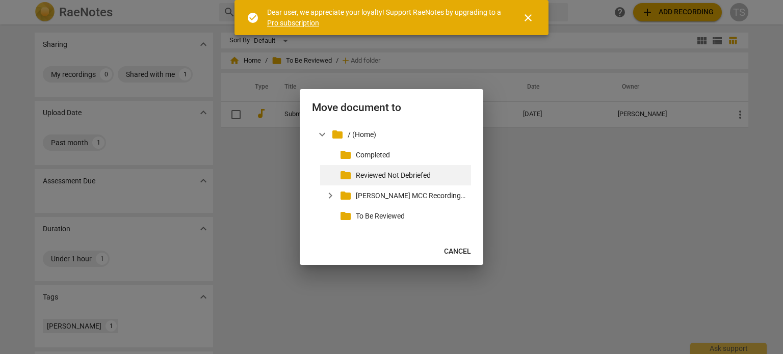
click at [411, 175] on p "Reviewed Not Debriefed" at bounding box center [411, 175] width 111 height 11
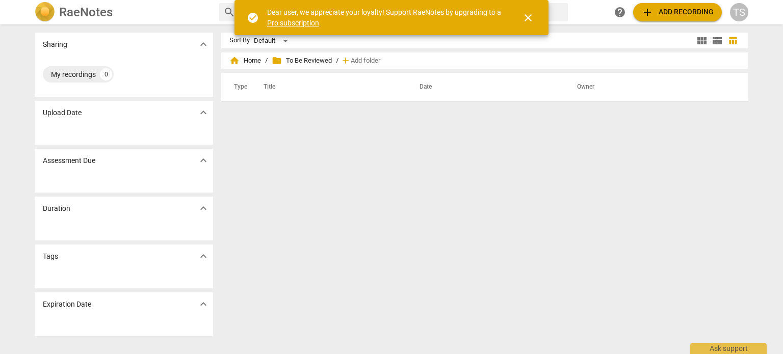
click at [530, 19] on span "close" at bounding box center [528, 18] width 12 height 12
